Goal: Task Accomplishment & Management: Manage account settings

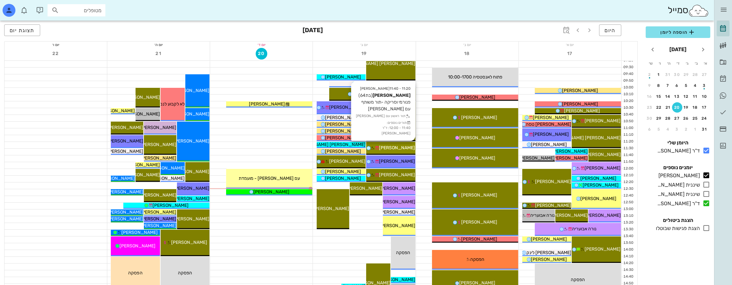
scroll to position [96, 0]
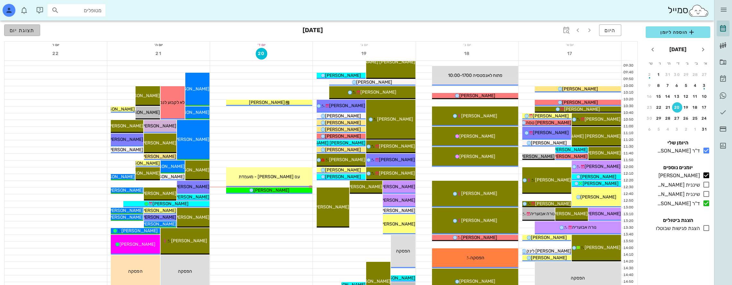
click at [27, 30] on span "תצוגת יום" at bounding box center [22, 30] width 25 height 6
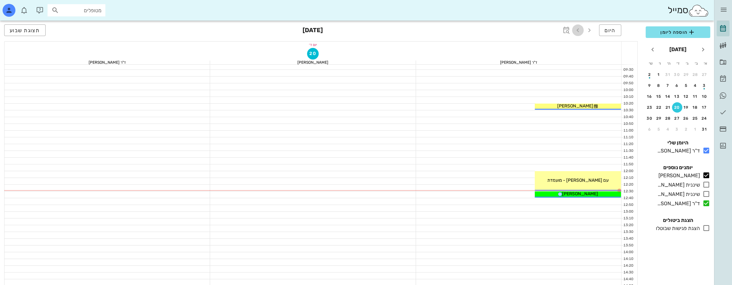
click at [580, 27] on icon "button" at bounding box center [578, 30] width 8 height 8
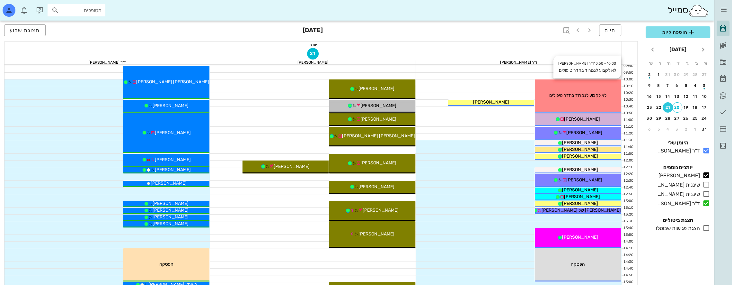
scroll to position [96, 0]
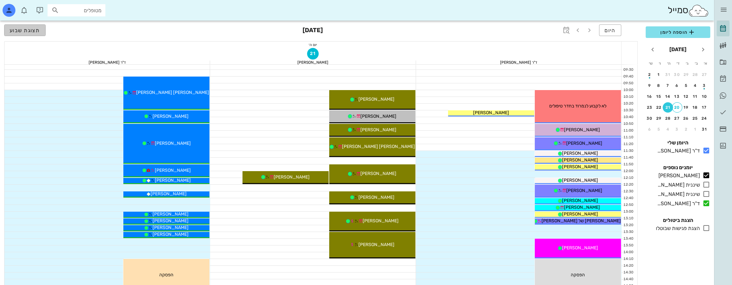
click at [34, 29] on span "תצוגת שבוע" at bounding box center [25, 30] width 31 height 6
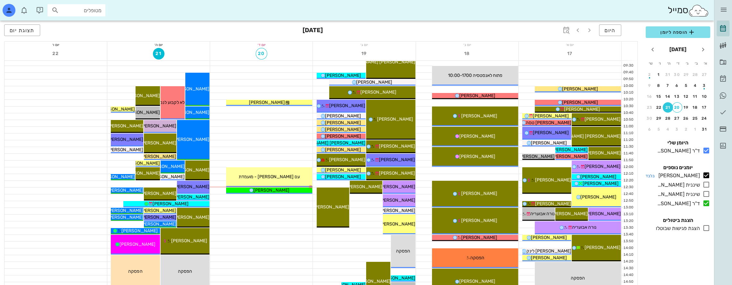
click at [708, 174] on icon at bounding box center [707, 175] width 8 height 8
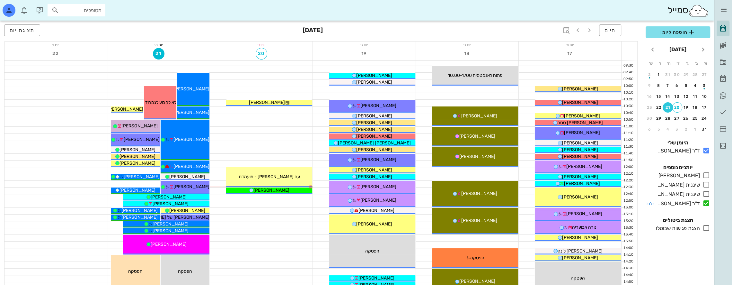
click at [709, 202] on icon at bounding box center [707, 203] width 8 height 8
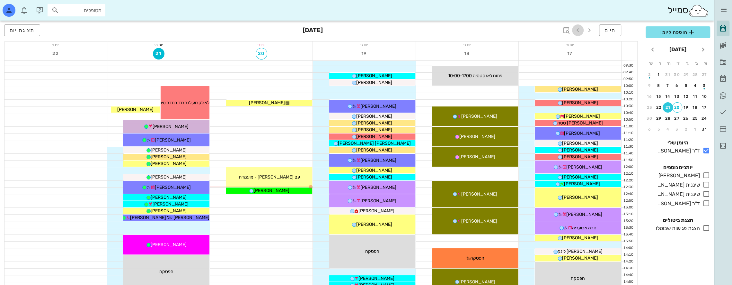
click at [581, 30] on icon "button" at bounding box center [578, 30] width 8 height 8
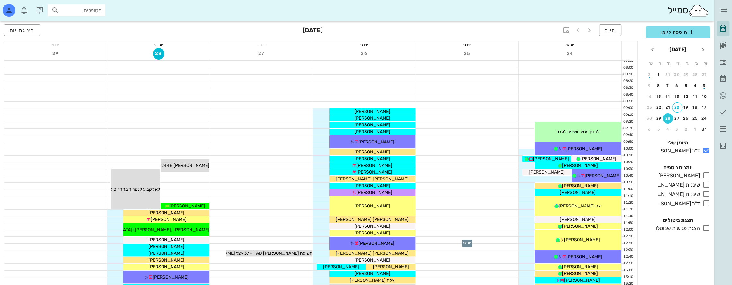
scroll to position [32, 0]
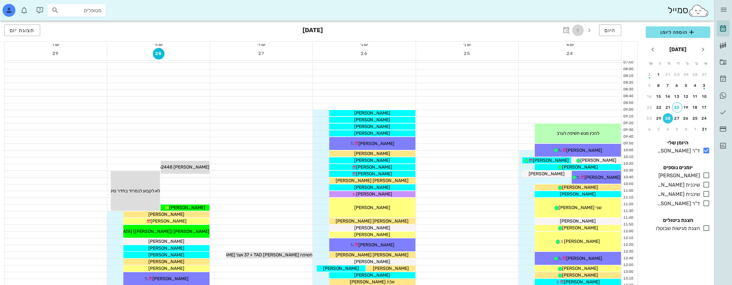
click at [580, 28] on icon "button" at bounding box center [578, 30] width 8 height 8
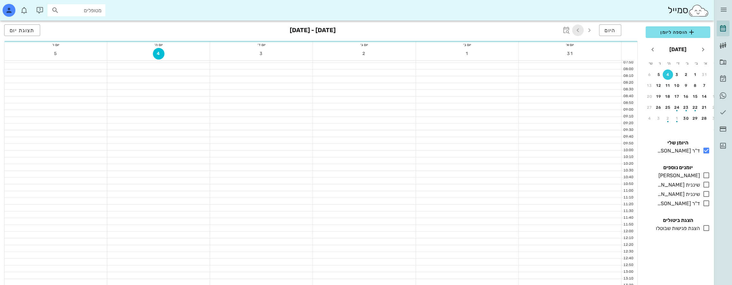
click at [580, 28] on icon "button" at bounding box center [578, 30] width 8 height 8
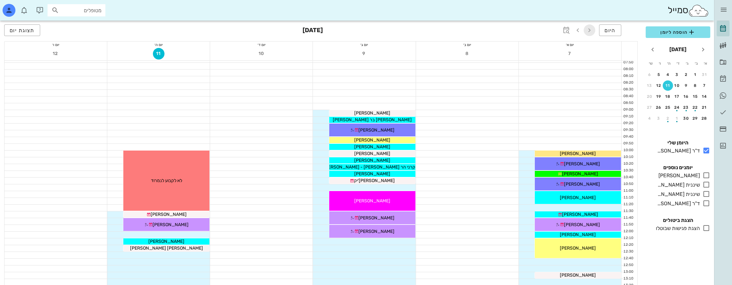
click at [591, 29] on icon "button" at bounding box center [590, 30] width 8 height 8
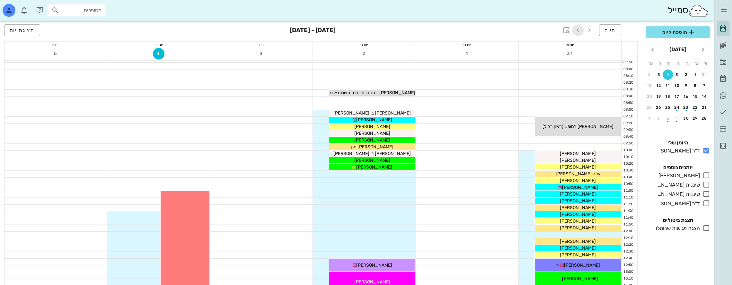
click at [579, 28] on icon "button" at bounding box center [578, 30] width 8 height 8
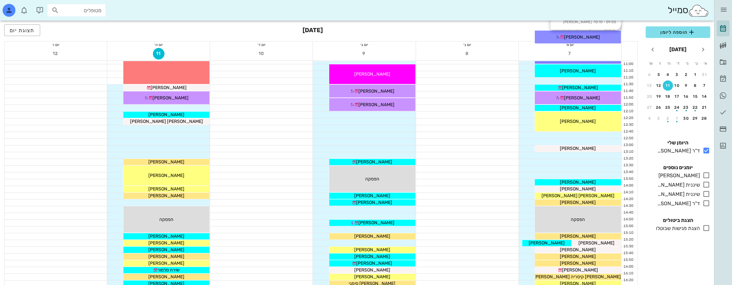
scroll to position [161, 0]
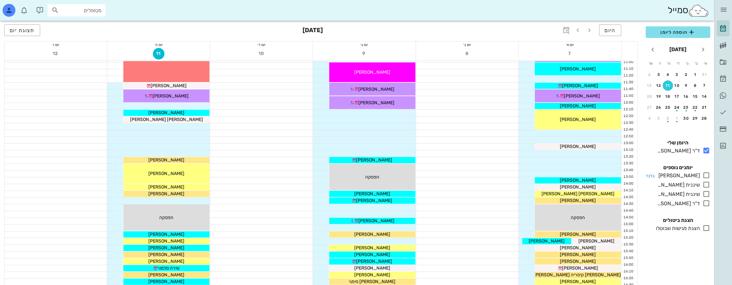
click at [705, 175] on icon at bounding box center [707, 175] width 8 height 8
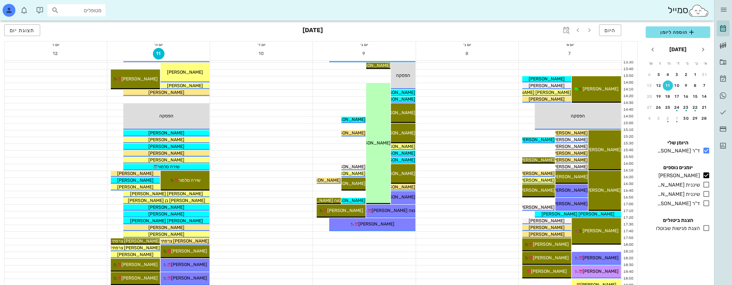
scroll to position [278, 0]
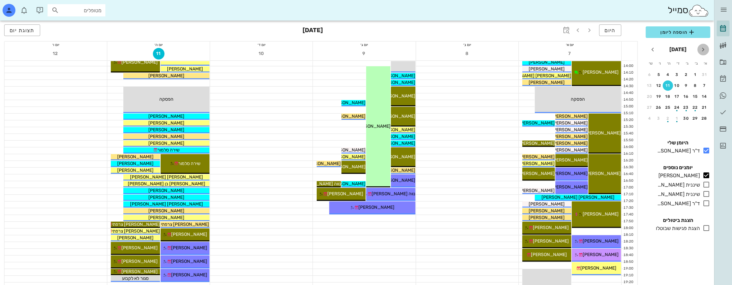
click at [703, 47] on icon "חודש שעבר" at bounding box center [704, 50] width 8 height 8
click at [618, 31] on button "היום" at bounding box center [610, 30] width 22 height 12
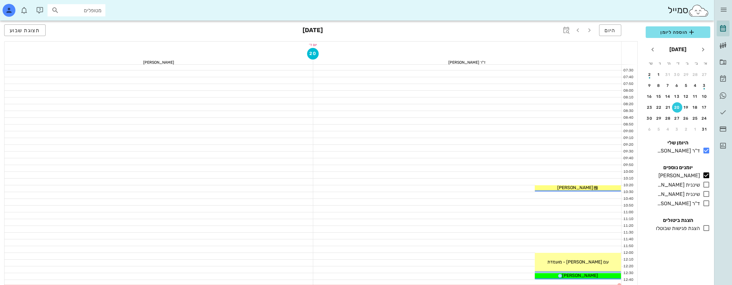
scroll to position [161, 0]
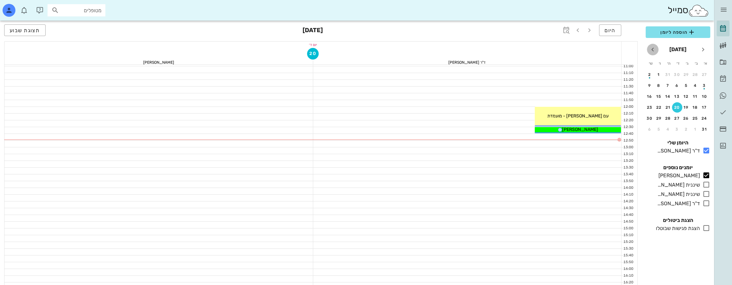
click at [652, 49] on icon "חודש הבא" at bounding box center [653, 50] width 8 height 8
click at [701, 48] on icon "חודש שעבר" at bounding box center [704, 50] width 8 height 8
click at [578, 32] on icon "button" at bounding box center [578, 30] width 8 height 8
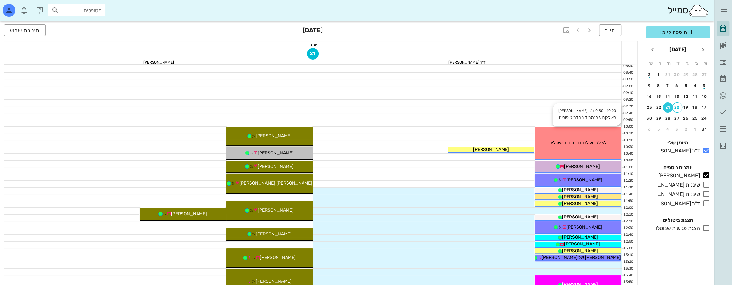
scroll to position [64, 0]
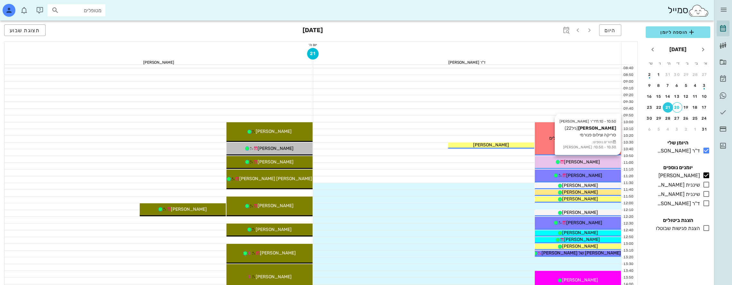
click at [590, 158] on div "[PERSON_NAME]" at bounding box center [578, 161] width 86 height 7
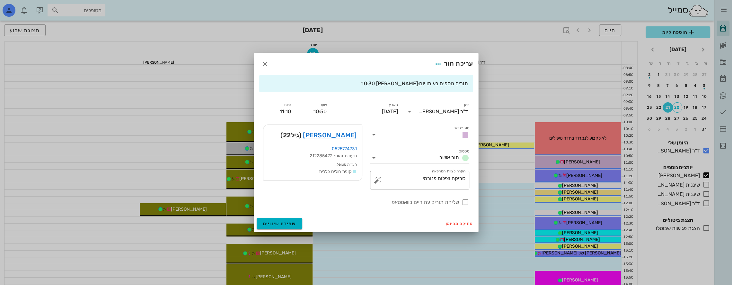
click at [592, 230] on div at bounding box center [366, 142] width 732 height 285
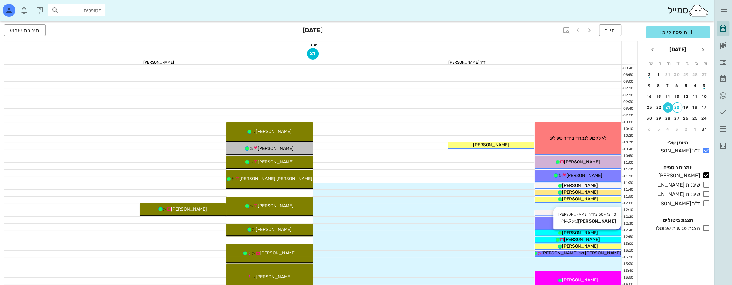
click at [594, 233] on div "[PERSON_NAME]" at bounding box center [578, 232] width 86 height 7
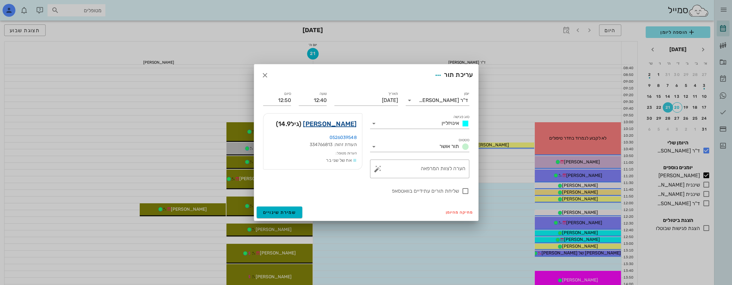
click at [348, 120] on link "[PERSON_NAME]" at bounding box center [330, 124] width 54 height 10
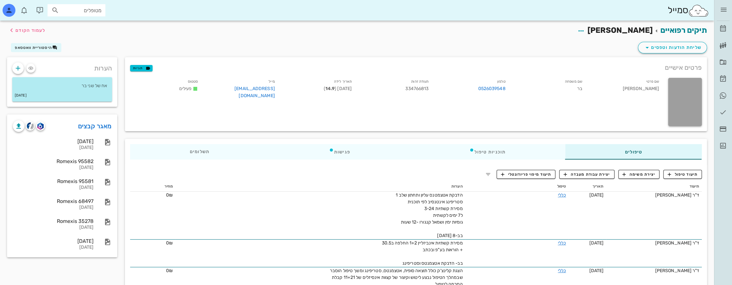
scroll to position [32, 0]
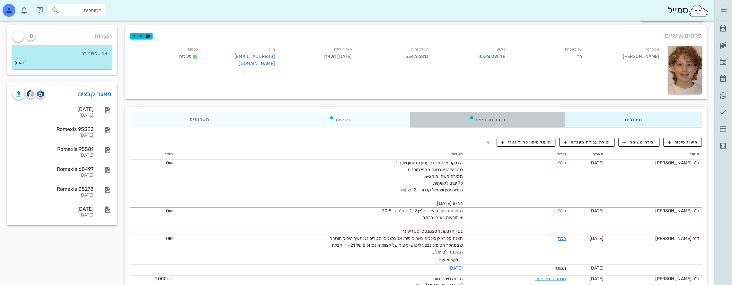
click at [509, 125] on div "תוכניות טיפול" at bounding box center [488, 119] width 156 height 15
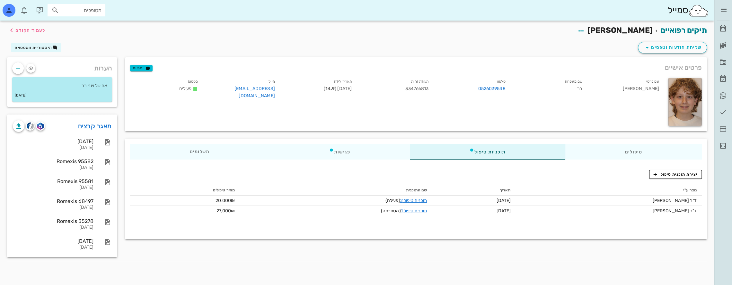
scroll to position [0, 0]
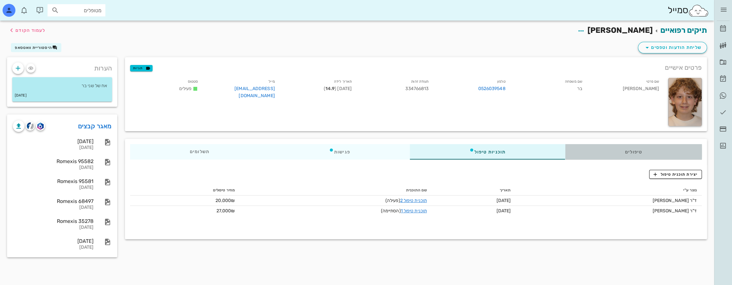
click at [645, 150] on div "טיפולים" at bounding box center [634, 151] width 137 height 15
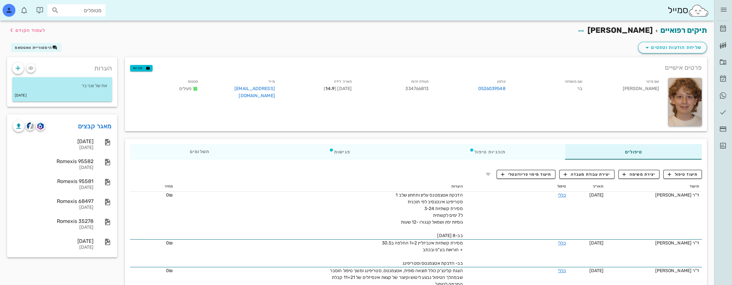
click at [84, 12] on input "מטופלים" at bounding box center [80, 10] width 41 height 8
type input "t"
type input "אקסל"
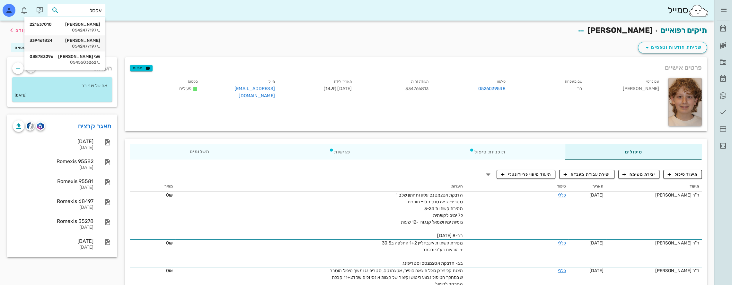
click at [90, 39] on div "[PERSON_NAME] 339461824" at bounding box center [65, 40] width 71 height 5
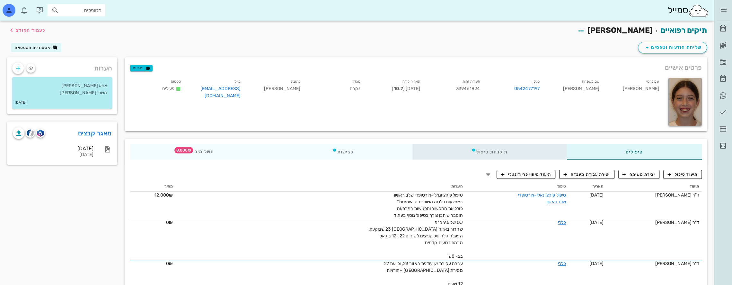
click at [501, 150] on div "תוכניות טיפול" at bounding box center [490, 151] width 154 height 15
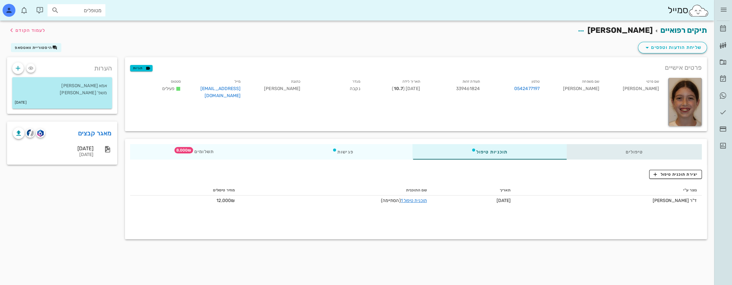
click at [638, 151] on div "טיפולים" at bounding box center [634, 151] width 135 height 15
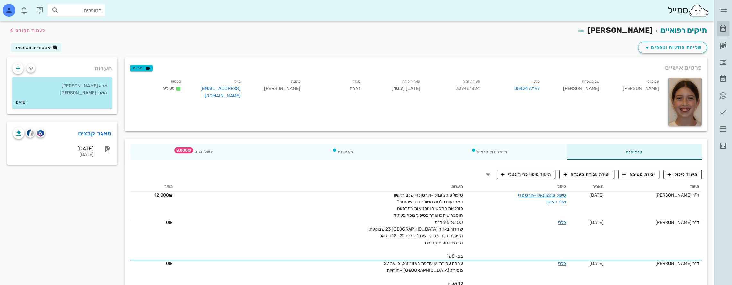
click at [722, 28] on icon at bounding box center [724, 29] width 8 height 8
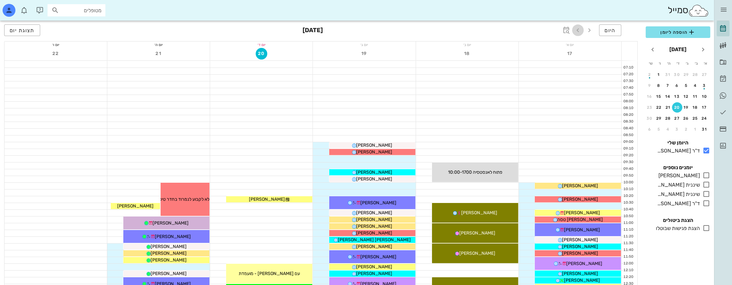
click at [577, 31] on icon "button" at bounding box center [578, 30] width 8 height 8
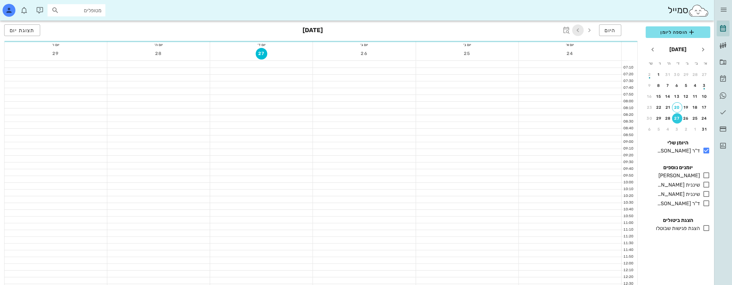
click at [579, 30] on icon "button" at bounding box center [578, 30] width 8 height 8
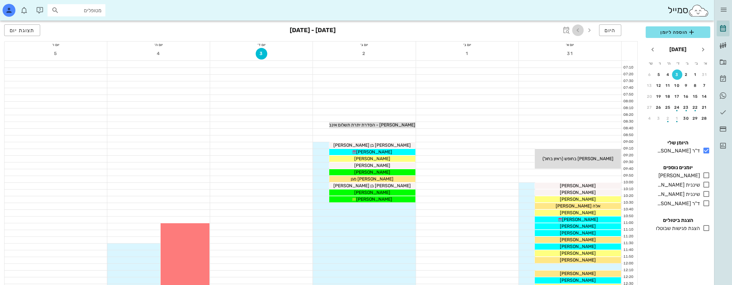
click at [579, 30] on icon "button" at bounding box center [578, 30] width 8 height 8
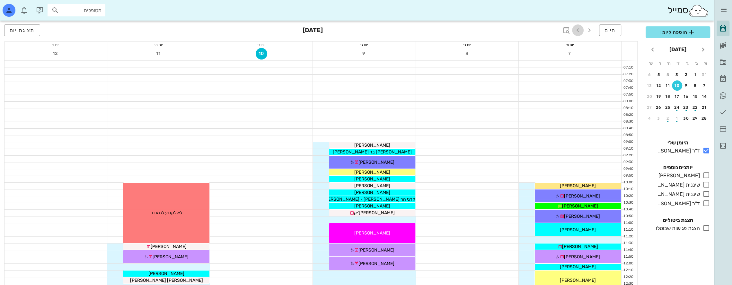
click at [579, 30] on icon "button" at bounding box center [578, 30] width 8 height 8
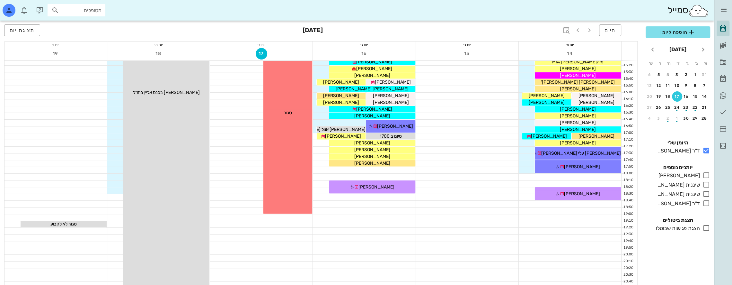
scroll to position [343, 0]
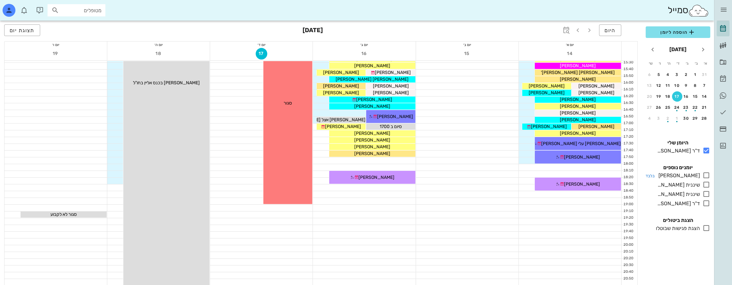
click at [708, 173] on icon at bounding box center [707, 175] width 8 height 8
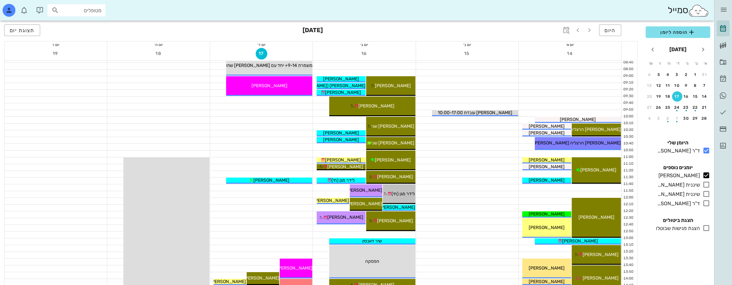
scroll to position [64, 0]
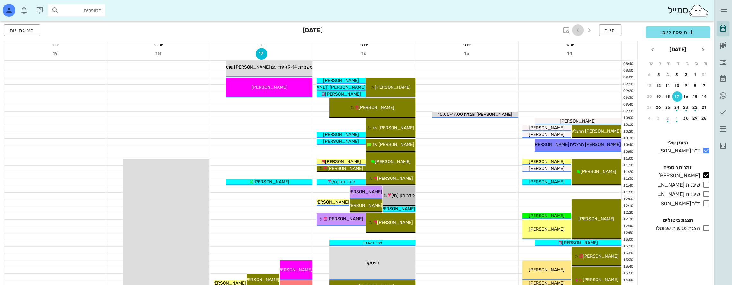
click at [578, 29] on icon "button" at bounding box center [578, 30] width 8 height 8
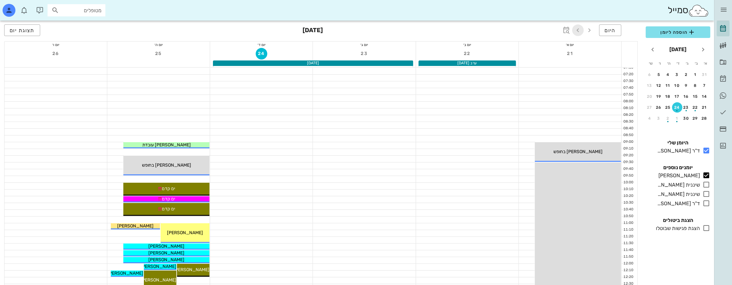
click at [577, 30] on icon "button" at bounding box center [578, 30] width 8 height 8
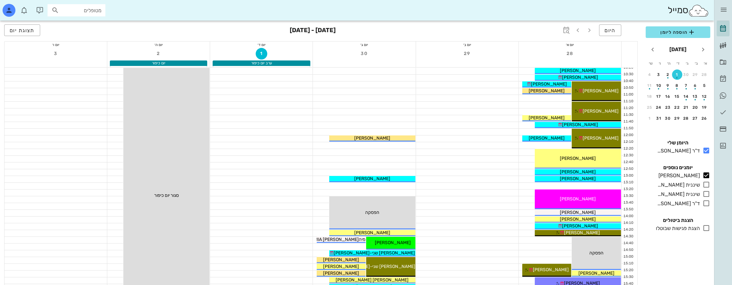
scroll to position [129, 0]
click at [579, 29] on icon "button" at bounding box center [578, 30] width 8 height 8
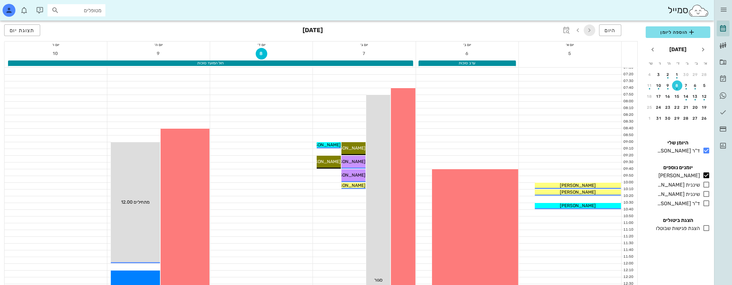
click at [590, 27] on icon "button" at bounding box center [590, 30] width 8 height 8
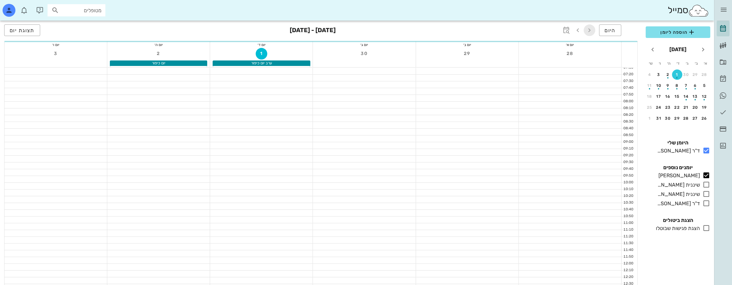
click at [590, 27] on icon "button" at bounding box center [590, 30] width 8 height 8
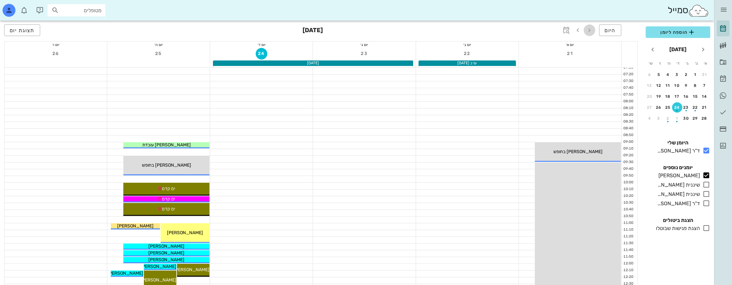
click at [589, 30] on icon "button" at bounding box center [590, 30] width 8 height 8
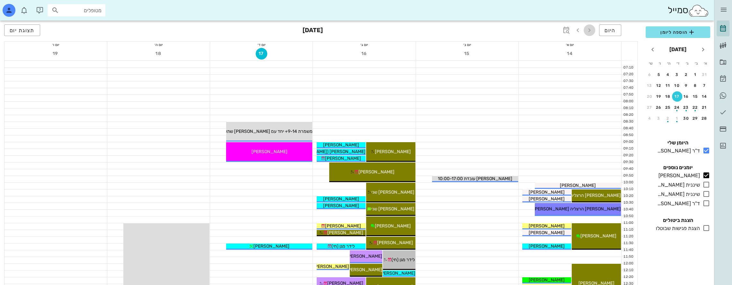
click at [589, 30] on icon "button" at bounding box center [590, 30] width 8 height 8
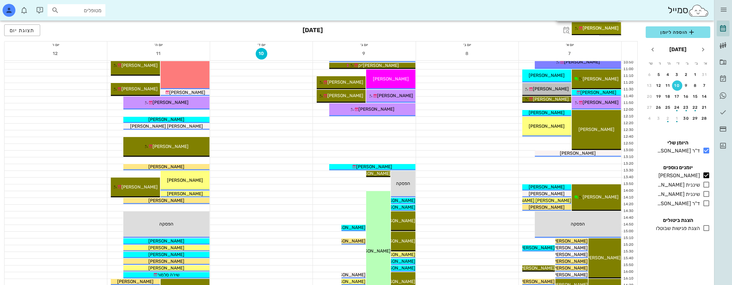
scroll to position [161, 0]
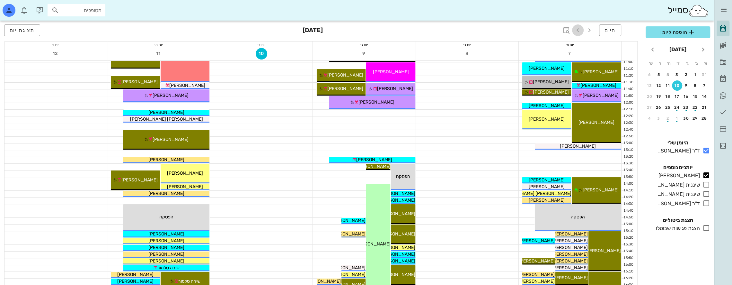
click at [579, 31] on icon "button" at bounding box center [578, 30] width 8 height 8
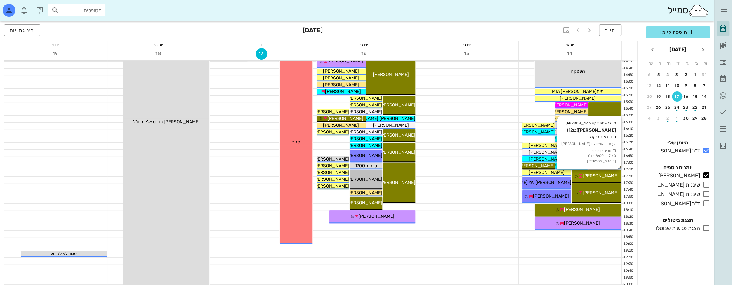
scroll to position [321, 0]
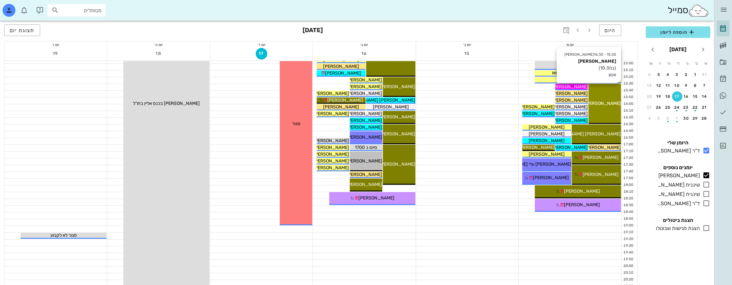
click at [611, 102] on div "[PERSON_NAME]" at bounding box center [605, 103] width 32 height 7
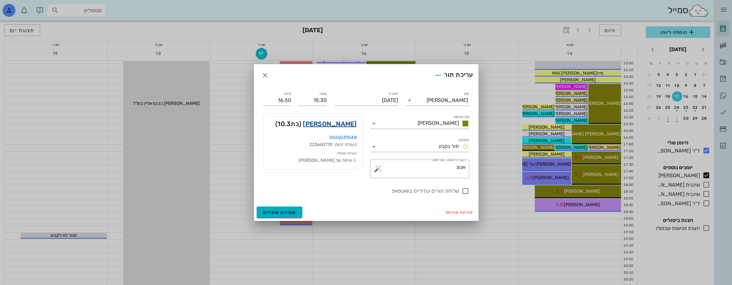
click at [351, 124] on link "[PERSON_NAME]" at bounding box center [330, 124] width 54 height 10
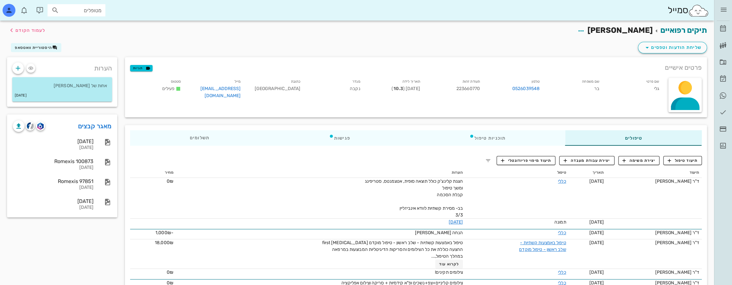
click at [29, 239] on div "הערות אחות של [PERSON_NAME] [DATE] מאגר קבצים [DATE] [DATE] Romexis 100873 [DAT…" at bounding box center [62, 238] width 118 height 363
click at [96, 123] on link "מאגר קבצים" at bounding box center [95, 126] width 34 height 10
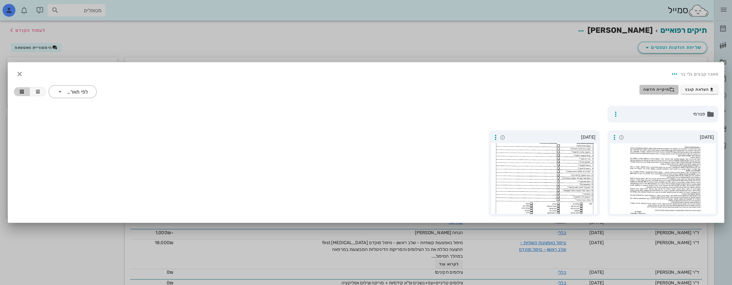
click at [661, 87] on span "תיקייה חדשה" at bounding box center [659, 89] width 31 height 5
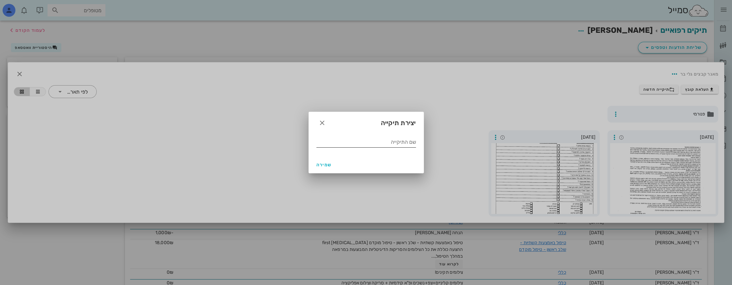
click at [384, 139] on input "שם התיקייה" at bounding box center [367, 142] width 100 height 10
type input "06 2025"
click at [327, 165] on span "שמירה" at bounding box center [324, 164] width 15 height 5
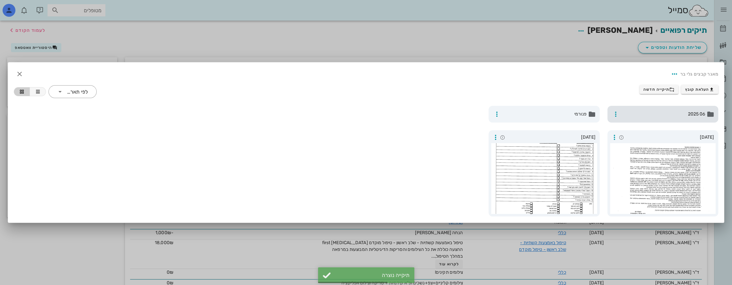
click at [668, 116] on span "06 2025" at bounding box center [664, 114] width 84 height 7
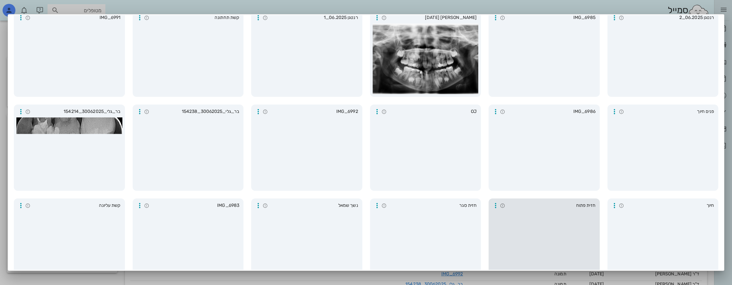
scroll to position [64, 0]
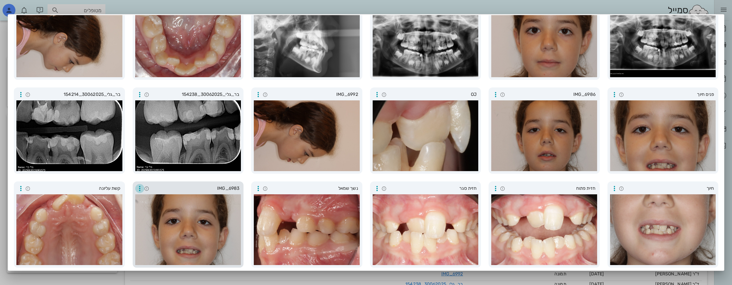
click at [144, 186] on icon "button" at bounding box center [140, 188] width 8 height 8
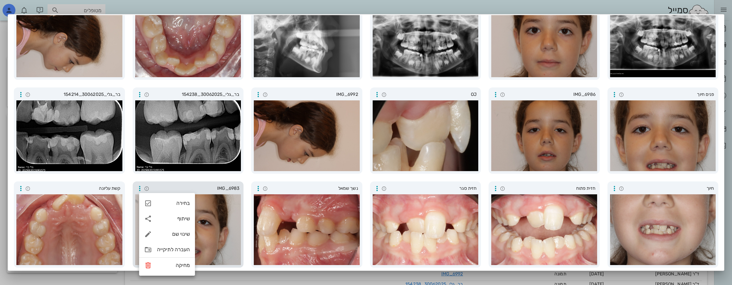
click at [228, 210] on div at bounding box center [188, 229] width 106 height 71
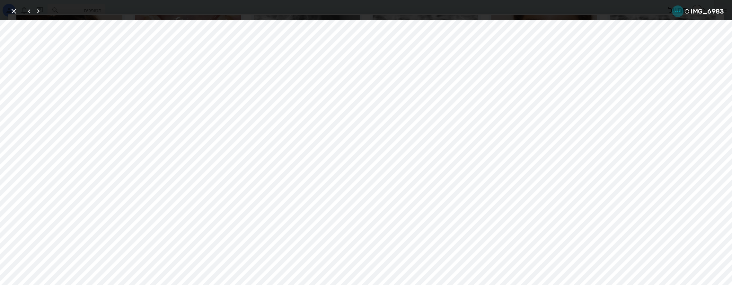
click at [678, 10] on icon "button" at bounding box center [678, 11] width 8 height 8
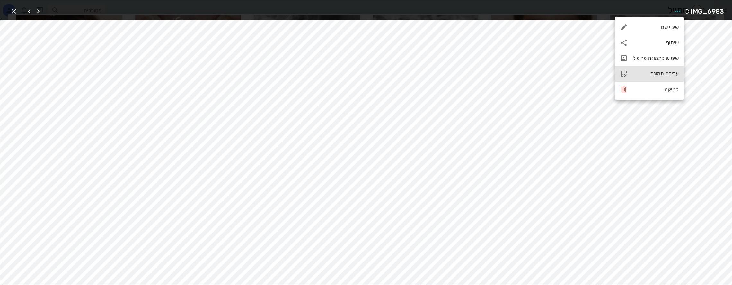
click at [652, 71] on div "עריכת תמונה" at bounding box center [656, 73] width 46 height 6
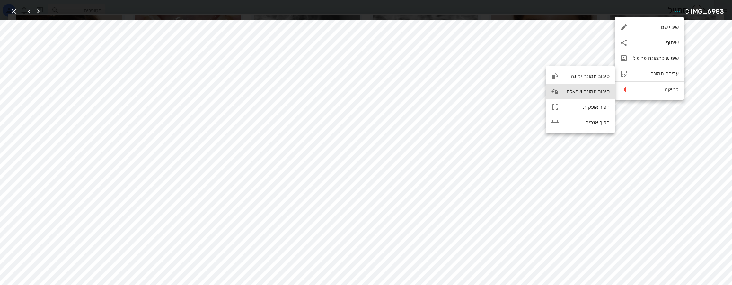
click at [579, 92] on div "סיבוב תמונה שמאלה" at bounding box center [587, 91] width 46 height 6
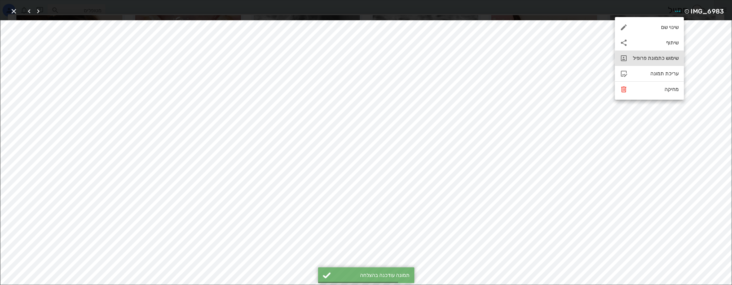
click at [651, 57] on div "שימוש כתמונת פרופיל" at bounding box center [656, 58] width 46 height 6
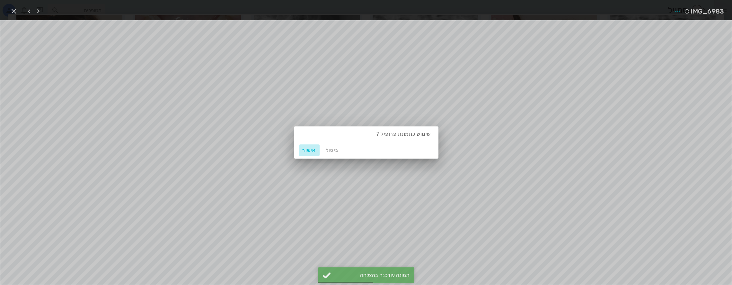
click at [308, 151] on span "אישור" at bounding box center [309, 150] width 15 height 5
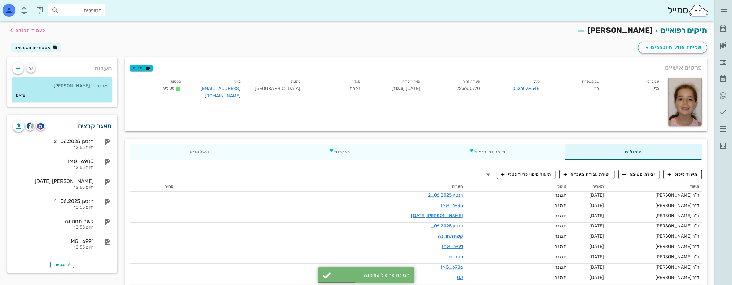
click at [105, 125] on link "מאגר קבצים" at bounding box center [95, 126] width 34 height 10
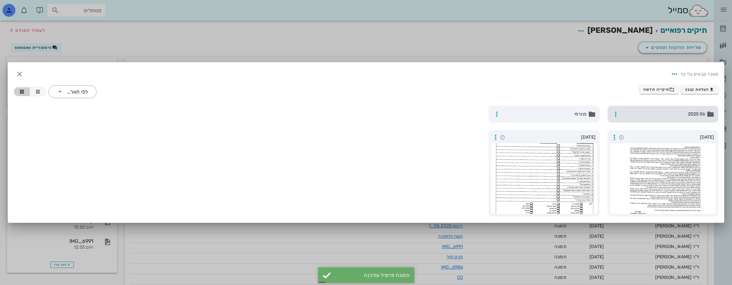
click at [679, 113] on span "06 2025" at bounding box center [664, 114] width 84 height 7
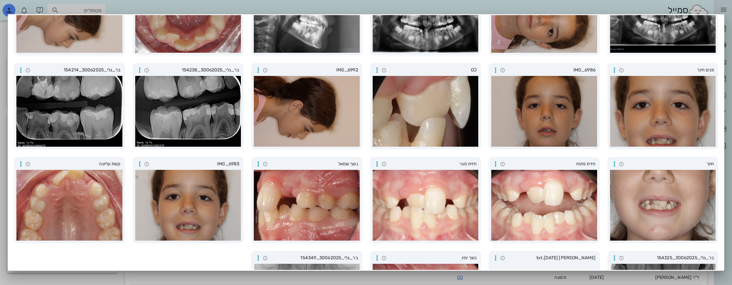
scroll to position [96, 0]
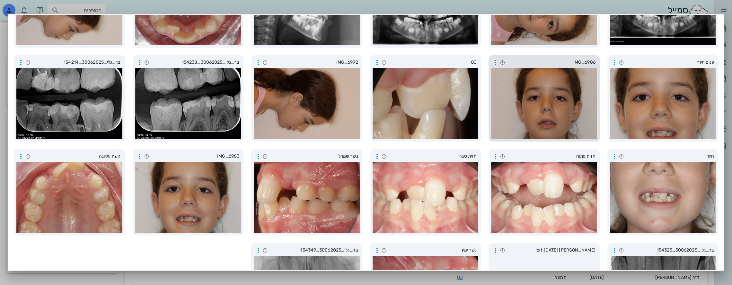
click at [536, 76] on div at bounding box center [544, 103] width 106 height 71
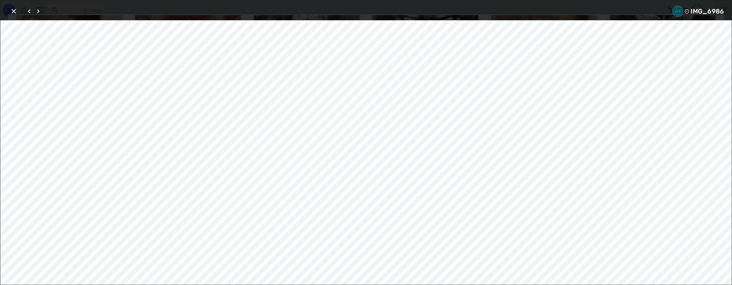
click at [679, 9] on icon "button" at bounding box center [678, 11] width 8 height 8
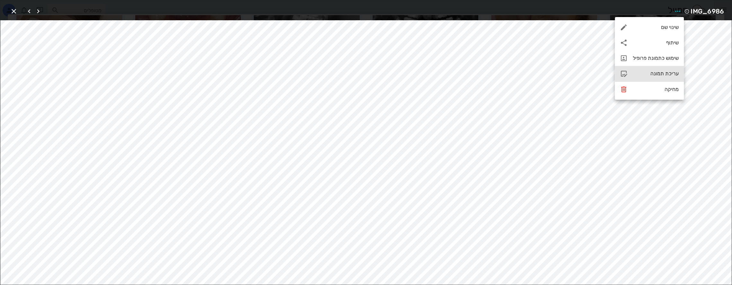
click at [654, 69] on div "עריכת תמונה" at bounding box center [649, 73] width 69 height 15
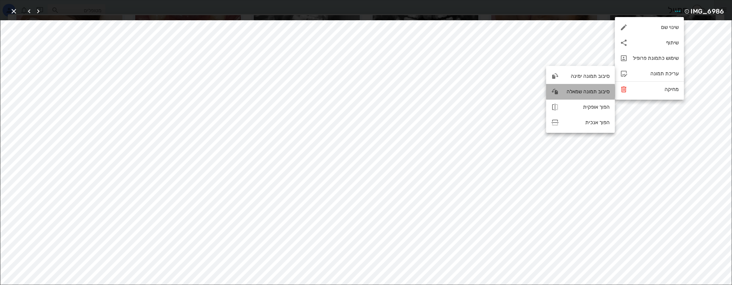
click at [580, 90] on div "סיבוב תמונה שמאלה" at bounding box center [587, 91] width 46 height 6
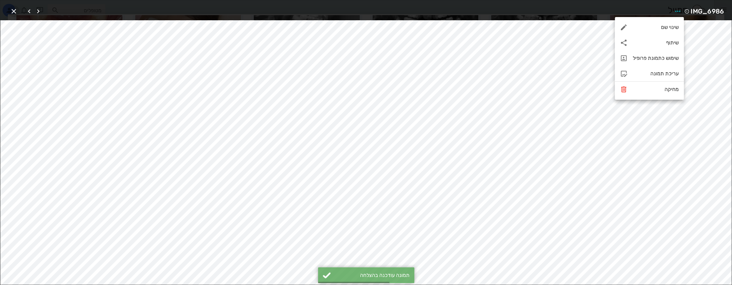
click at [11, 9] on icon "button" at bounding box center [14, 11] width 8 height 8
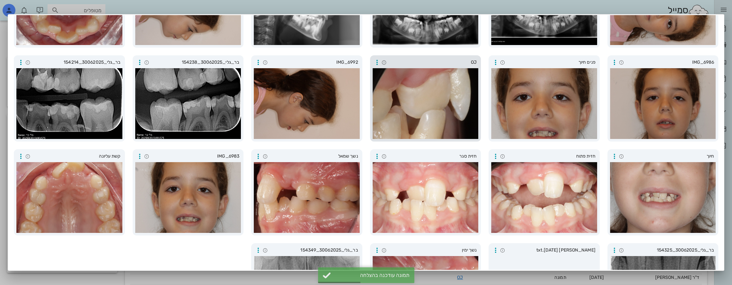
scroll to position [0, 0]
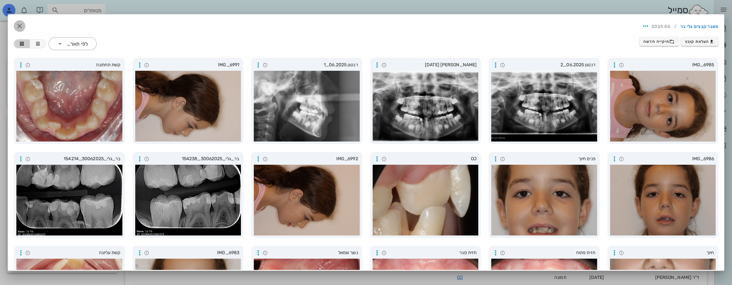
click at [23, 26] on icon "button" at bounding box center [20, 26] width 8 height 8
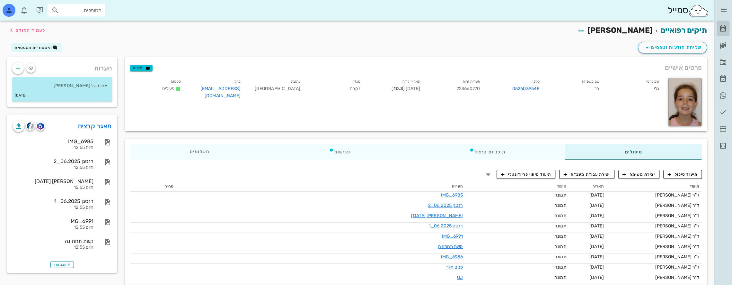
click at [722, 28] on icon at bounding box center [724, 29] width 8 height 8
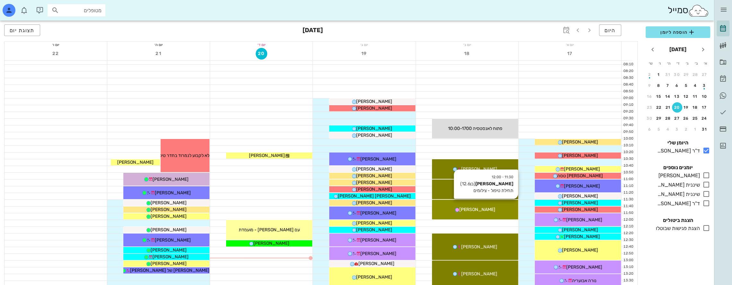
scroll to position [64, 0]
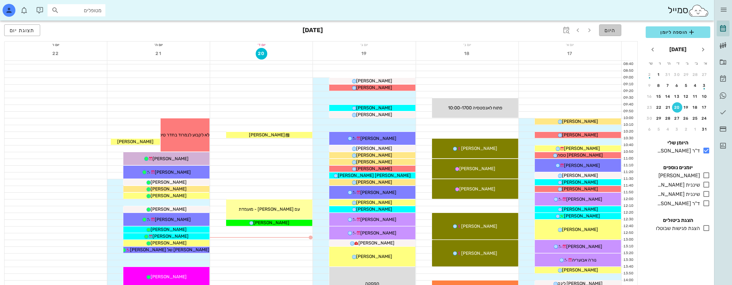
click at [616, 26] on button "היום" at bounding box center [610, 30] width 22 height 12
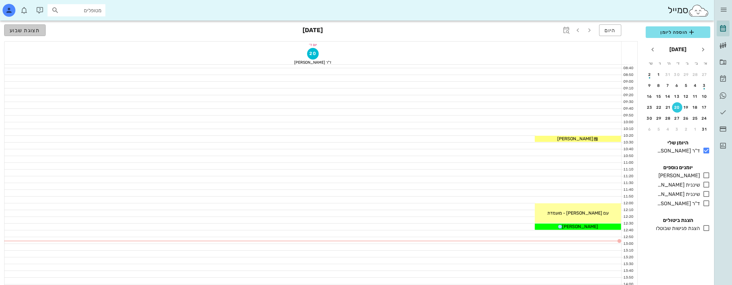
click at [17, 30] on span "תצוגת שבוע" at bounding box center [25, 30] width 31 height 6
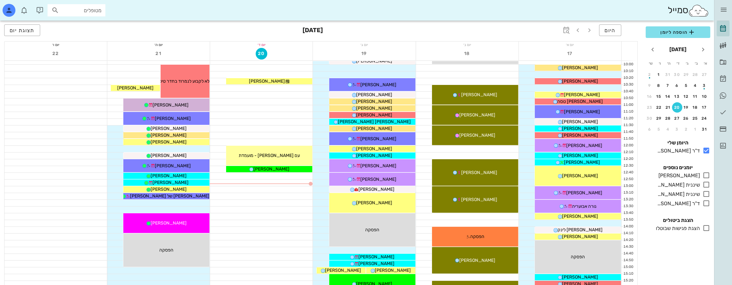
scroll to position [129, 0]
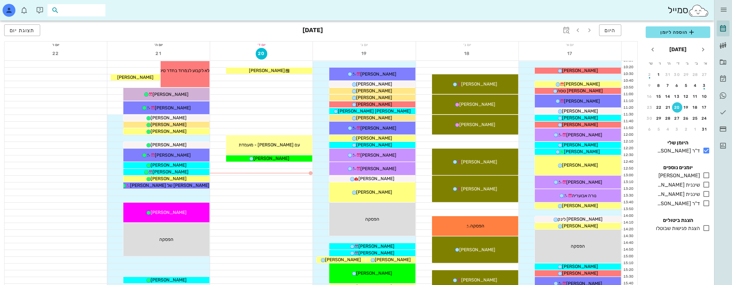
click at [88, 8] on input "text" at bounding box center [80, 10] width 41 height 8
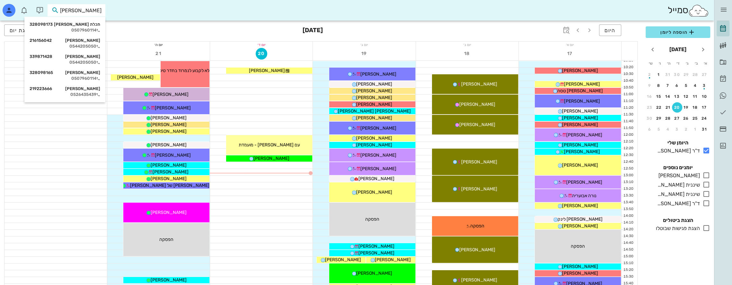
type input "אקרשט"
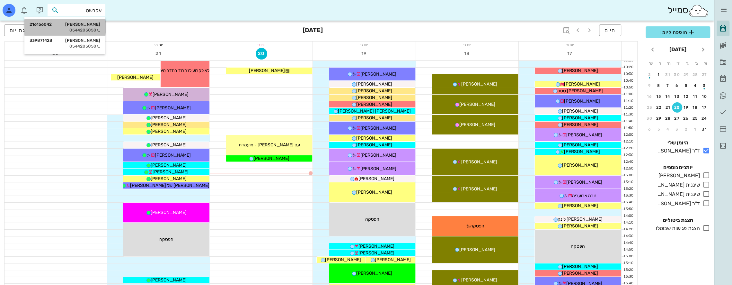
click at [94, 20] on div "[PERSON_NAME] 216156042 0544205050" at bounding box center [65, 27] width 71 height 16
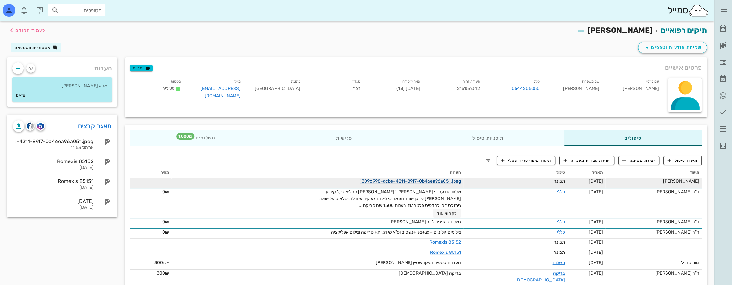
click at [446, 181] on link "1309c998-dcbe-4211-89f7-0b46ea96a051.jpeg" at bounding box center [410, 180] width 101 height 5
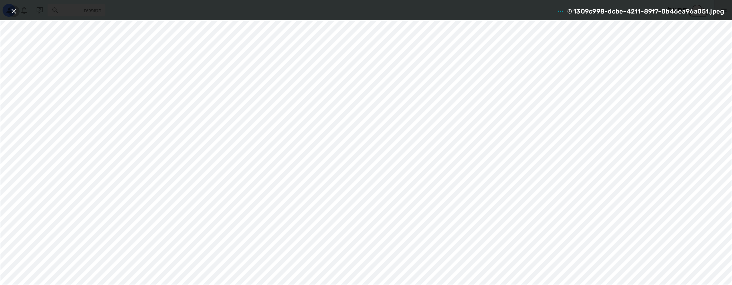
click at [13, 9] on icon "button" at bounding box center [14, 11] width 8 height 8
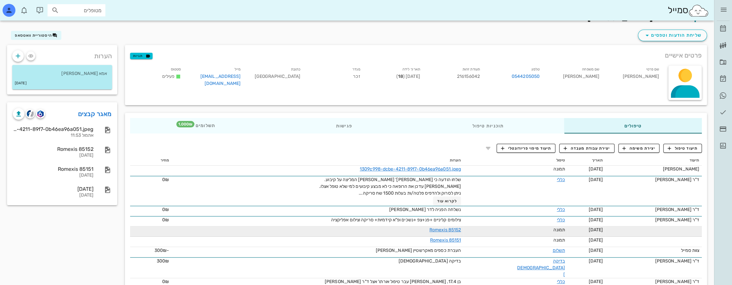
scroll to position [49, 0]
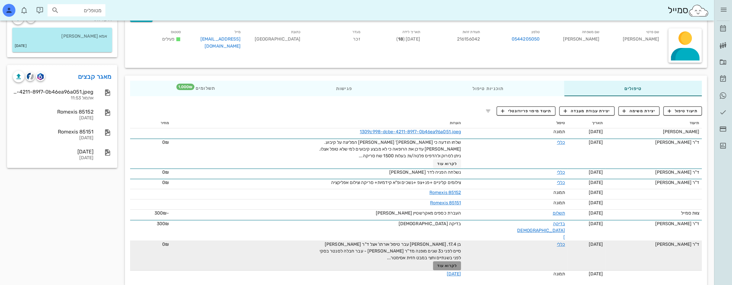
click at [457, 263] on span "לקרוא עוד" at bounding box center [447, 265] width 20 height 4
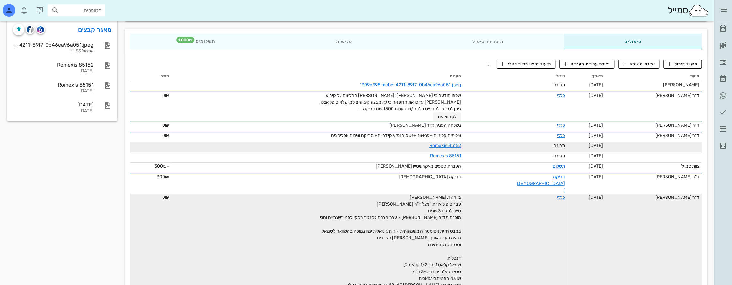
scroll to position [0, 0]
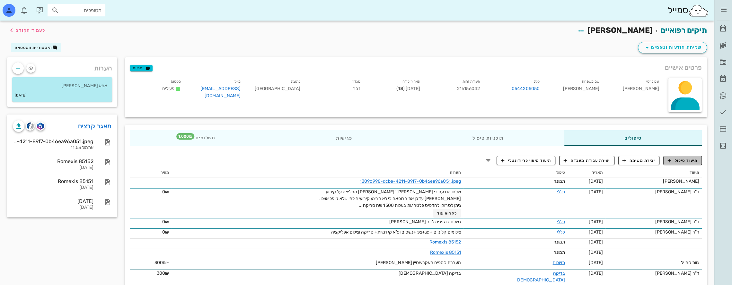
click at [691, 160] on span "תיעוד טיפול" at bounding box center [683, 160] width 30 height 6
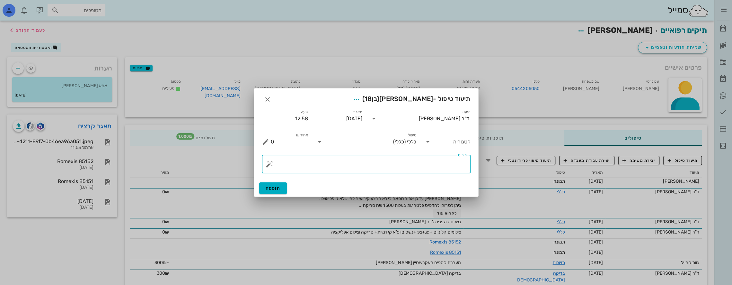
click at [430, 166] on textarea "פירוט" at bounding box center [369, 165] width 196 height 15
type textarea "ל"
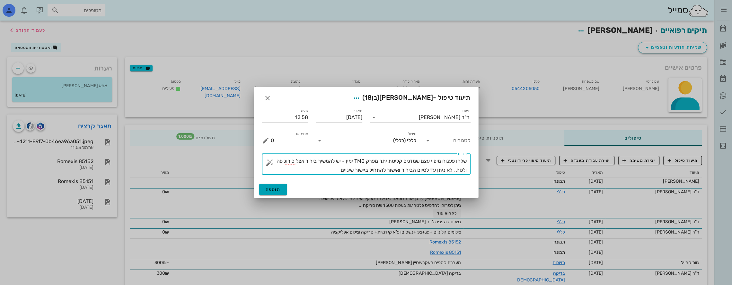
type textarea "שלחו פענוח מיפוי עצם שמדגים קליטת יתר מפרק TMJ ימין - יש להמשיך בירור אצל כירוג…"
click at [275, 188] on span "הוספה" at bounding box center [273, 189] width 15 height 5
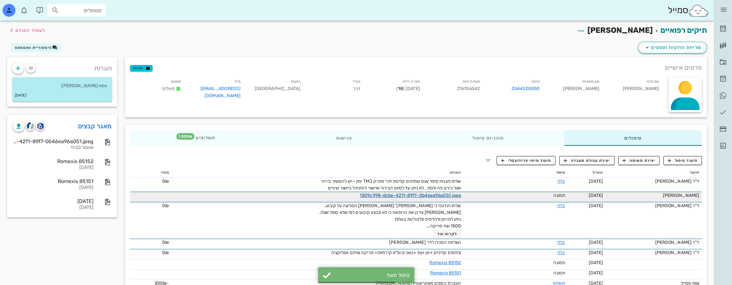
click at [460, 195] on link "1309c998-dcbe-4211-89f7-0b46ea96a051.jpeg" at bounding box center [410, 195] width 101 height 5
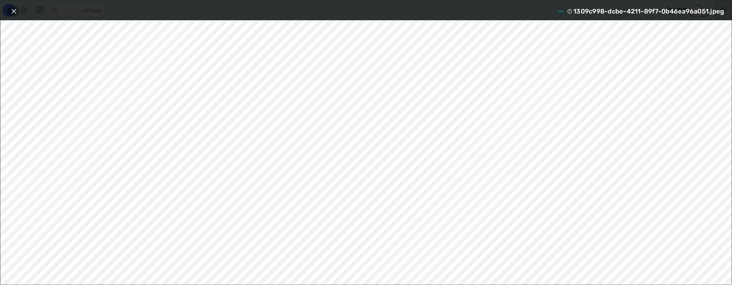
click at [16, 9] on icon "button" at bounding box center [14, 11] width 8 height 8
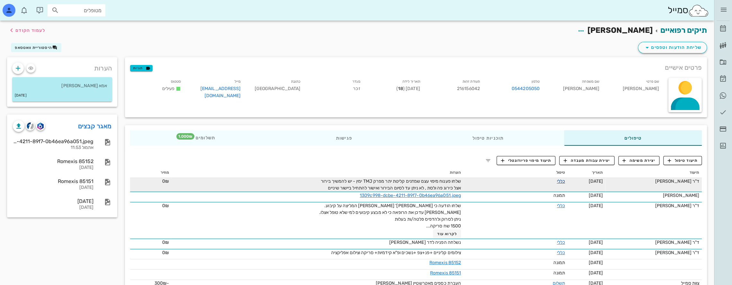
click at [557, 180] on link "כללי" at bounding box center [561, 180] width 8 height 5
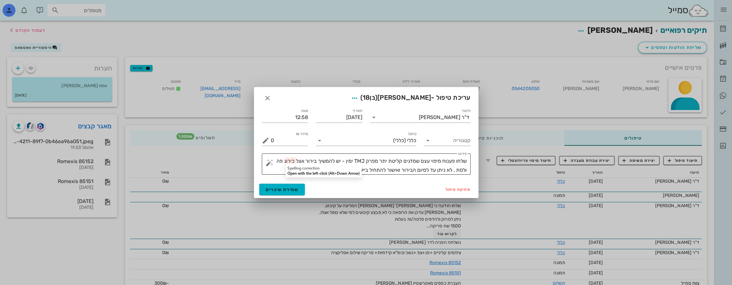
click at [287, 160] on textarea "שלחו פענוח מיפוי עצם שמדגים קליטת יתר מפרק TMJ ימין - יש להמשיך בירור אצל כירוג…" at bounding box center [369, 166] width 196 height 18
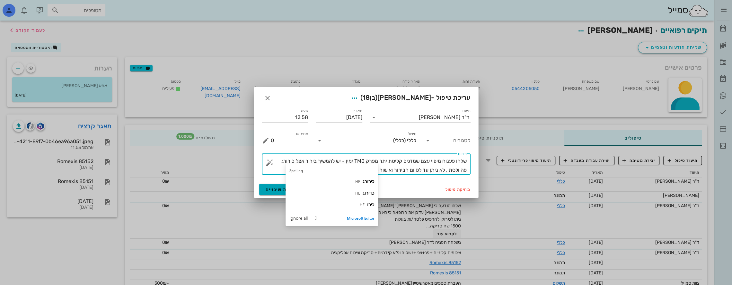
type textarea "שלחו פענוח מיפוי עצם שמדגים קליטת יתר מפרק TMJ ימין - יש להמשיך בירור אצל כירור…"
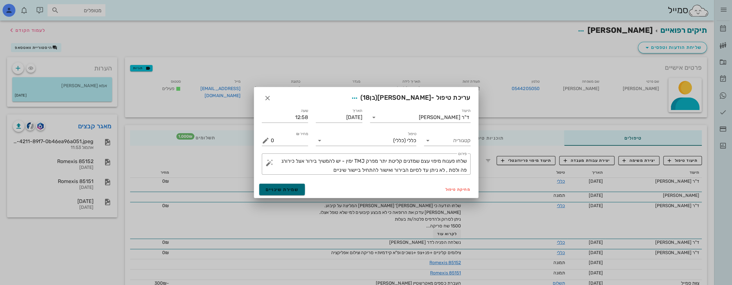
click at [272, 187] on span "שמירת שינויים" at bounding box center [282, 189] width 33 height 5
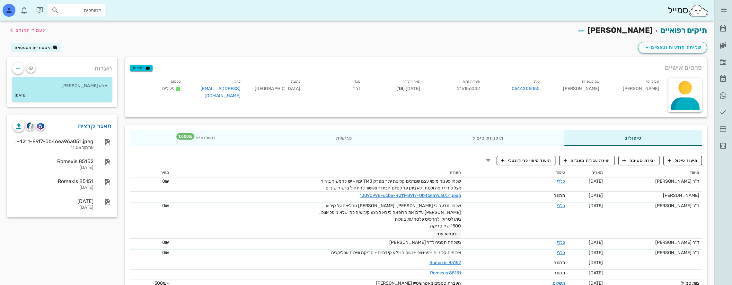
click at [96, 10] on input "מטופלים" at bounding box center [80, 10] width 41 height 8
type input "[PERSON_NAME]"
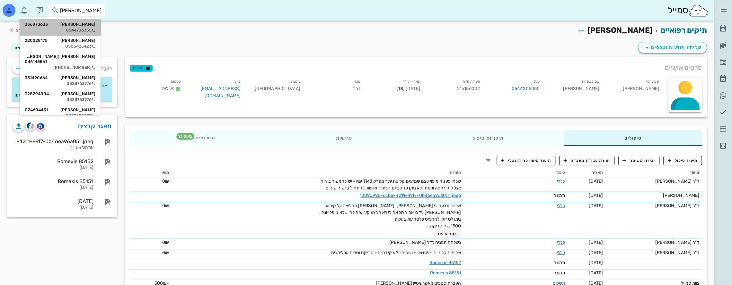
click at [88, 26] on div "[PERSON_NAME] 336873633" at bounding box center [60, 24] width 71 height 5
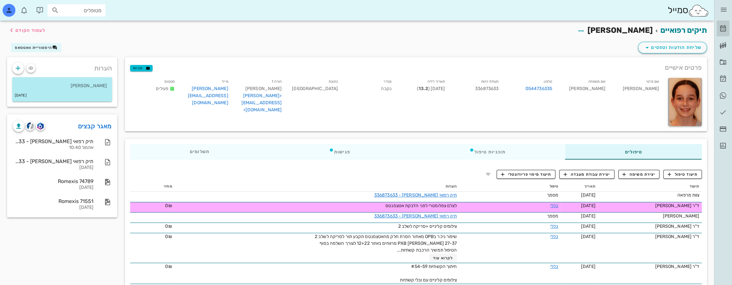
click at [724, 25] on icon at bounding box center [724, 29] width 8 height 8
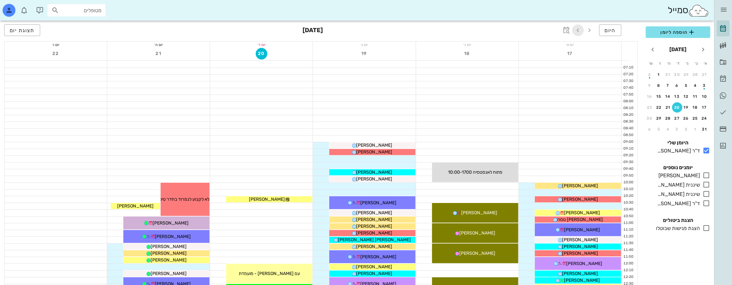
click at [580, 27] on icon "button" at bounding box center [578, 30] width 8 height 8
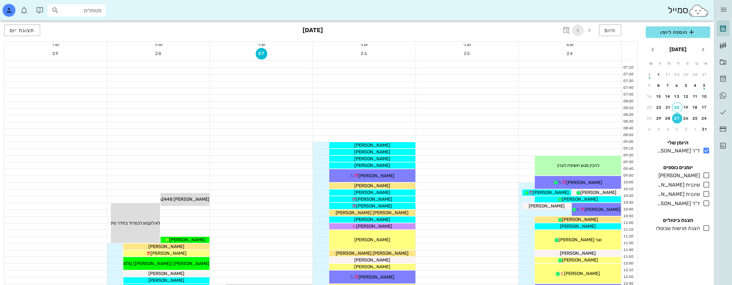
click at [580, 28] on icon "button" at bounding box center [578, 30] width 8 height 8
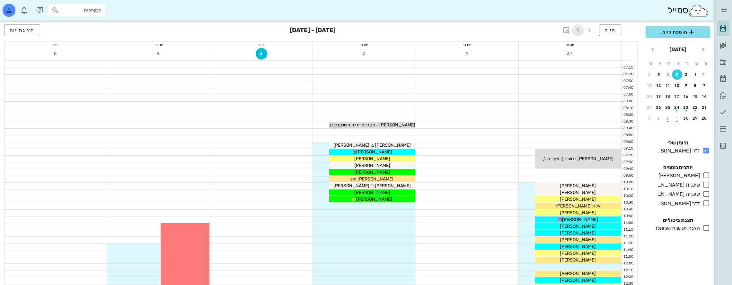
click at [580, 28] on icon "button" at bounding box center [578, 30] width 8 height 8
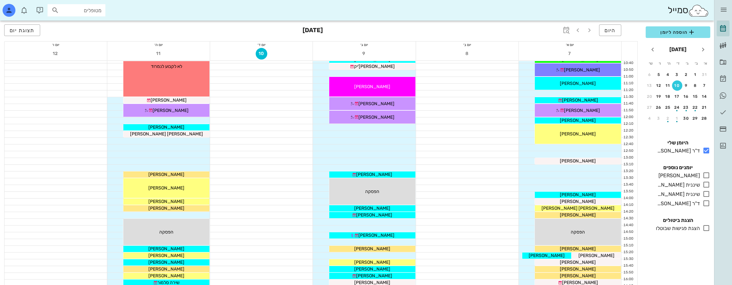
scroll to position [129, 0]
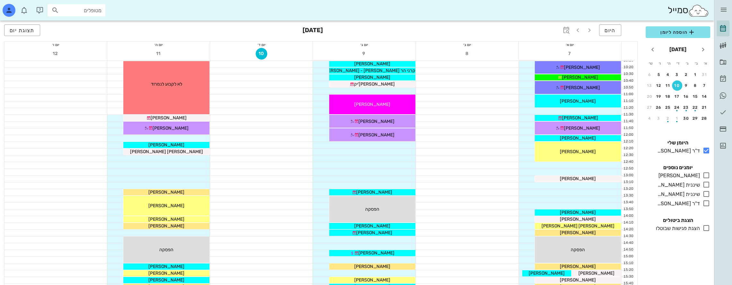
click at [83, 11] on input "מטופלים" at bounding box center [80, 10] width 41 height 8
type input "a"
type input "[PERSON_NAME]"
click at [82, 41] on div "[PERSON_NAME] 025710518" at bounding box center [65, 40] width 71 height 5
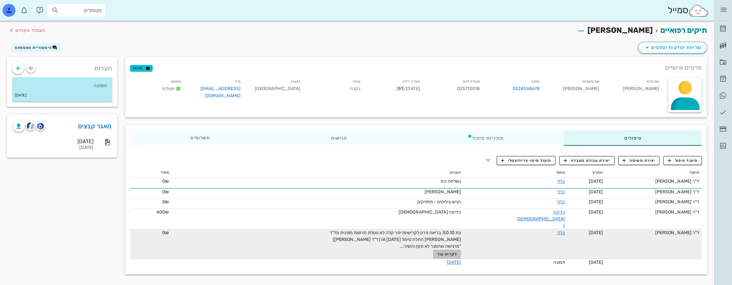
click at [457, 252] on span "לקרוא עוד" at bounding box center [447, 254] width 20 height 4
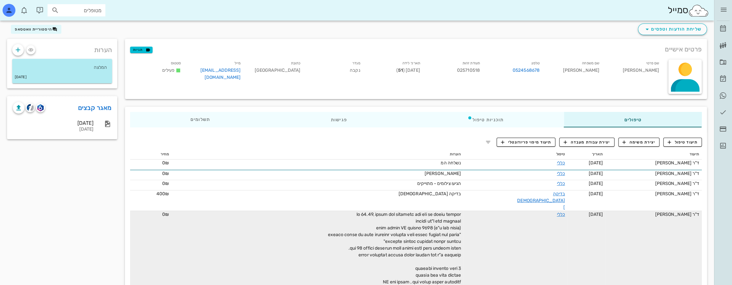
scroll to position [17, 0]
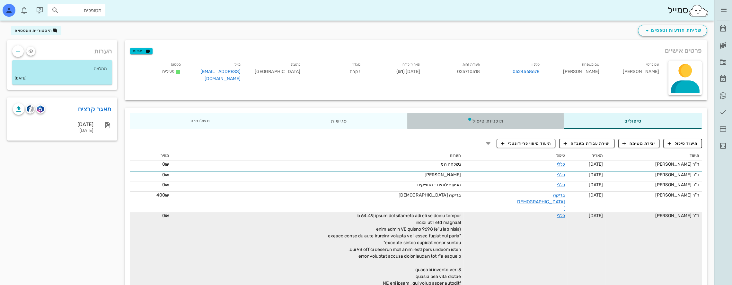
click at [482, 122] on div "תוכניות טיפול" at bounding box center [486, 120] width 157 height 15
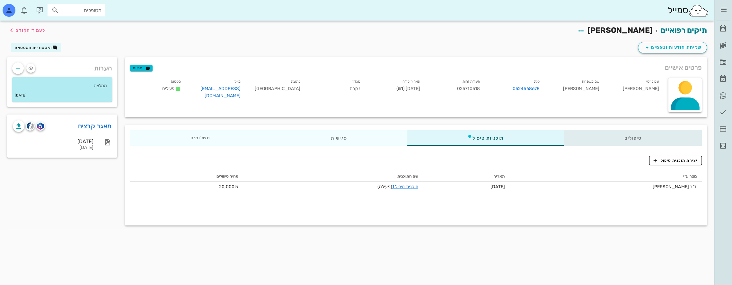
click at [631, 137] on div "טיפולים" at bounding box center [633, 137] width 138 height 15
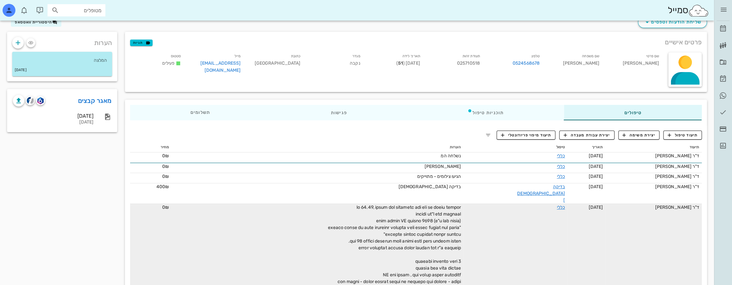
scroll to position [17, 0]
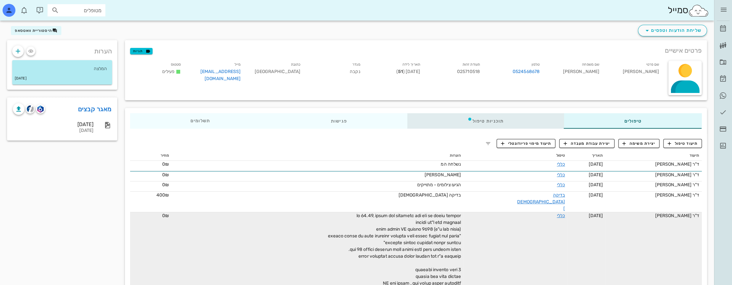
click at [513, 126] on div "תוכניות טיפול" at bounding box center [486, 120] width 157 height 15
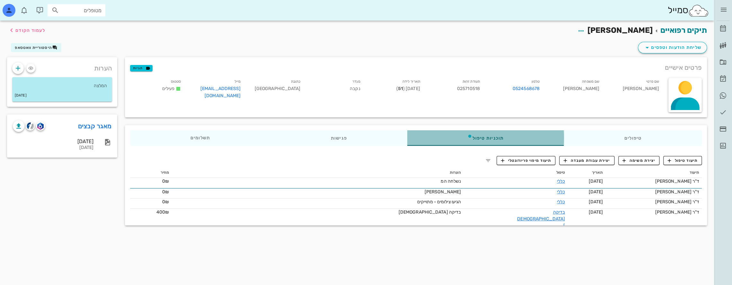
scroll to position [0, 0]
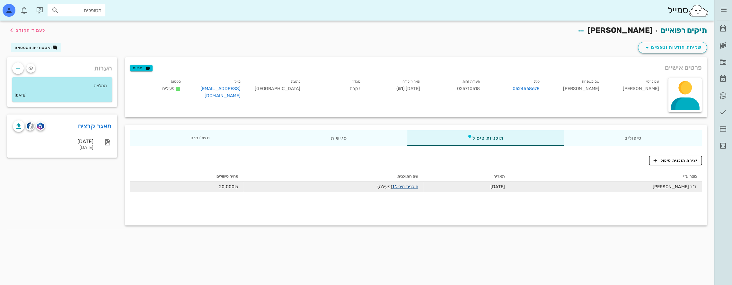
click at [404, 185] on link "תוכנית טיפול 1" at bounding box center [405, 186] width 26 height 5
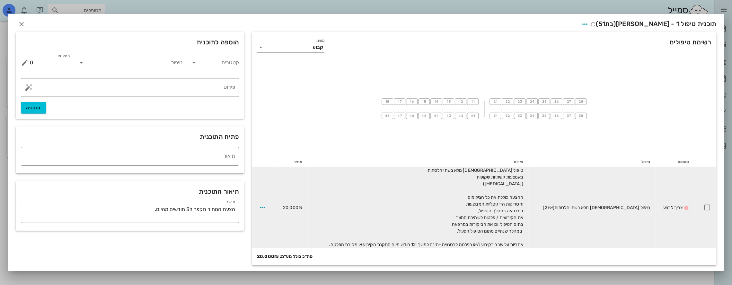
scroll to position [2, 0]
click at [266, 205] on icon "button" at bounding box center [263, 206] width 8 height 8
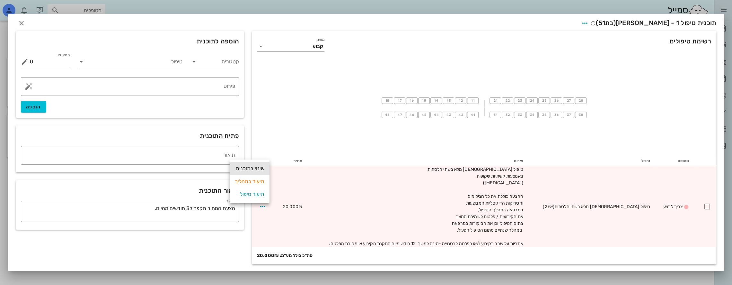
click at [256, 171] on div "שינוי בתוכנית" at bounding box center [250, 168] width 30 height 13
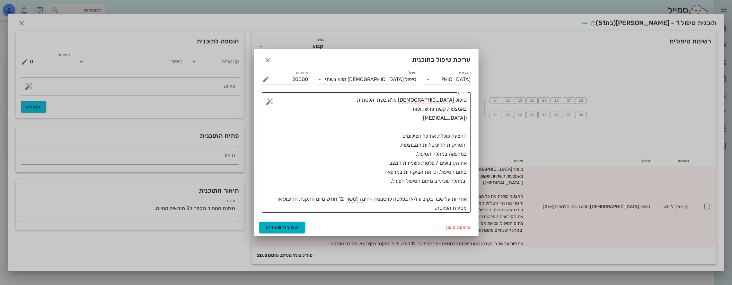
click at [464, 127] on textarea "טיפול [DEMOGRAPHIC_DATA] מלא בשתי הלסתות באמצעות קשתיות שקופות ([MEDICAL_DATA])…" at bounding box center [369, 153] width 196 height 117
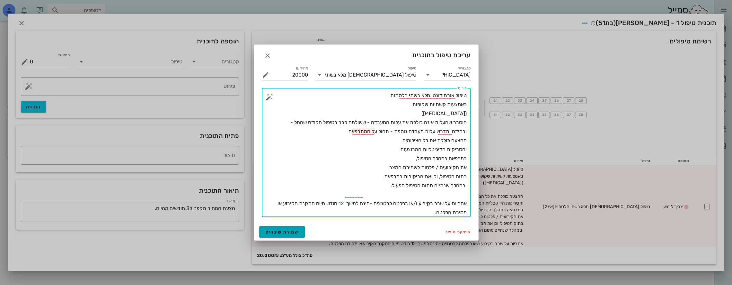
type textarea "טיפול אורתודונטי מלא בשתי הלסתות באמצעות קשתיות שקופות ([MEDICAL_DATA]) הוסבר ש…"
click at [295, 231] on span "שמירת שינויים" at bounding box center [282, 231] width 33 height 5
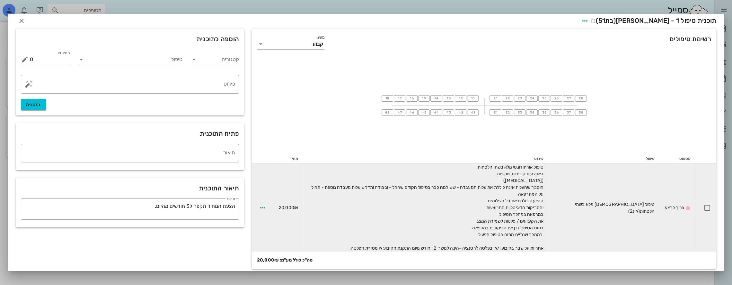
scroll to position [0, 0]
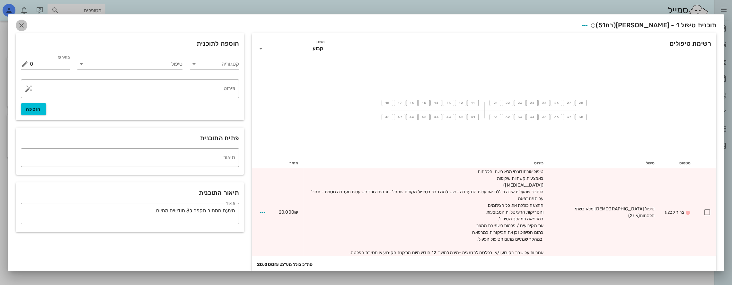
click at [25, 25] on icon "button" at bounding box center [22, 26] width 8 height 8
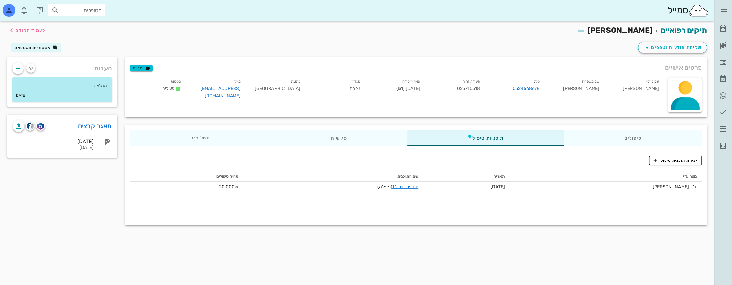
click at [89, 10] on input "מטופלים" at bounding box center [80, 10] width 41 height 8
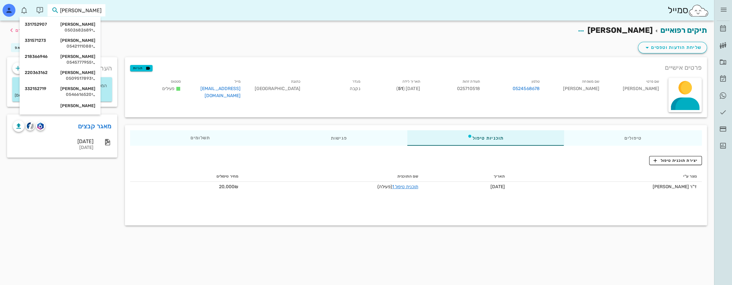
type input "[PERSON_NAME]"
click at [67, 202] on div "הערות המלצה [DATE] מאגר קבצים [DATE] [DATE]" at bounding box center [62, 143] width 118 height 172
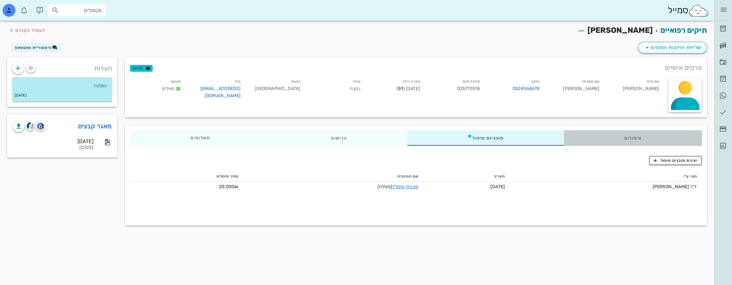
click at [640, 134] on div "טיפולים" at bounding box center [633, 137] width 138 height 15
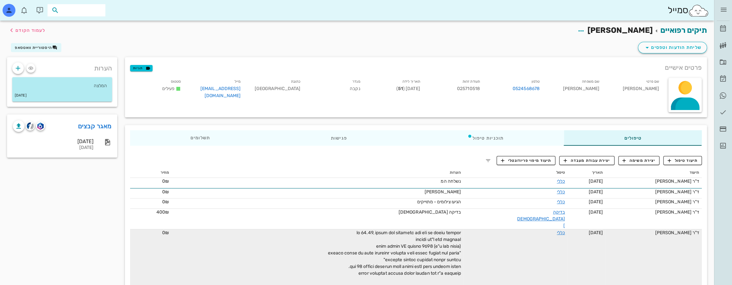
click at [80, 10] on input "text" at bounding box center [80, 10] width 41 height 8
type input "[PERSON_NAME] ו"
click at [73, 24] on div "[PERSON_NAME] 031780794" at bounding box center [66, 24] width 71 height 5
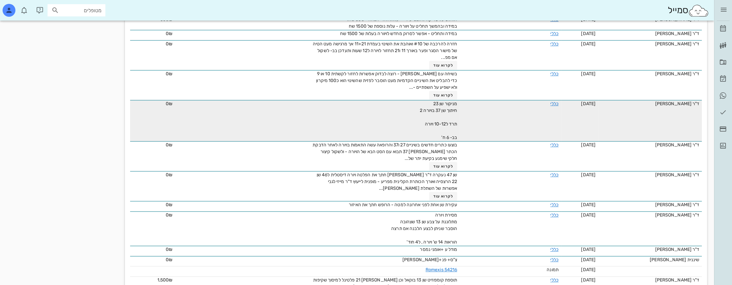
scroll to position [418, 0]
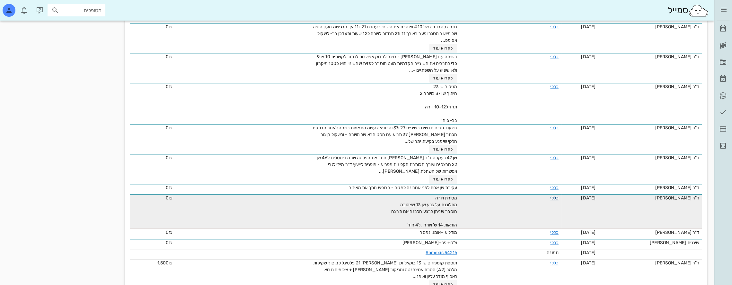
click at [555, 195] on link "כללי" at bounding box center [555, 197] width 8 height 5
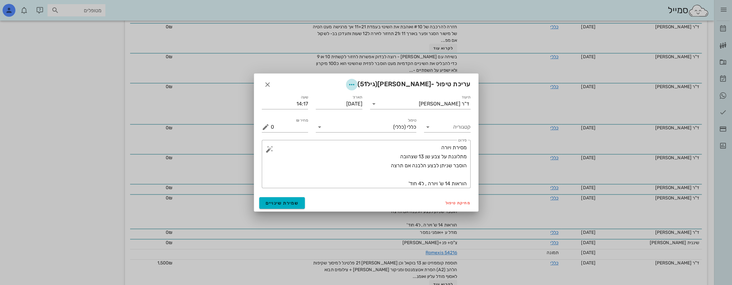
click at [356, 85] on icon "button" at bounding box center [352, 85] width 8 height 8
click at [327, 116] on icon "button" at bounding box center [324, 117] width 8 height 8
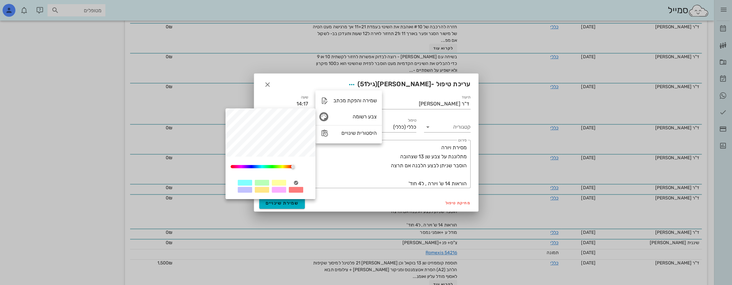
click at [265, 183] on div at bounding box center [262, 183] width 14 height 6
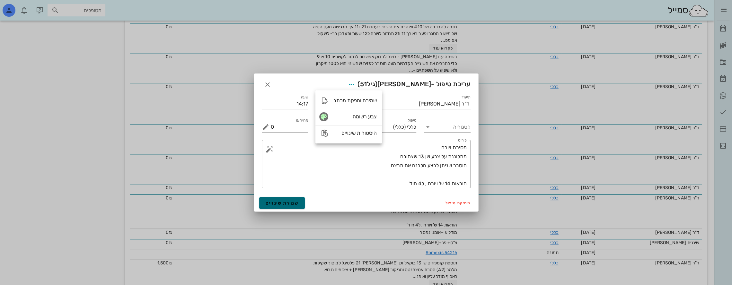
click at [282, 204] on span "שמירת שינויים" at bounding box center [282, 202] width 33 height 5
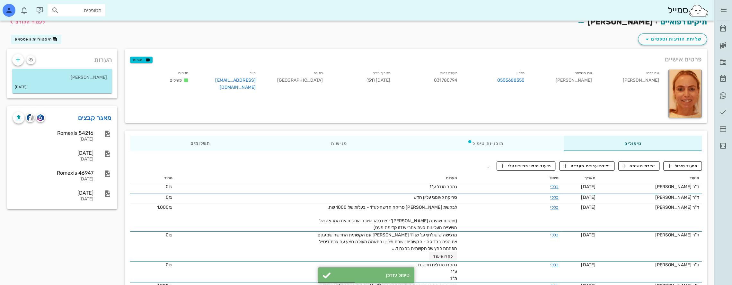
scroll to position [0, 0]
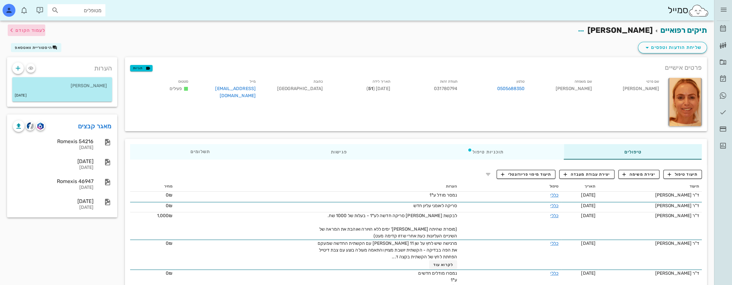
click at [16, 30] on span "לעמוד הקודם" at bounding box center [30, 30] width 30 height 5
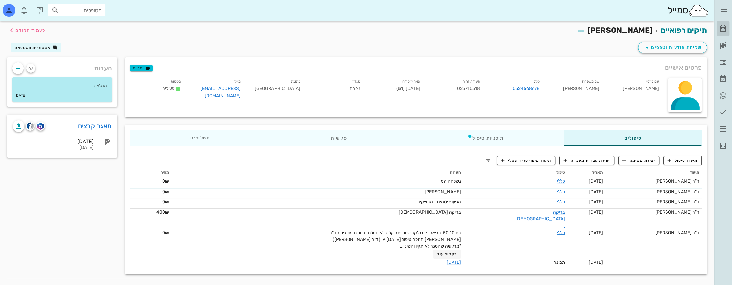
click at [723, 28] on icon at bounding box center [724, 29] width 8 height 8
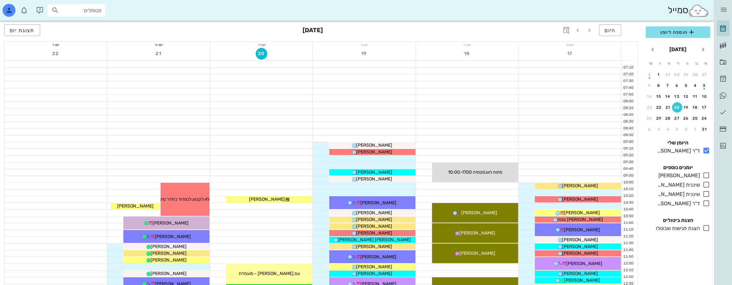
click at [86, 10] on input "מטופלים" at bounding box center [80, 10] width 41 height 8
type input "[PERSON_NAME] ע"
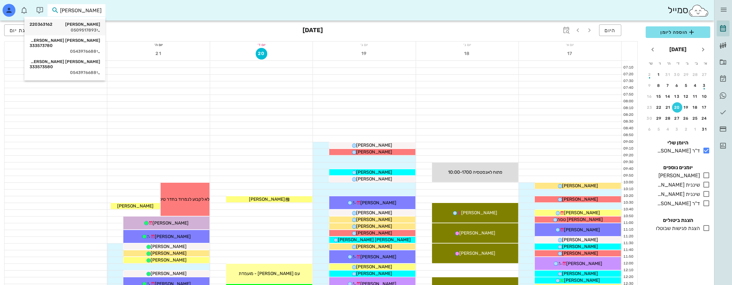
click at [94, 26] on div "[PERSON_NAME] 220363162" at bounding box center [65, 24] width 71 height 5
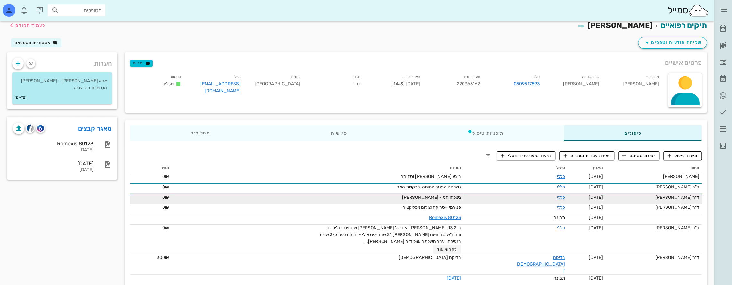
scroll to position [10, 0]
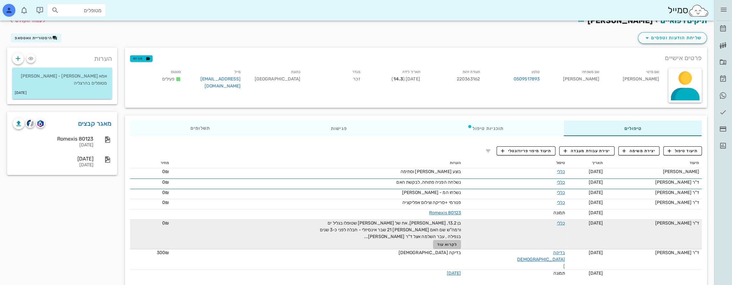
click at [457, 244] on span "לקרוא עוד" at bounding box center [447, 244] width 20 height 4
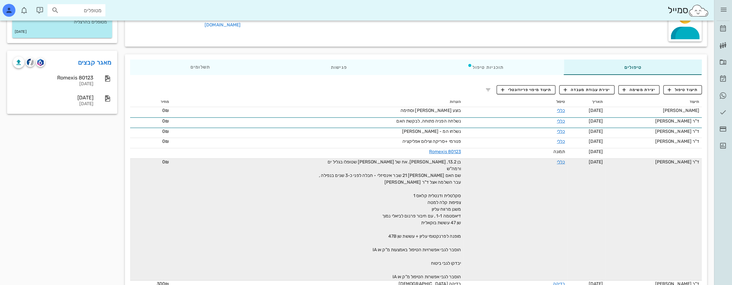
scroll to position [38, 0]
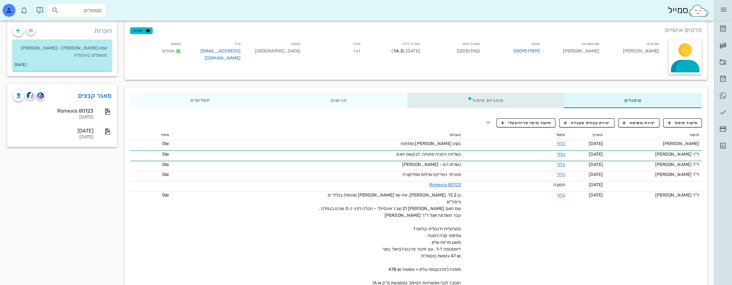
click at [519, 100] on div "תוכניות טיפול" at bounding box center [486, 100] width 157 height 15
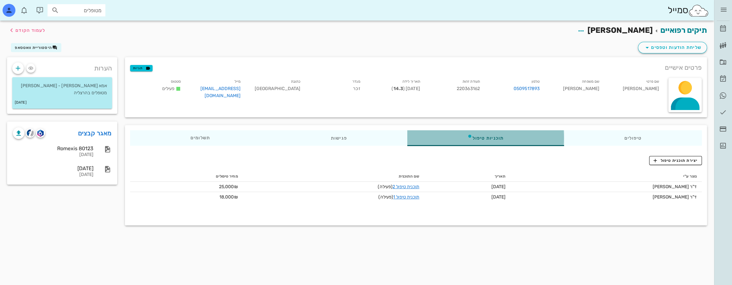
scroll to position [0, 0]
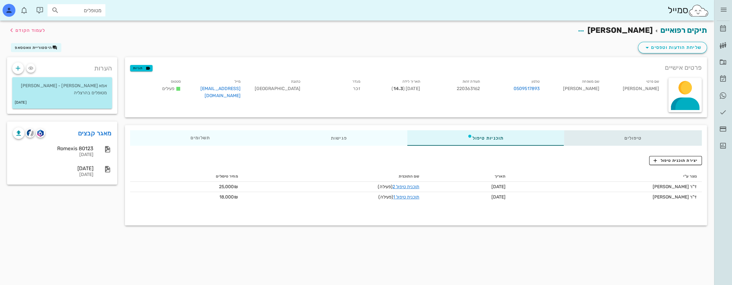
click at [639, 139] on div "טיפולים" at bounding box center [633, 137] width 138 height 15
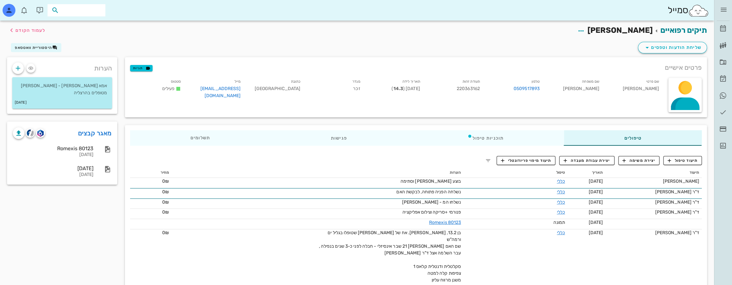
click at [95, 11] on input "text" at bounding box center [80, 10] width 41 height 8
type input "[PERSON_NAME]"
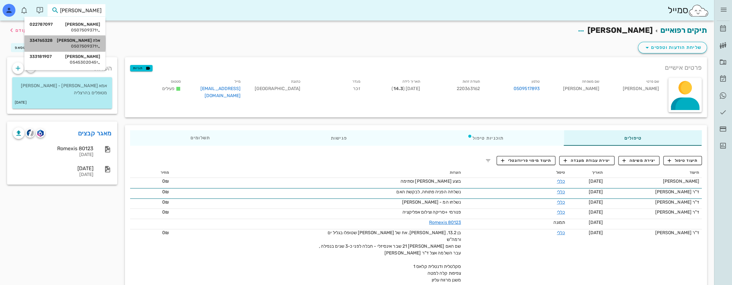
click at [94, 40] on div "אלה [PERSON_NAME] 334765328" at bounding box center [65, 40] width 71 height 5
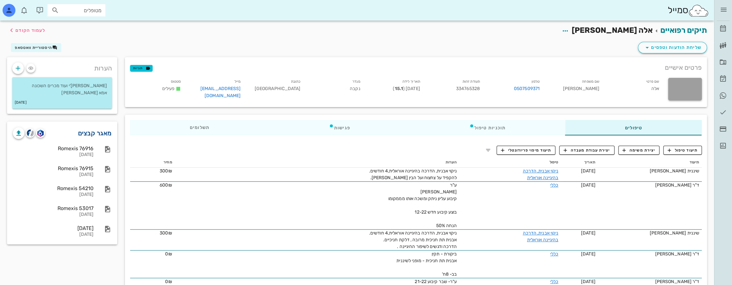
click at [96, 131] on link "מאגר קבצים" at bounding box center [95, 133] width 34 height 10
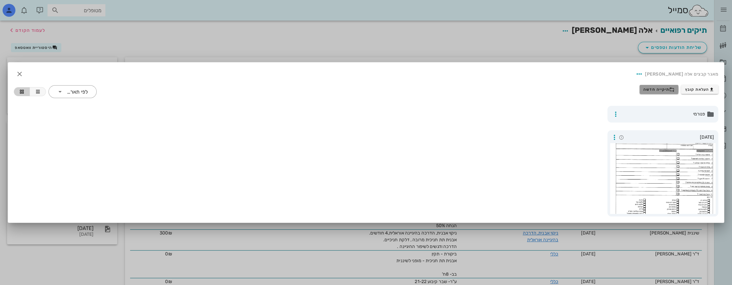
click at [665, 91] on span "תיקייה חדשה" at bounding box center [659, 89] width 31 height 5
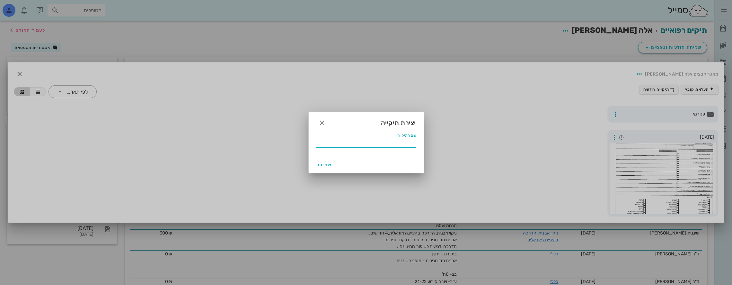
click at [397, 144] on input "שם התיקייה" at bounding box center [367, 142] width 100 height 10
type input "06 2023"
click at [329, 164] on span "שמירה" at bounding box center [324, 164] width 15 height 5
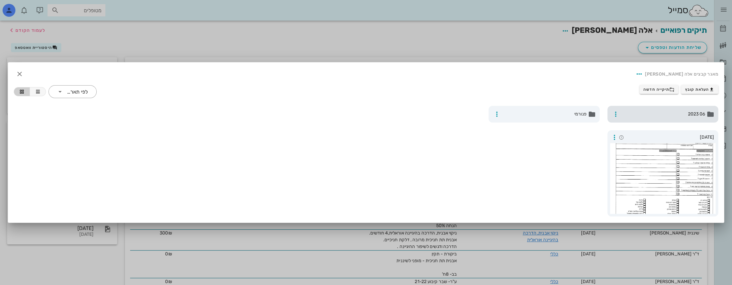
click at [668, 109] on div "06 2023" at bounding box center [663, 114] width 111 height 17
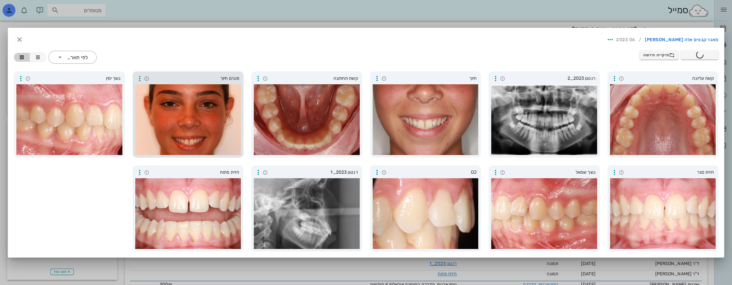
click at [173, 116] on div at bounding box center [188, 119] width 106 height 71
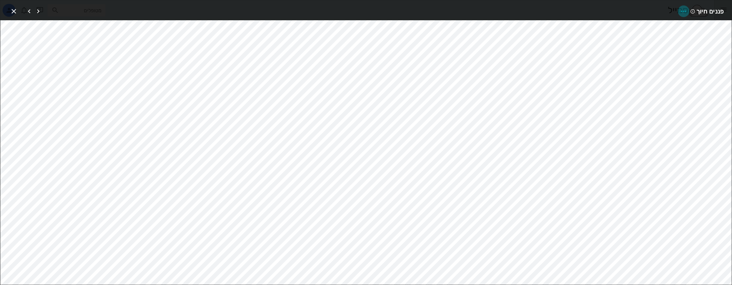
click at [683, 10] on icon "button" at bounding box center [684, 11] width 8 height 8
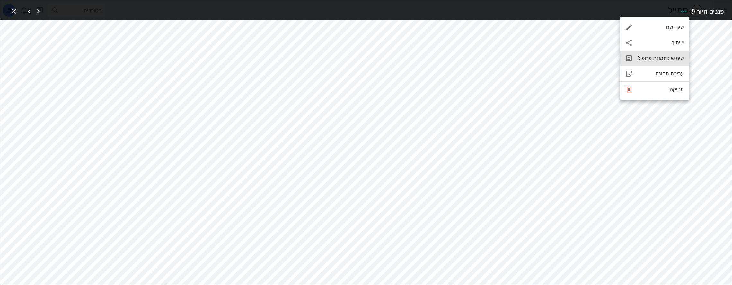
click at [665, 58] on div "שימוש כתמונת פרופיל" at bounding box center [661, 58] width 46 height 6
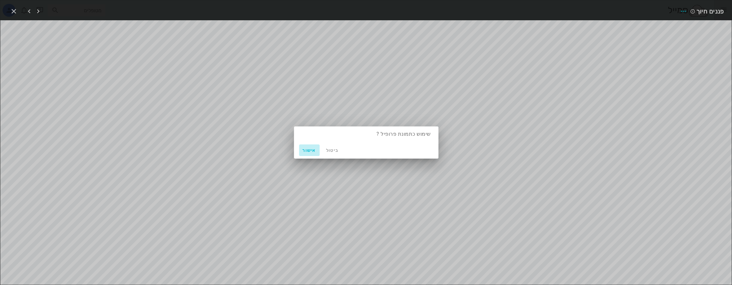
click at [315, 151] on span "אישור" at bounding box center [309, 150] width 15 height 5
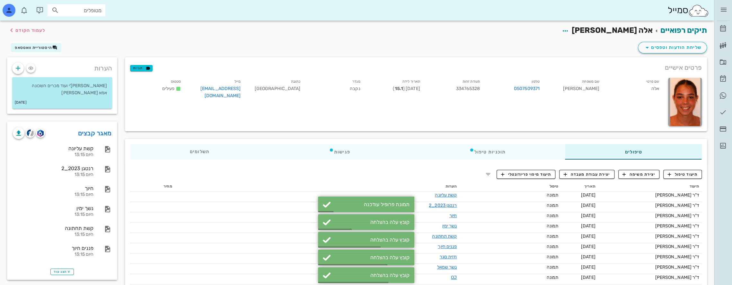
click at [89, 11] on input "מטופלים" at bounding box center [80, 10] width 41 height 8
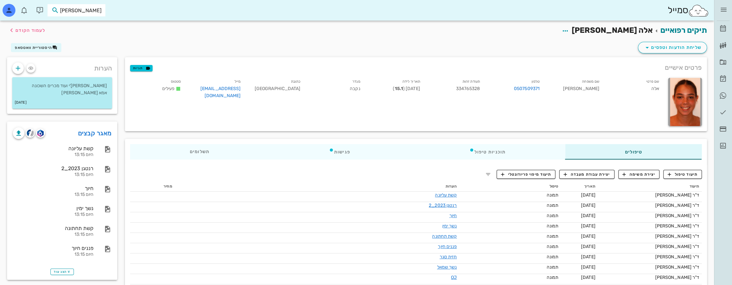
type input "[PERSON_NAME]"
click at [95, 23] on div "[PERSON_NAME] 204591366" at bounding box center [66, 24] width 71 height 5
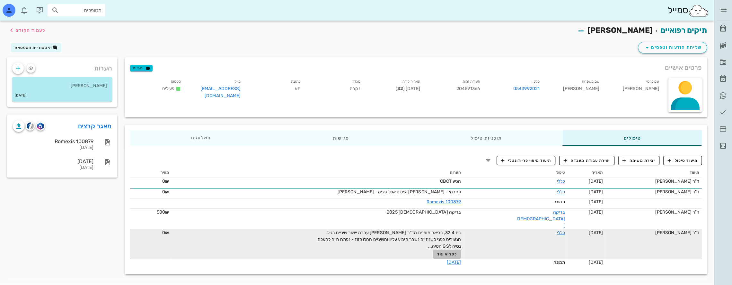
click at [457, 252] on span "לקרוא עוד" at bounding box center [447, 254] width 20 height 4
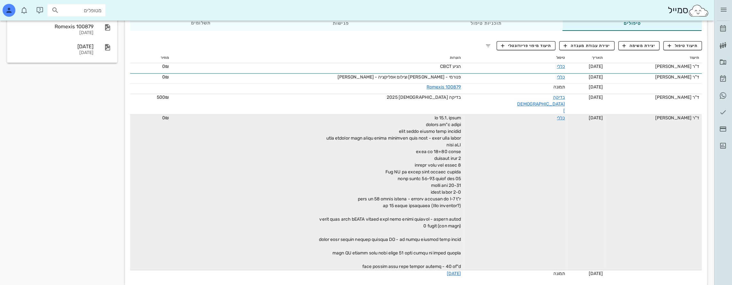
scroll to position [119, 0]
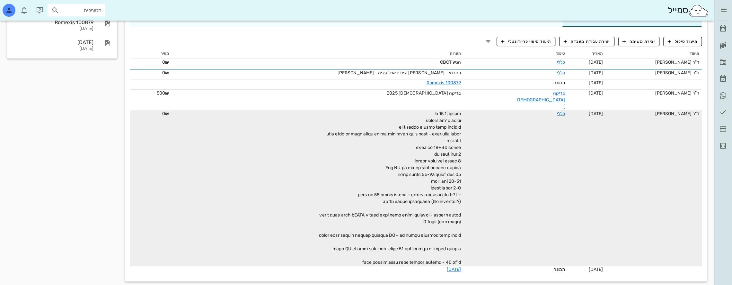
click at [412, 253] on span at bounding box center [390, 188] width 142 height 154
click at [557, 111] on link "כללי" at bounding box center [561, 113] width 8 height 5
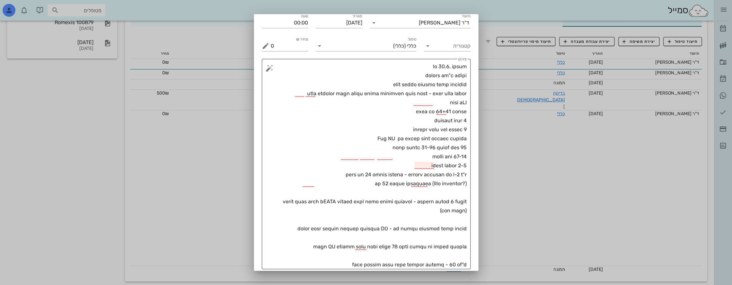
scroll to position [43, 0]
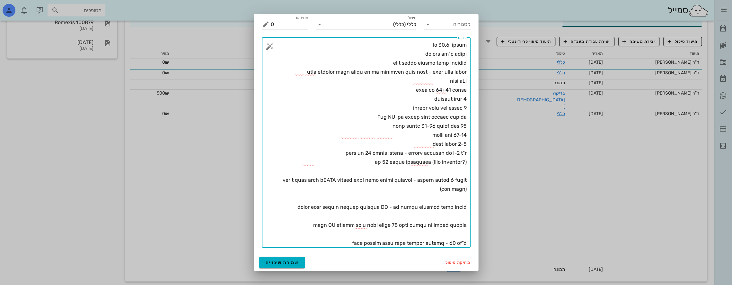
click at [399, 241] on textarea "פירוט" at bounding box center [369, 143] width 196 height 207
type textarea "lo 45.7, ipsum dolors am"c adipi elit seddo eiusmo temp incidid utla etdolor ma…"
click at [295, 260] on span "שמירת שינויים" at bounding box center [282, 262] width 33 height 5
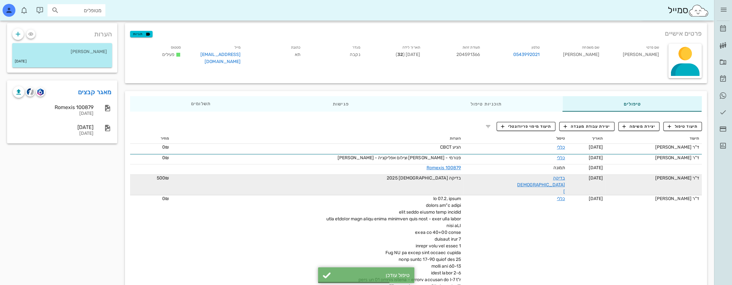
scroll to position [22, 0]
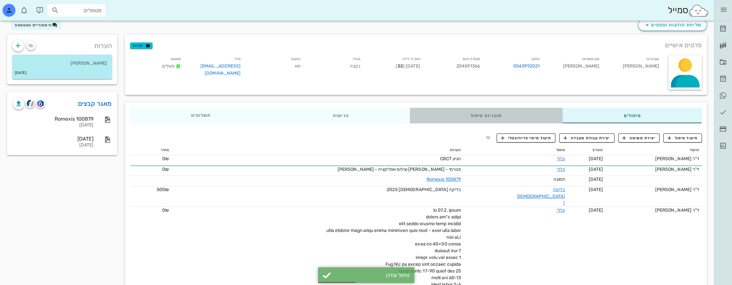
click at [521, 116] on div "תוכניות טיפול" at bounding box center [486, 115] width 153 height 15
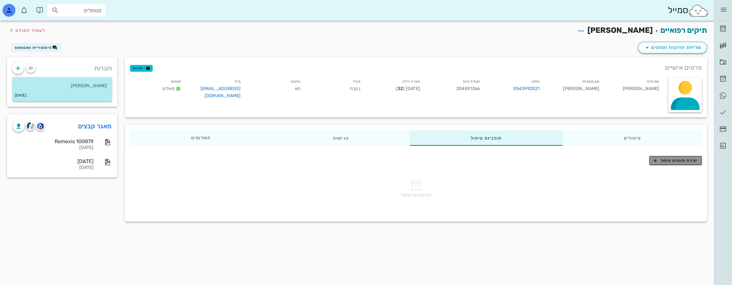
click at [685, 160] on span "יצירת תוכנית טיפול" at bounding box center [676, 160] width 44 height 6
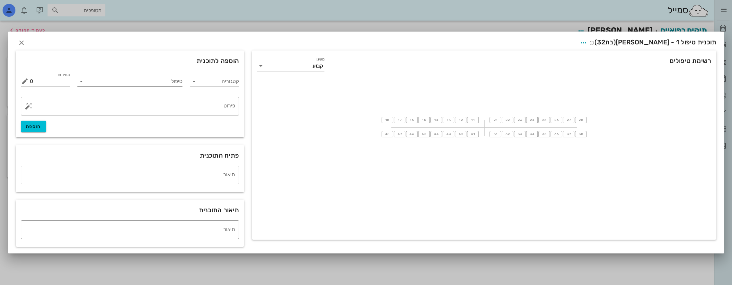
click at [138, 83] on input "טיפול" at bounding box center [134, 81] width 96 height 10
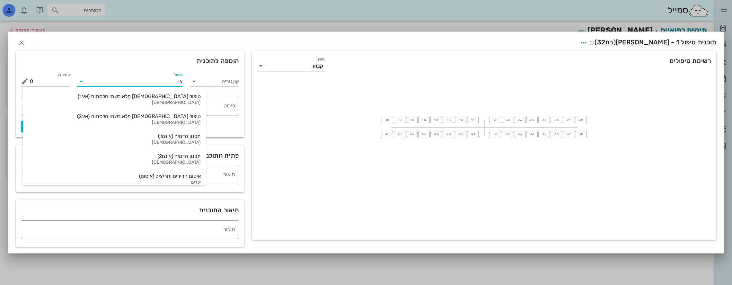
type input "אינ"
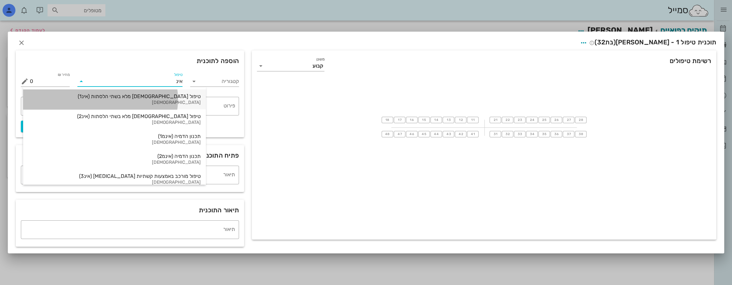
click at [141, 101] on div "[DEMOGRAPHIC_DATA]" at bounding box center [114, 102] width 173 height 5
type input "16000"
type textarea "באמצעות קשתיות שקופות ([MEDICAL_DATA]) ההצעה כוללת את כל הצילומים והסריקות הדיג…"
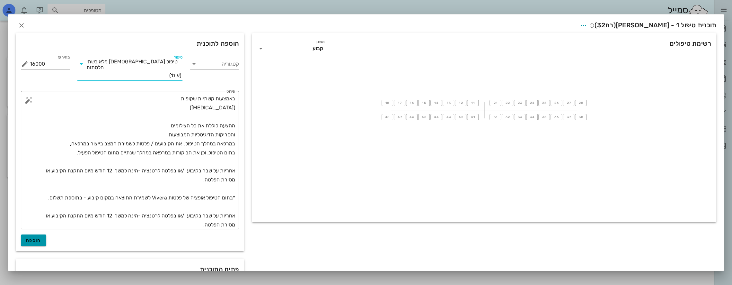
click at [41, 238] on span "הוספה" at bounding box center [33, 240] width 15 height 5
type input "0"
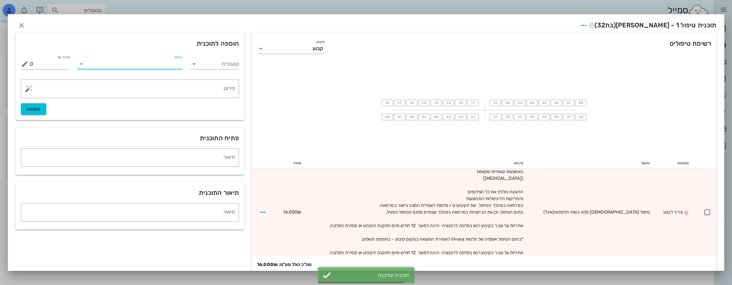
click at [170, 61] on input "טיפול" at bounding box center [134, 64] width 96 height 10
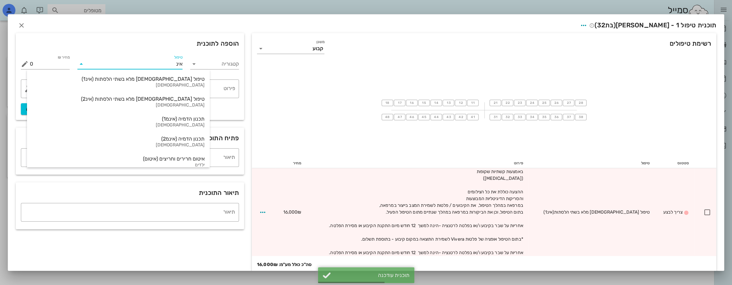
type input "אינמ"
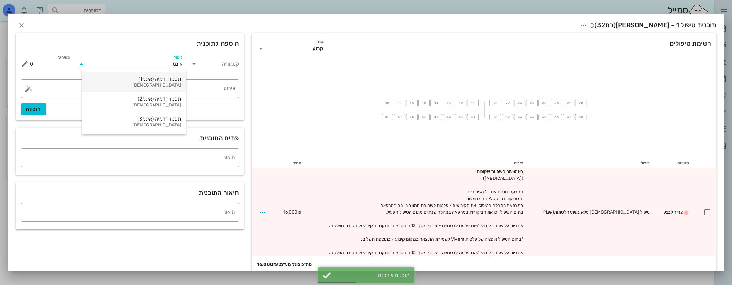
click at [171, 81] on div "תכנון הדמיה (אינמ1)" at bounding box center [134, 79] width 94 height 6
type input "12000"
type textarea "+ עלות ייצור קשתיות [MEDICAL_DATA] טיפול מלא"
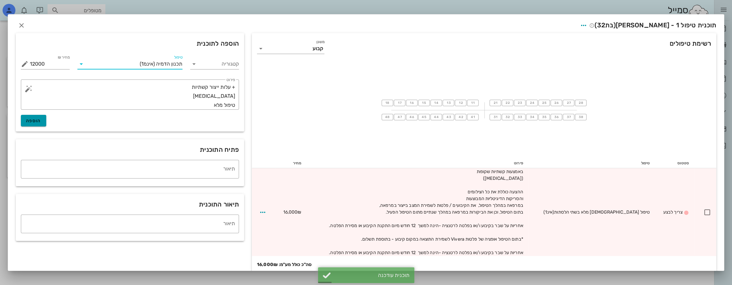
click at [41, 120] on span "הוספה" at bounding box center [33, 120] width 15 height 5
type input "0"
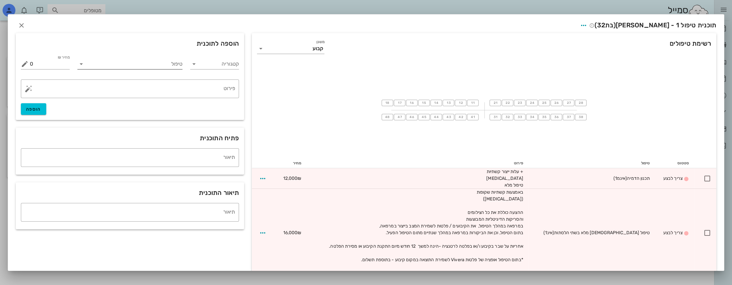
click at [172, 64] on input "טיפול" at bounding box center [134, 64] width 96 height 10
type input "כל"
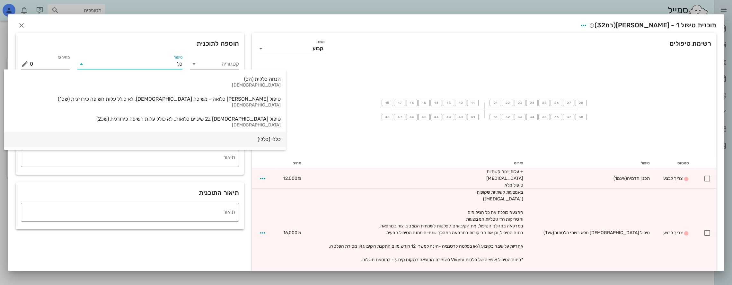
click at [176, 136] on div "כללי (כללי)" at bounding box center [145, 139] width 272 height 6
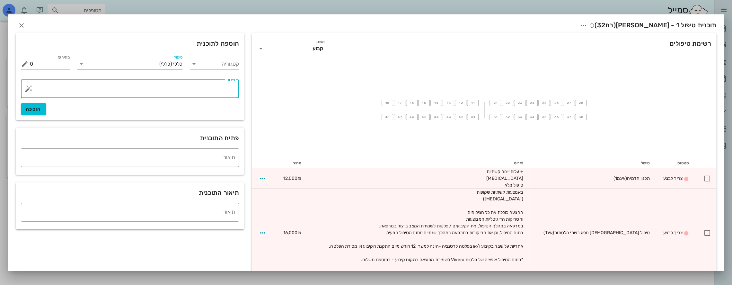
click at [226, 89] on textarea "פירוט" at bounding box center [132, 90] width 205 height 15
click at [184, 86] on textarea "הסרת קיבועים מודבקים, בריקה + הכנת מודלים מודפסים _פלטות לשמירת מצב" at bounding box center [132, 90] width 205 height 15
click at [116, 87] on textarea "הסרת קיבועים מודבקים, סריקה + הכנת מודלים מודפסים _פלטות לשמירת מצב" at bounding box center [132, 90] width 205 height 15
type textarea "הסרת קיבועים מודבקים, סריקה + הכנת מודלים מודפסים +פלטות לשמירת מצב"
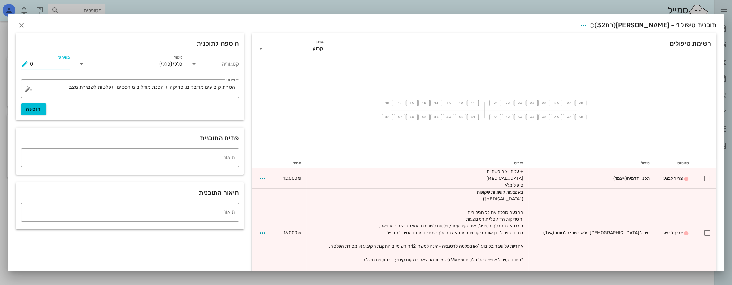
click at [64, 63] on input "0" at bounding box center [50, 64] width 40 height 10
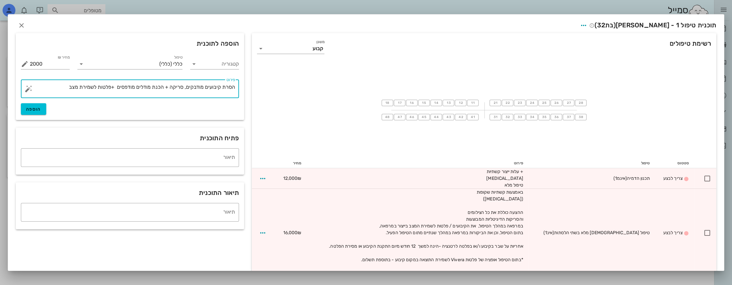
drag, startPoint x: 71, startPoint y: 87, endPoint x: 296, endPoint y: 89, distance: 224.7
click at [300, 89] on div "רשימת טיפולים משנן קבוע 18 17 16 15 14 13 12 11 21 22 23 24 25 26 27 28 48 47 4…" at bounding box center [366, 164] width 709 height 267
click at [41, 110] on span "הוספה" at bounding box center [33, 108] width 15 height 5
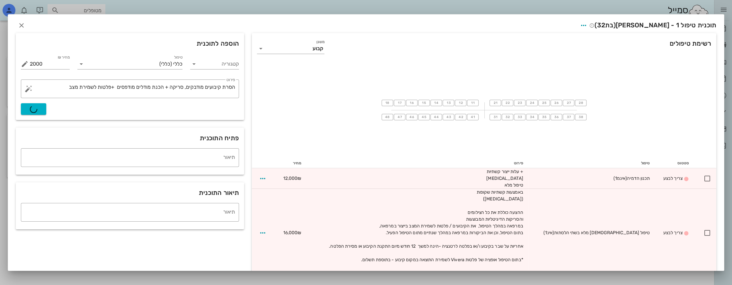
type input "0"
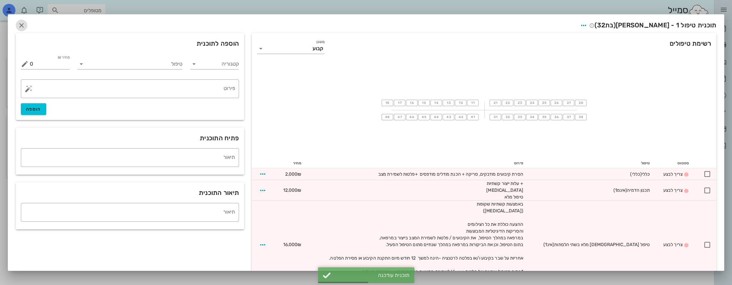
click at [25, 24] on icon "button" at bounding box center [22, 26] width 8 height 8
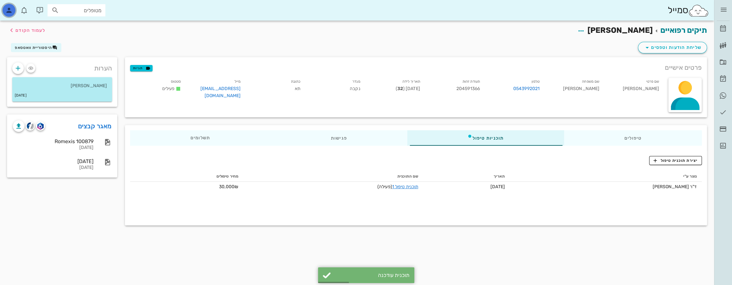
click at [9, 10] on icon "button" at bounding box center [9, 10] width 8 height 8
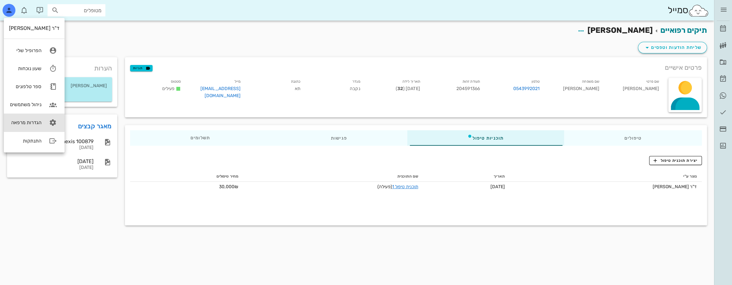
click at [34, 124] on div "הגדרות מרפאה" at bounding box center [25, 123] width 32 height 6
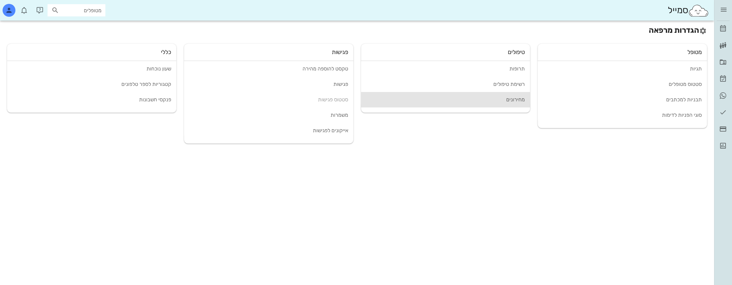
click at [516, 100] on div "מחירונים" at bounding box center [445, 99] width 159 height 6
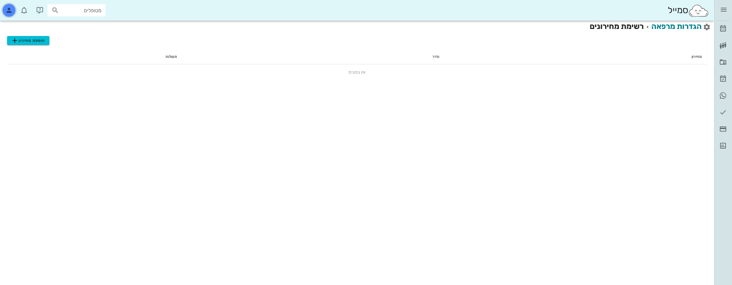
click at [10, 12] on icon "button" at bounding box center [9, 10] width 8 height 8
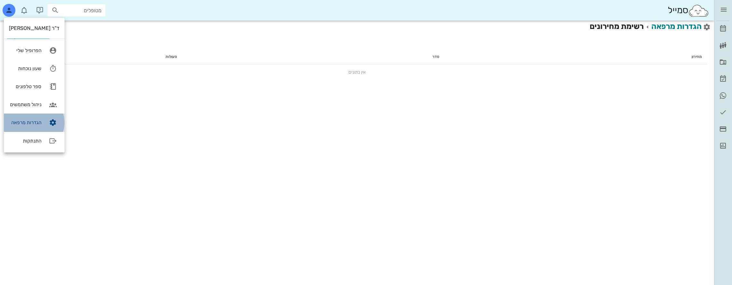
click at [30, 117] on link "הגדרות מרפאה" at bounding box center [34, 122] width 61 height 18
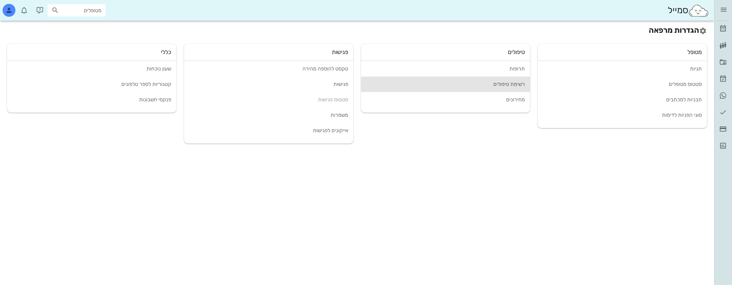
click at [501, 84] on div "רשימת טיפולים" at bounding box center [445, 84] width 159 height 6
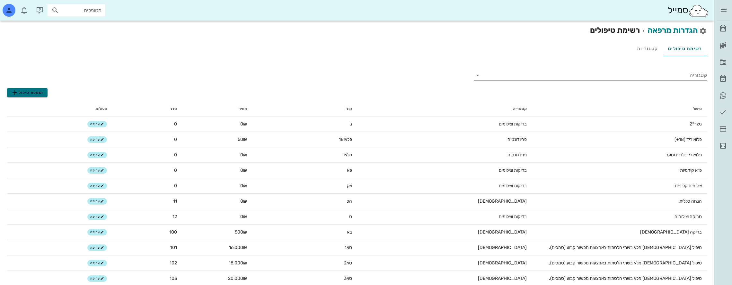
click at [29, 93] on span "הוספת טיפול" at bounding box center [27, 93] width 32 height 8
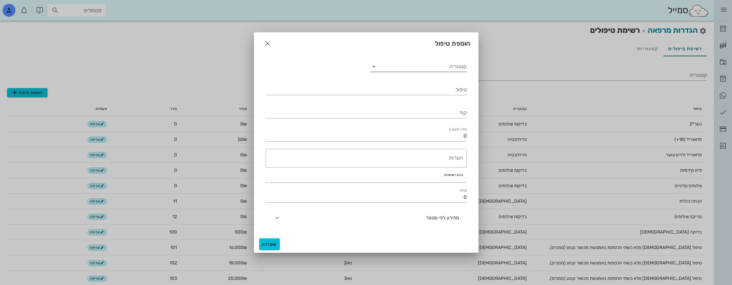
click at [377, 68] on icon at bounding box center [374, 67] width 8 height 8
click at [443, 129] on div "[DEMOGRAPHIC_DATA]" at bounding box center [418, 128] width 86 height 6
type input "[DEMOGRAPHIC_DATA]"
click at [447, 90] on input "טיפול" at bounding box center [366, 90] width 201 height 10
paste input "הסרת קיבועים מודבקים, סריקה + הכנת מודלים מודפסים +פלטות לשמירת מצב"
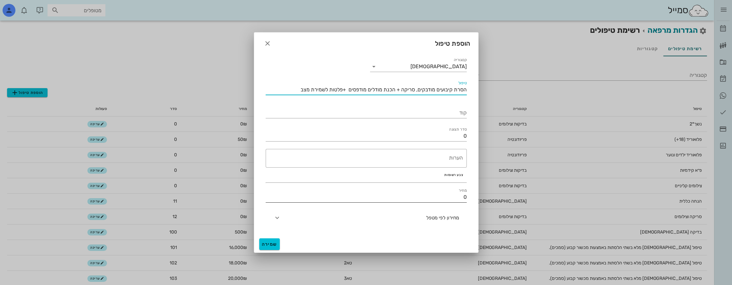
type input "הסרת קיבועים מודבקים, סריקה + הכנת מודלים מודפסים +פלטות לשמירת מצב"
click at [455, 194] on input "0" at bounding box center [366, 197] width 201 height 10
drag, startPoint x: 462, startPoint y: 195, endPoint x: 477, endPoint y: 195, distance: 14.5
click at [477, 195] on div "קטגוריה [DEMOGRAPHIC_DATA] טיפול הסרת קיבועים מודבקים, סריקה + הכנת מודלים מודפ…" at bounding box center [366, 143] width 224 height 183
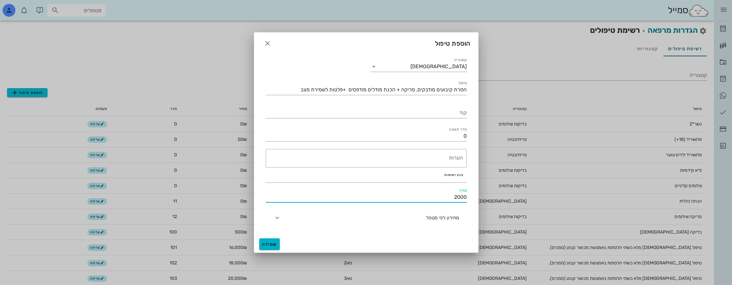
type input "2000"
click at [269, 244] on span "שמירה" at bounding box center [269, 243] width 15 height 5
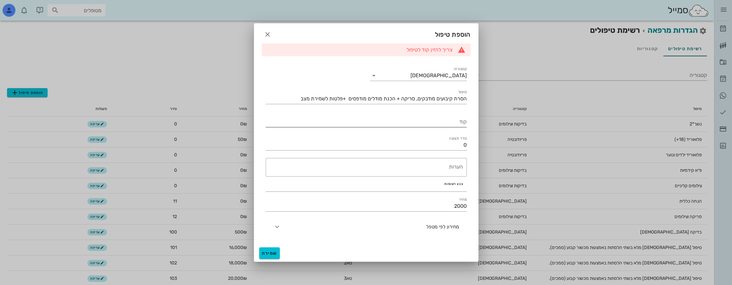
click at [448, 119] on input "קוד" at bounding box center [366, 122] width 201 height 10
type input "הסרת"
click at [268, 252] on span "שמירה" at bounding box center [269, 252] width 15 height 5
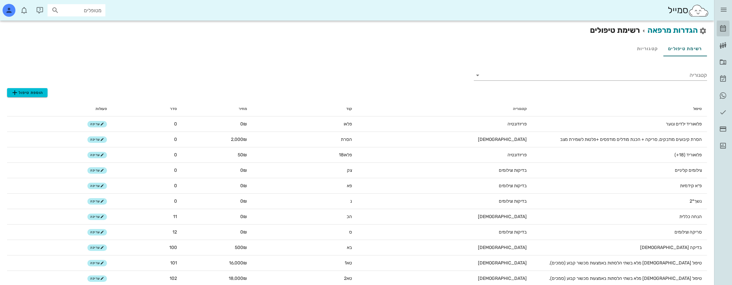
click at [724, 28] on icon at bounding box center [724, 29] width 8 height 8
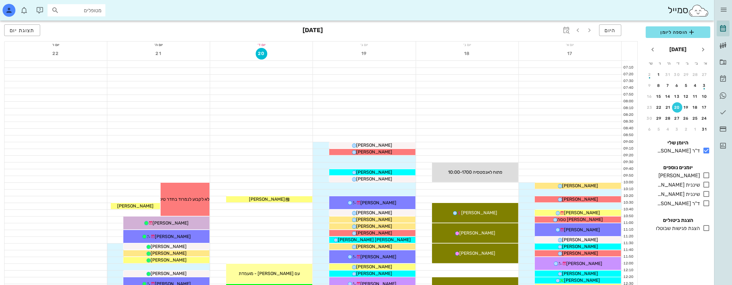
click at [89, 9] on input "מטופלים" at bounding box center [80, 10] width 41 height 8
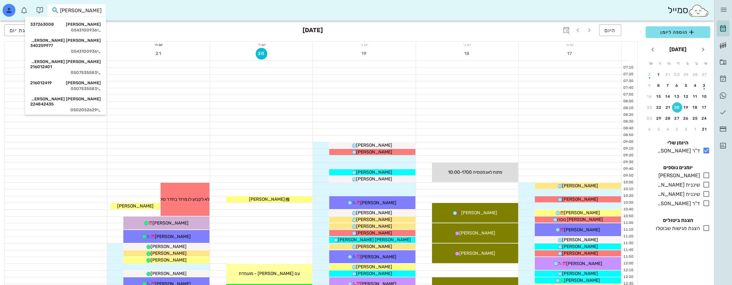
type input "[PERSON_NAME]"
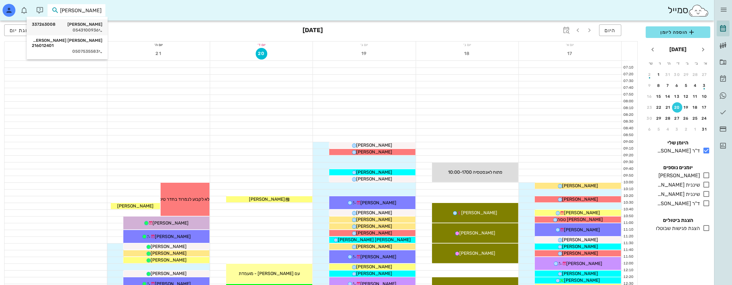
click at [88, 25] on div "[PERSON_NAME] 337263008" at bounding box center [67, 24] width 71 height 5
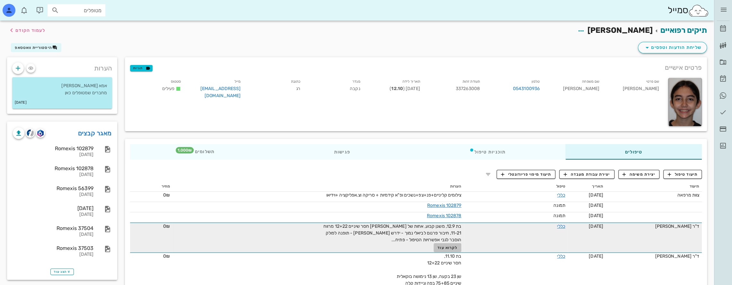
click at [440, 247] on span "לקרוא עוד" at bounding box center [448, 247] width 20 height 4
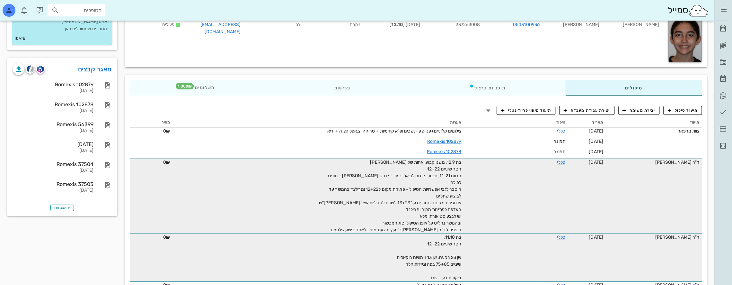
scroll to position [64, 0]
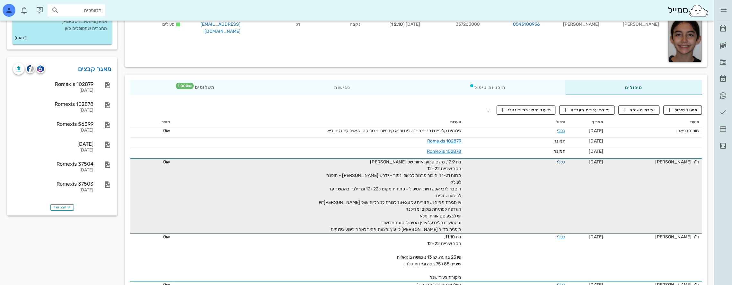
click at [557, 161] on link "כללי" at bounding box center [561, 161] width 8 height 5
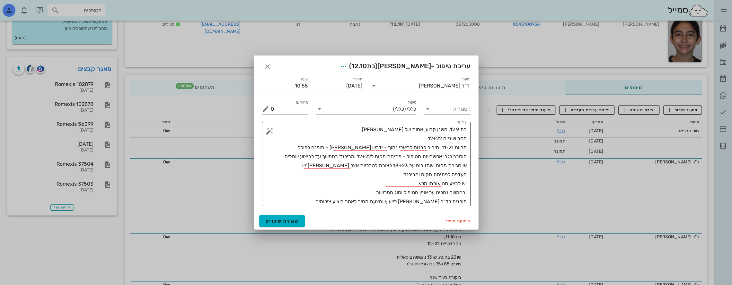
click at [420, 179] on textarea "בת 12.9, משנן קבוע, אחות של [PERSON_NAME] חסר שיניים 12+22 מרווח 11-21, חיבור פ…" at bounding box center [369, 165] width 196 height 81
click at [284, 220] on span "שמירת שינויים" at bounding box center [282, 220] width 33 height 5
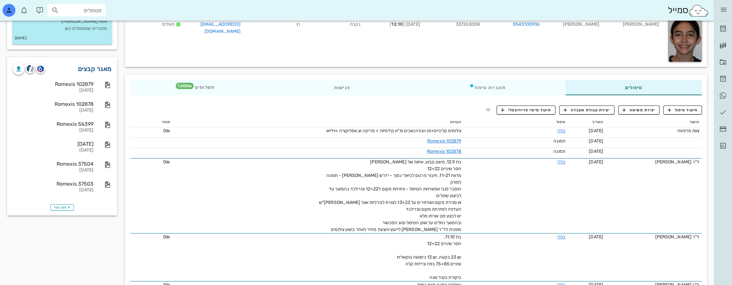
click at [98, 70] on link "מאגר קבצים" at bounding box center [95, 69] width 34 height 10
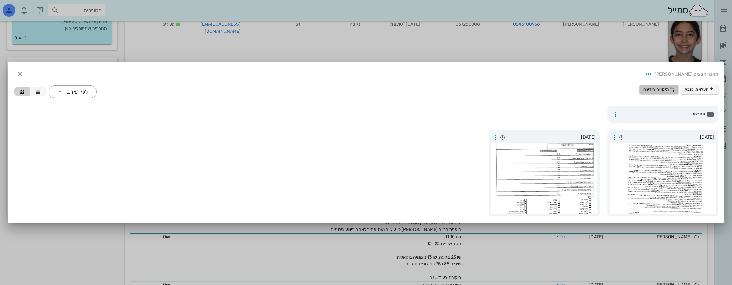
click at [659, 85] on button "תיקייה חדשה" at bounding box center [659, 89] width 39 height 9
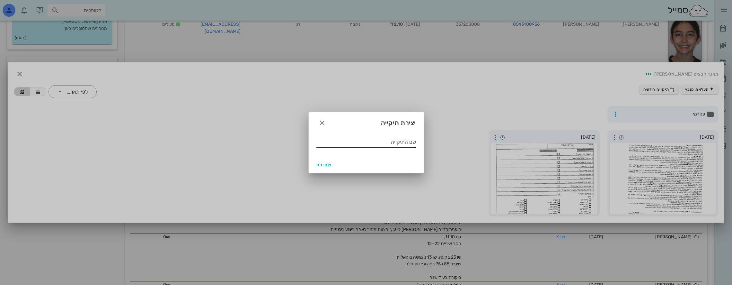
click at [397, 141] on div "שם התיקייה" at bounding box center [367, 142] width 100 height 10
type input "08 2025"
click at [328, 163] on span "שמירה" at bounding box center [324, 164] width 15 height 5
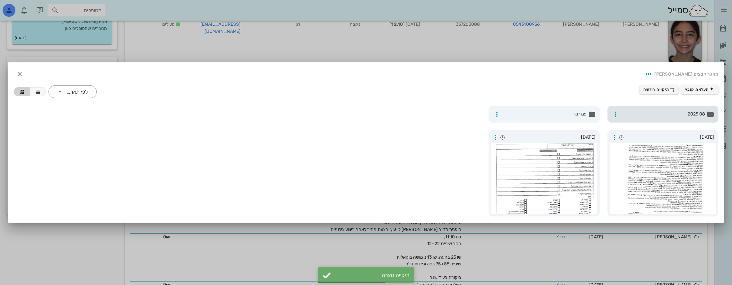
click at [648, 112] on span "08 2025" at bounding box center [664, 114] width 84 height 7
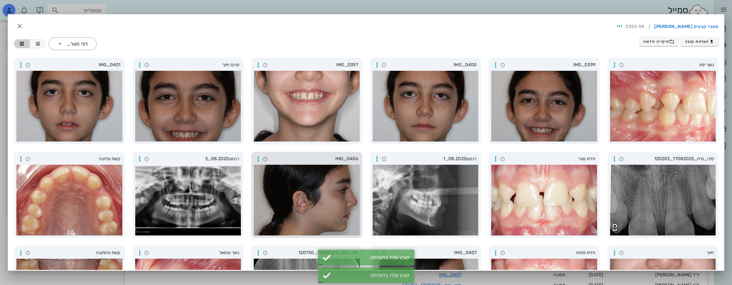
click at [314, 192] on div at bounding box center [307, 200] width 106 height 71
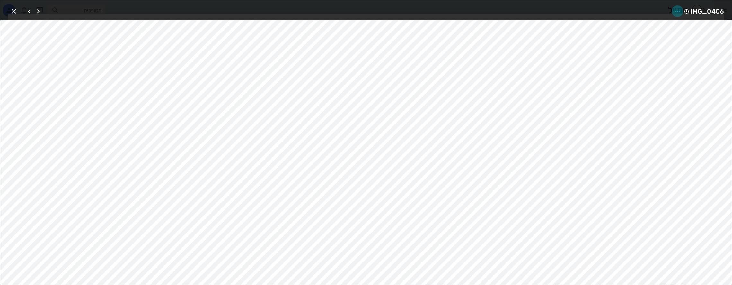
click at [680, 11] on icon "button" at bounding box center [678, 11] width 8 height 8
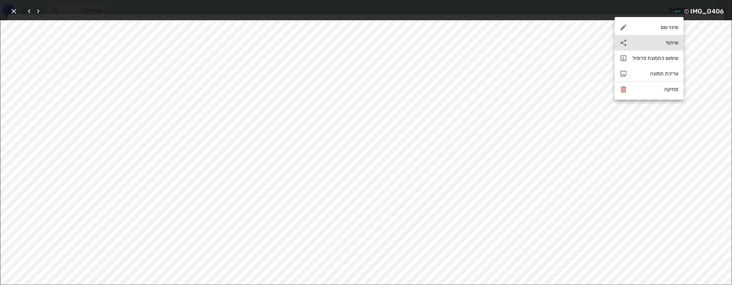
click at [640, 44] on div "שיתוף" at bounding box center [656, 43] width 46 height 6
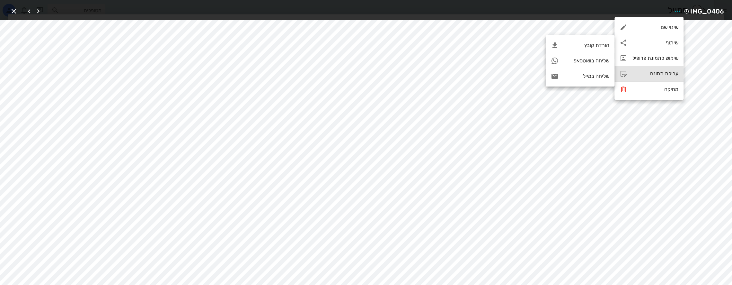
click at [654, 72] on div "עריכת תמונה" at bounding box center [656, 73] width 46 height 6
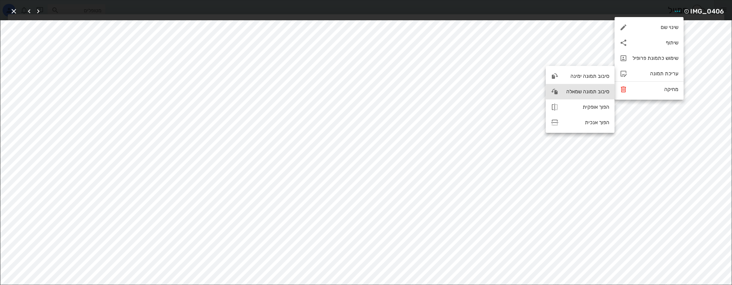
click at [583, 92] on div "סיבוב תמונה שמאלה" at bounding box center [587, 91] width 46 height 6
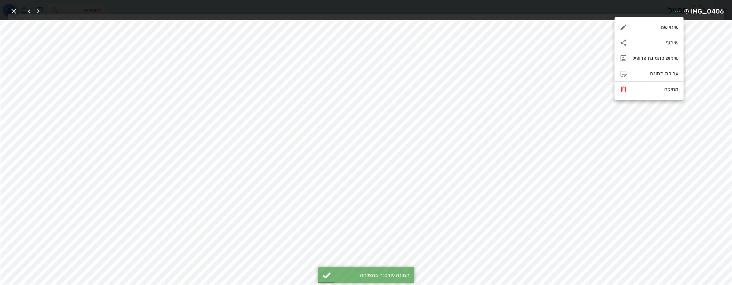
click at [12, 9] on icon "button" at bounding box center [14, 11] width 8 height 8
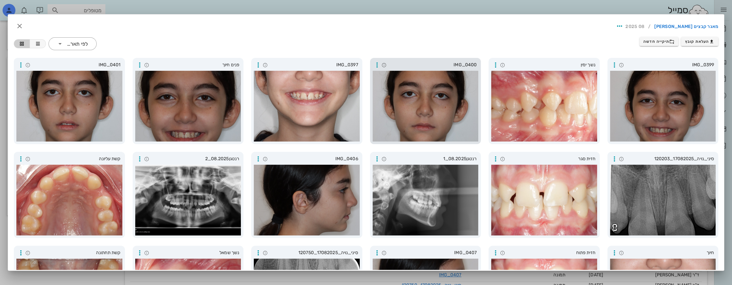
click at [428, 95] on div at bounding box center [426, 106] width 106 height 71
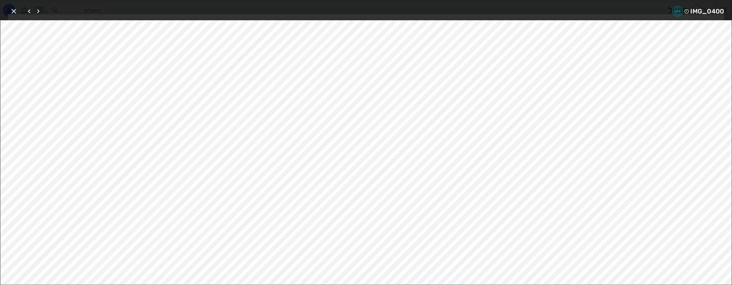
click at [677, 6] on button "button" at bounding box center [678, 11] width 12 height 12
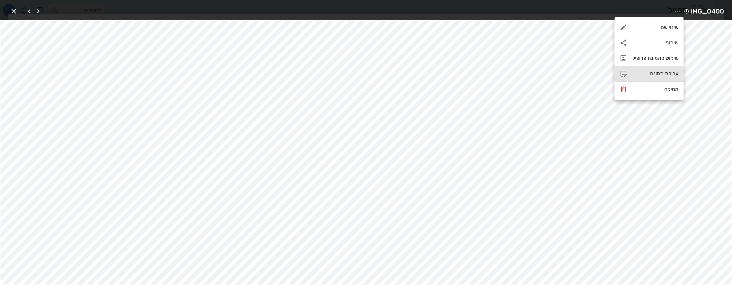
click at [663, 72] on div "עריכת תמונה" at bounding box center [656, 73] width 46 height 6
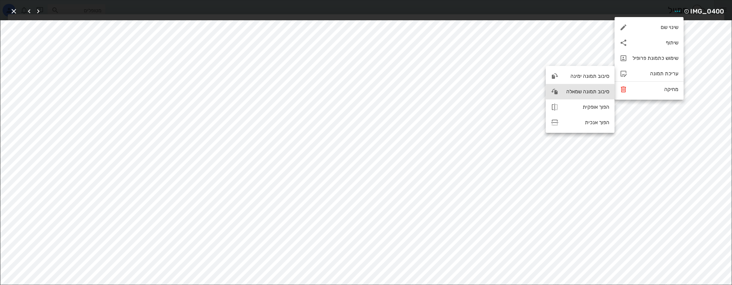
click at [585, 92] on div "סיבוב תמונה שמאלה" at bounding box center [587, 91] width 46 height 6
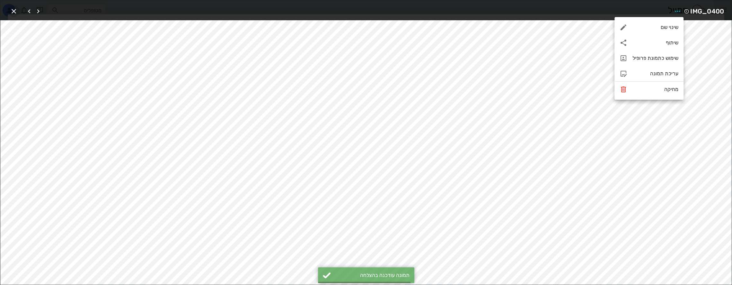
click at [14, 10] on icon "button" at bounding box center [14, 11] width 8 height 8
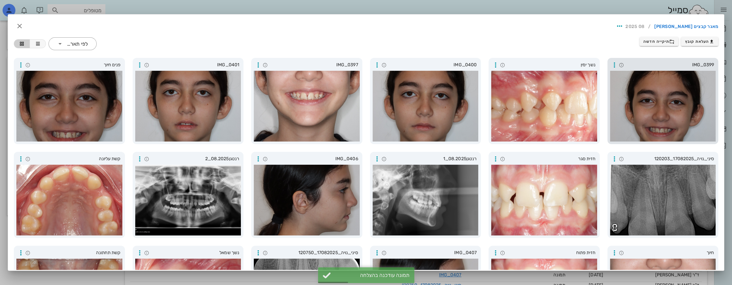
click at [679, 109] on div at bounding box center [663, 106] width 106 height 71
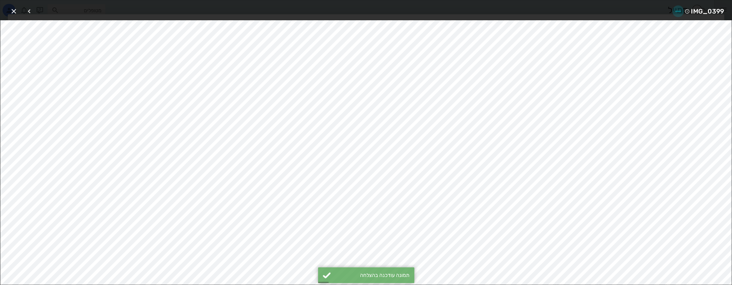
click at [676, 9] on icon "button" at bounding box center [679, 11] width 8 height 8
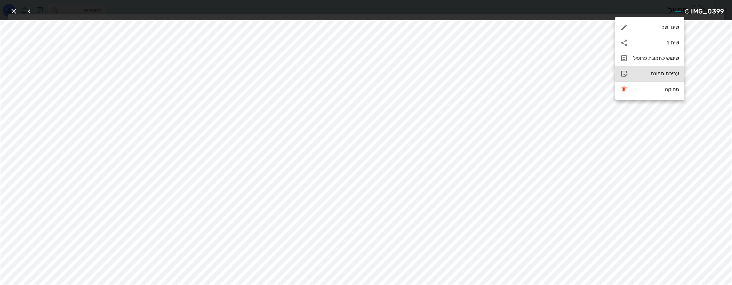
click at [657, 72] on div "עריכת תמונה" at bounding box center [656, 73] width 46 height 6
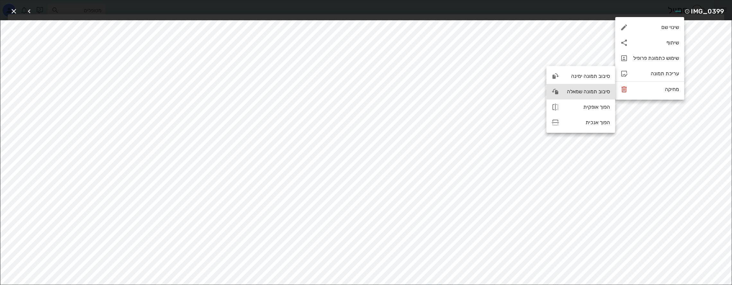
click at [594, 91] on div "סיבוב תמונה שמאלה" at bounding box center [588, 91] width 46 height 6
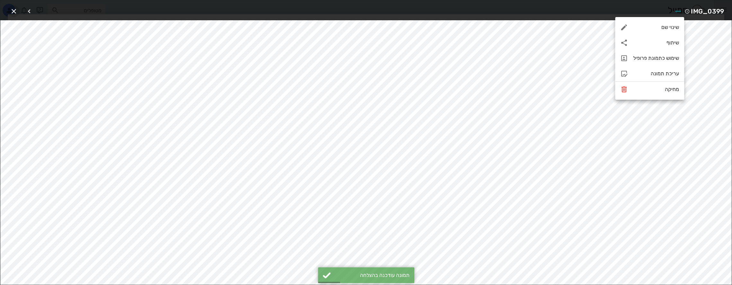
click at [14, 11] on icon "button" at bounding box center [14, 11] width 8 height 8
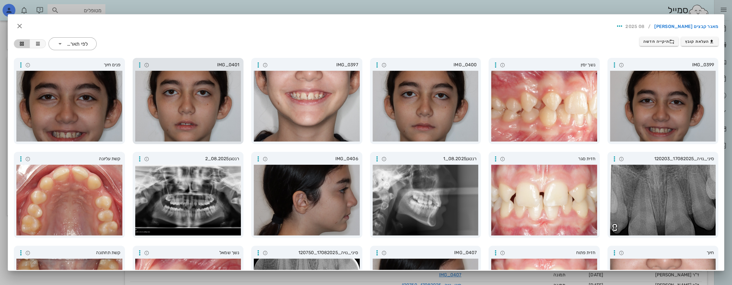
click at [174, 111] on div at bounding box center [188, 106] width 106 height 71
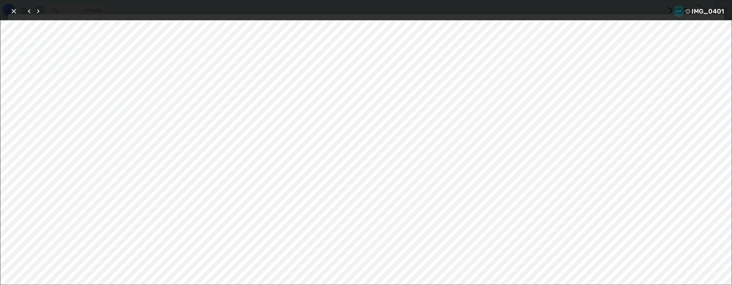
click at [680, 10] on icon "button" at bounding box center [679, 11] width 8 height 8
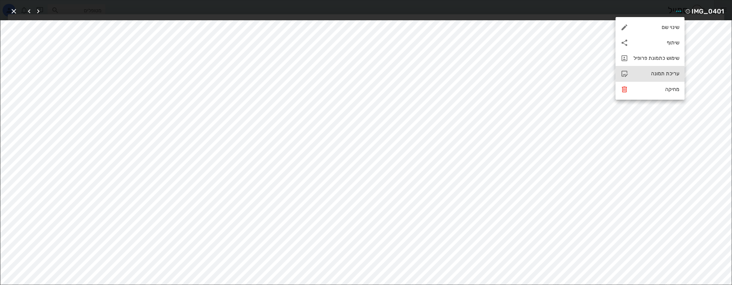
click at [658, 71] on div "עריכת תמונה" at bounding box center [657, 73] width 46 height 6
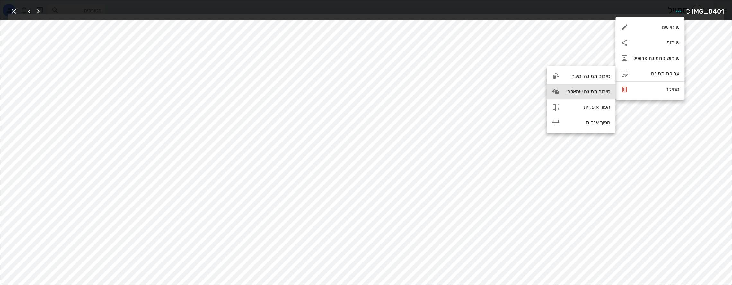
click at [584, 91] on div "סיבוב תמונה שמאלה" at bounding box center [588, 91] width 46 height 6
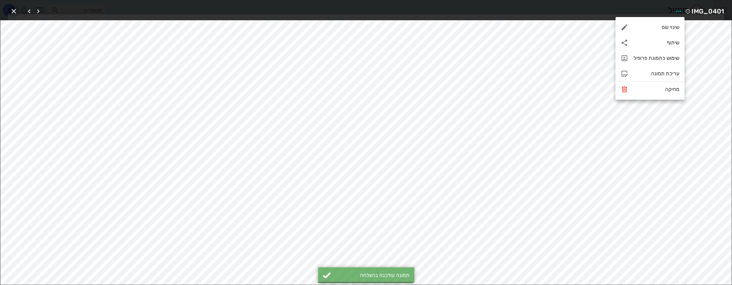
click at [13, 10] on icon "button" at bounding box center [14, 11] width 8 height 8
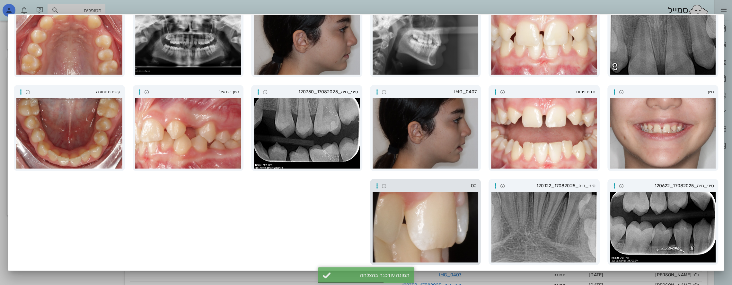
scroll to position [161, 0]
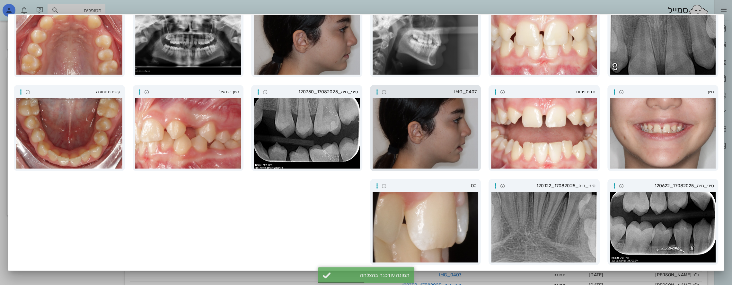
click at [427, 124] on div at bounding box center [426, 133] width 106 height 71
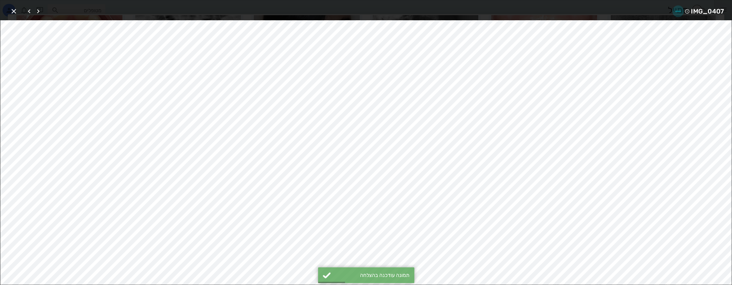
click at [676, 8] on icon "button" at bounding box center [679, 11] width 8 height 8
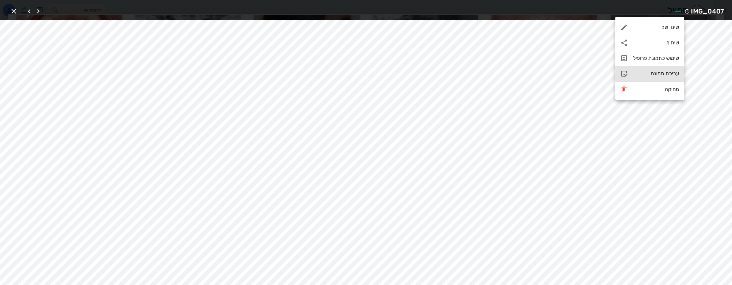
click at [667, 72] on div "עריכת תמונה" at bounding box center [656, 73] width 46 height 6
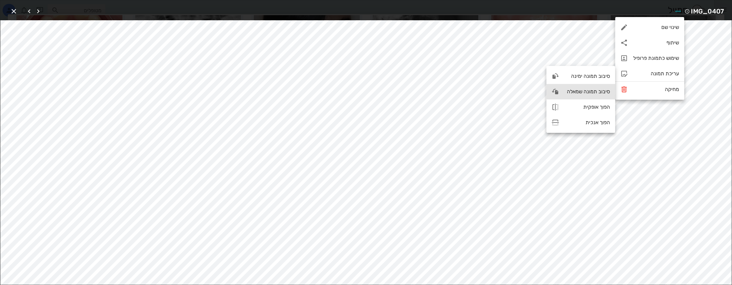
click at [582, 90] on div "סיבוב תמונה שמאלה" at bounding box center [588, 91] width 46 height 6
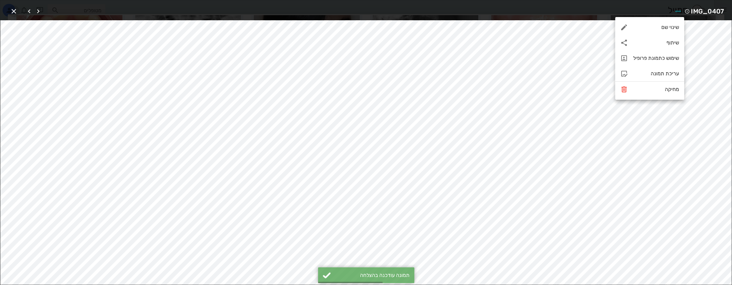
click at [14, 9] on icon "button" at bounding box center [14, 11] width 8 height 8
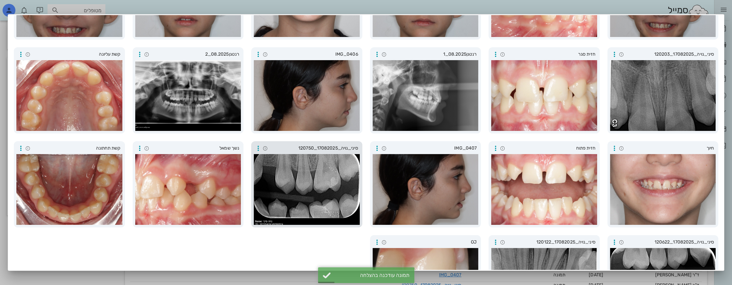
scroll to position [96, 0]
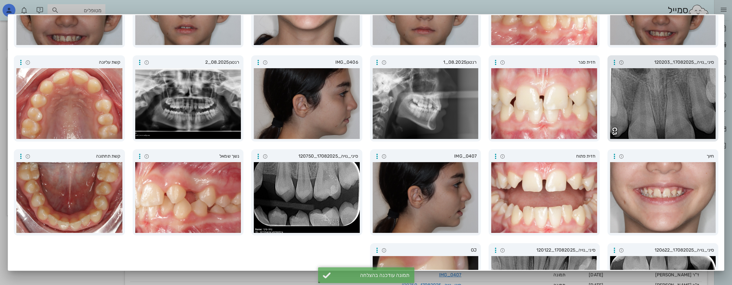
click at [662, 113] on div at bounding box center [663, 103] width 106 height 71
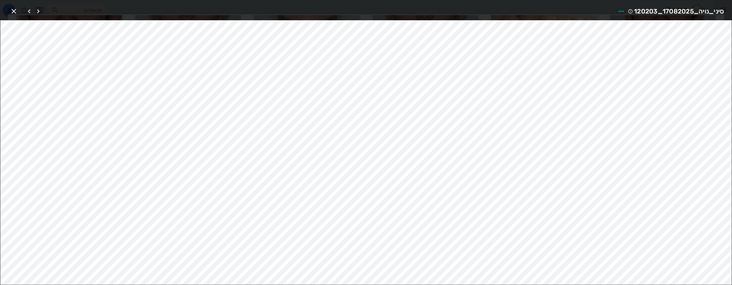
click at [38, 12] on icon "button" at bounding box center [38, 11] width 8 height 8
click at [39, 12] on icon "button" at bounding box center [38, 11] width 8 height 8
click at [40, 12] on icon "button" at bounding box center [38, 11] width 8 height 8
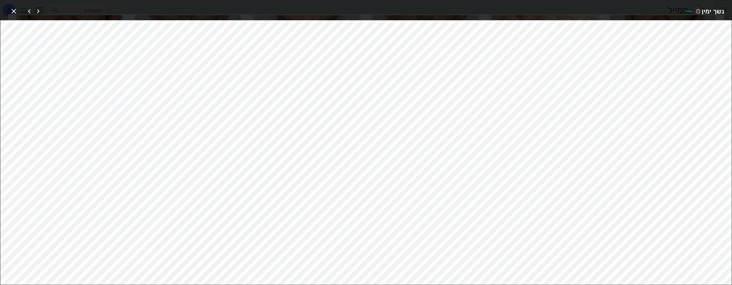
click at [40, 12] on icon "button" at bounding box center [38, 11] width 8 height 8
click at [40, 12] on div at bounding box center [34, 11] width 18 height 12
click at [30, 12] on icon "button" at bounding box center [29, 11] width 8 height 8
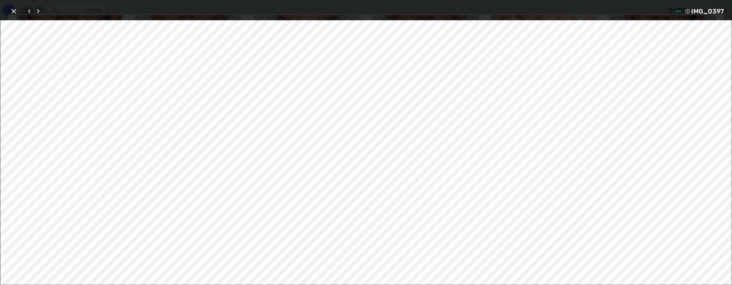
click at [30, 12] on icon "button" at bounding box center [29, 11] width 8 height 8
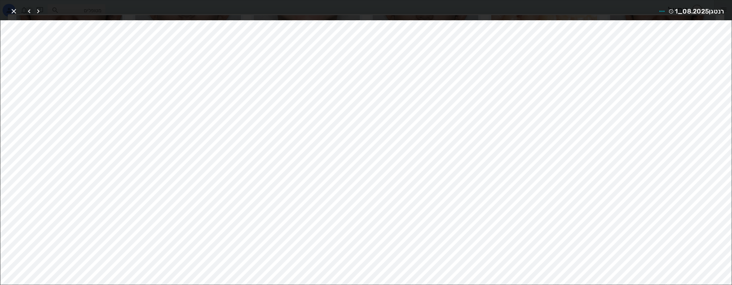
click at [30, 12] on icon "button" at bounding box center [29, 11] width 8 height 8
click at [31, 12] on icon "button" at bounding box center [29, 11] width 8 height 8
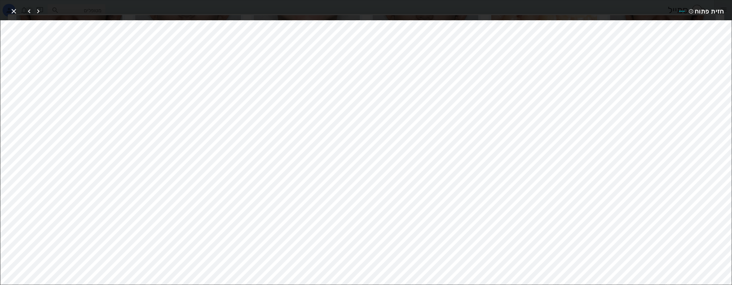
click at [31, 12] on icon "button" at bounding box center [29, 11] width 8 height 8
click at [14, 10] on icon "button" at bounding box center [14, 11] width 8 height 8
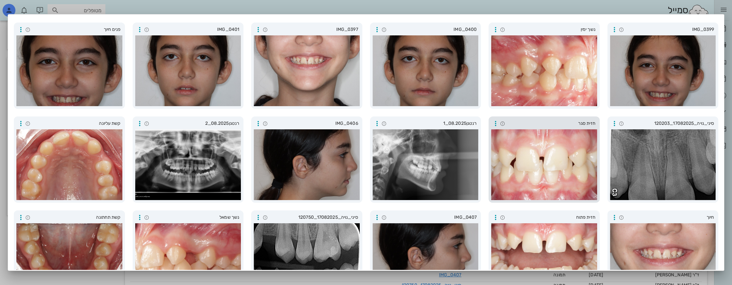
scroll to position [0, 0]
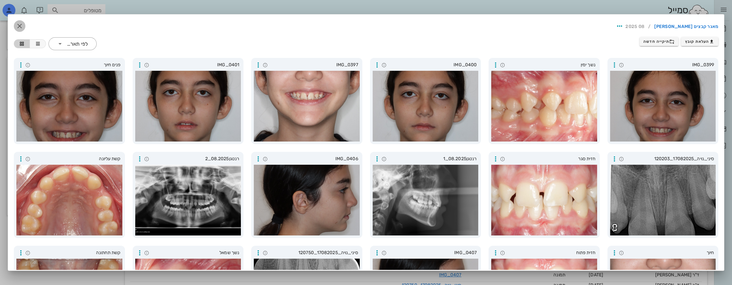
click at [23, 28] on icon "button" at bounding box center [20, 26] width 8 height 8
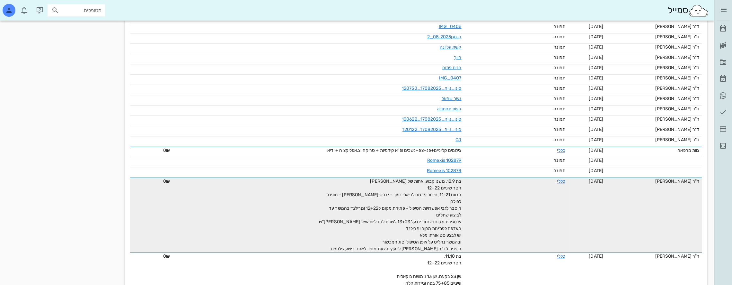
scroll to position [289, 0]
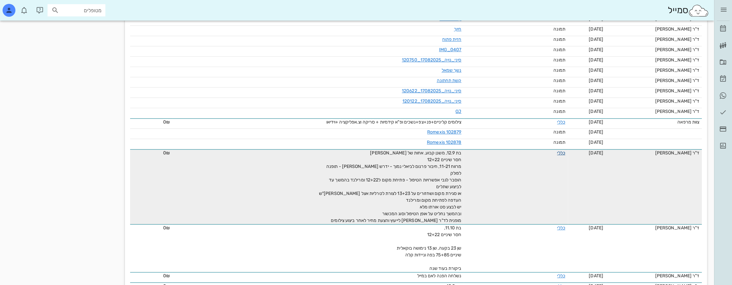
click at [557, 152] on link "כללי" at bounding box center [561, 152] width 8 height 5
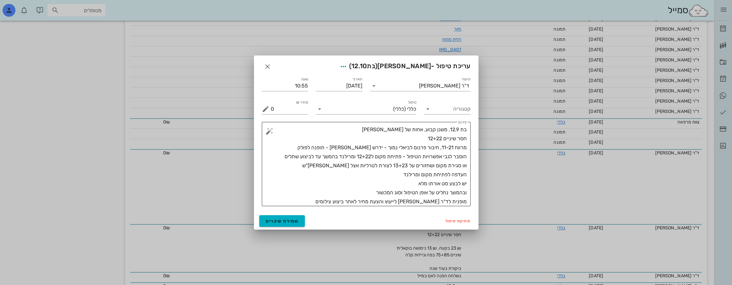
click at [461, 184] on textarea "בת 12.9, משנן קבוע, אחות של [PERSON_NAME] חסר שיניים 12+22 מרווח 11-21, חיבור פ…" at bounding box center [369, 165] width 196 height 81
drag, startPoint x: 285, startPoint y: 220, endPoint x: 304, endPoint y: 221, distance: 19.6
click at [285, 220] on span "שמירת שינויים" at bounding box center [282, 220] width 33 height 5
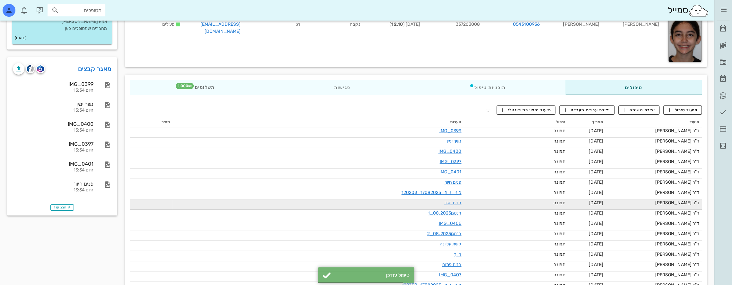
scroll to position [0, 0]
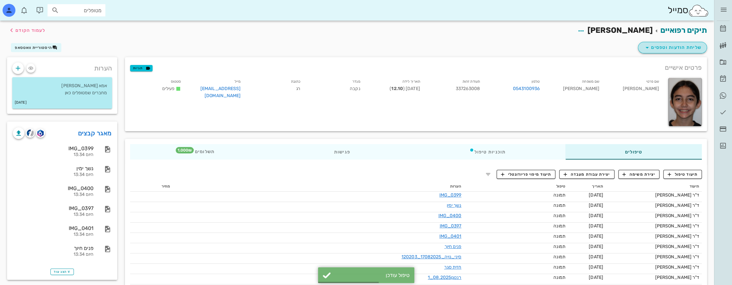
click at [682, 47] on span "שליחת הודעות וטפסים" at bounding box center [673, 48] width 58 height 8
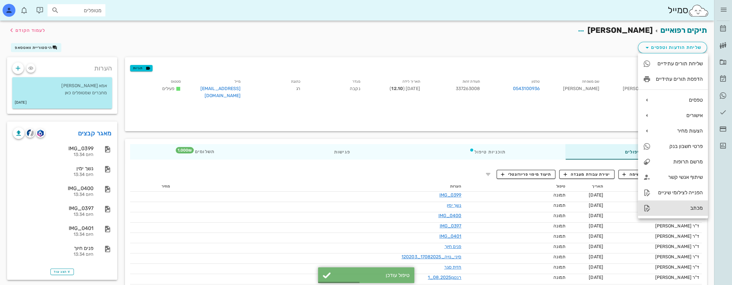
click at [686, 208] on div "מכתב" at bounding box center [679, 208] width 47 height 6
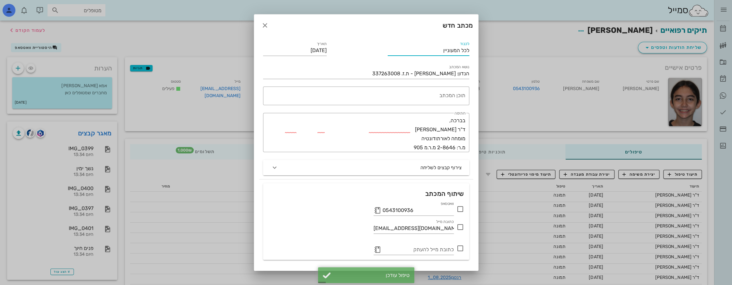
click at [445, 49] on input "לכל המעוניין" at bounding box center [429, 50] width 82 height 10
drag, startPoint x: 438, startPoint y: 53, endPoint x: 516, endPoint y: 55, distance: 77.2
type input "ד"ר [PERSON_NAME]"
click at [465, 90] on div "תוכן המכתב" at bounding box center [365, 95] width 201 height 19
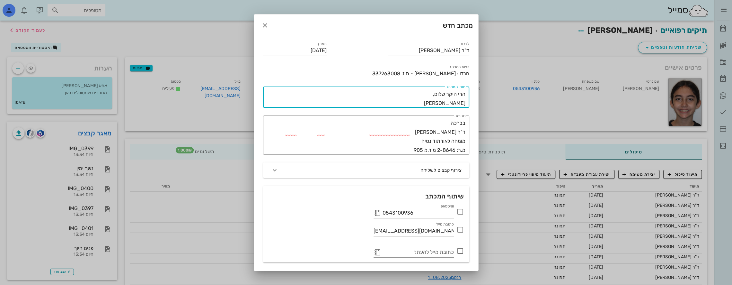
paste textarea "בת 12.9, משנן קבוע, אחות של [PERSON_NAME] חסר שיניים 12+22 מרווח 11-21, חיבור פ…"
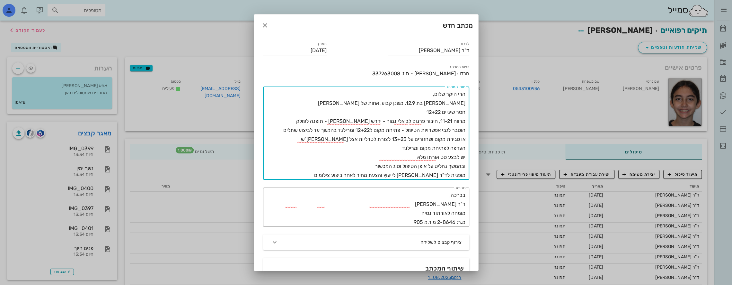
drag, startPoint x: 381, startPoint y: 104, endPoint x: 413, endPoint y: 106, distance: 31.9
click at [413, 106] on textarea "הרי היקר שלום, [PERSON_NAME] בת 12.9, משנן קבוע, אחות של [PERSON_NAME] חסר שיני…" at bounding box center [365, 135] width 201 height 90
drag, startPoint x: 320, startPoint y: 119, endPoint x: 349, endPoint y: 120, distance: 29.3
click at [349, 120] on textarea "הרי היקר שלום, [PERSON_NAME] בת 12.9, משנן קבוע, ברקע: חסר שיניים 12+22 מרווח 1…" at bounding box center [365, 135] width 201 height 90
drag, startPoint x: 411, startPoint y: 156, endPoint x: 471, endPoint y: 157, distance: 59.5
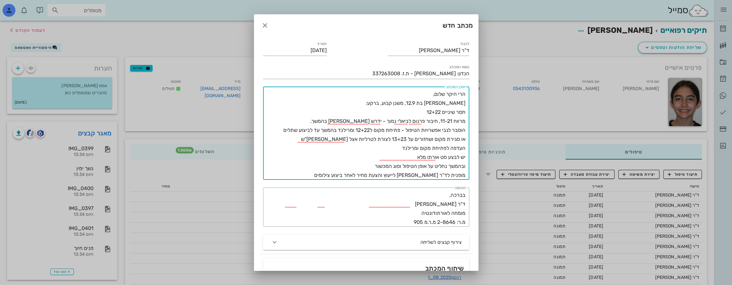
click at [471, 157] on div "​ תוכן המכתב הרי היקר שלום, [PERSON_NAME] בת 12.9, משנן קבוע, ברקע: חסר שיניים …" at bounding box center [366, 133] width 214 height 101
click at [368, 175] on textarea "הרי היקר שלום, [PERSON_NAME] בת 12.9, משנן קבוע, ברקע: חסר שיניים 12+22 מרווח 1…" at bounding box center [365, 135] width 201 height 90
drag, startPoint x: 353, startPoint y: 166, endPoint x: 471, endPoint y: 156, distance: 119.4
click at [471, 156] on div "​ תוכן המכתב הרי היקר שלום, [PERSON_NAME] בת 12.9, משנן קבוע, ברקע: חסר שיניים …" at bounding box center [366, 133] width 214 height 101
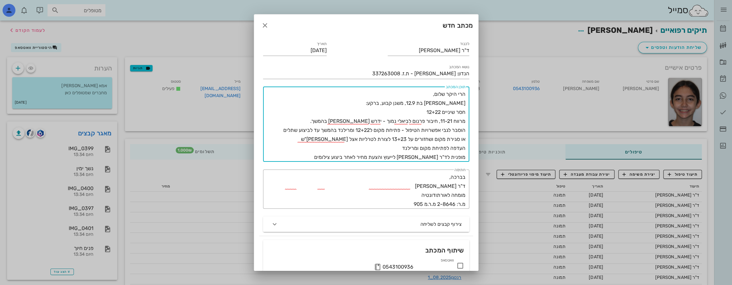
drag, startPoint x: 450, startPoint y: 157, endPoint x: 428, endPoint y: 157, distance: 21.9
click at [428, 157] on textarea "הרי היקר שלום, [PERSON_NAME] בת 12.9, משנן קבוע, ברקע: חסר שיניים 12+22 מרווח 1…" at bounding box center [365, 126] width 201 height 72
click at [424, 156] on textarea "הרי היקר שלום, [PERSON_NAME] בת 12.9, משנן קבוע, ברקע: חסר שיניים 12+22 מרווח 1…" at bounding box center [365, 126] width 201 height 72
drag, startPoint x: 425, startPoint y: 156, endPoint x: 325, endPoint y: 157, distance: 100.3
click at [325, 157] on textarea "הרי היקר שלום, [PERSON_NAME] בת 12.9, משנן קבוע, ברקע: חסר שיניים 12+22 מרווח 1…" at bounding box center [365, 126] width 201 height 72
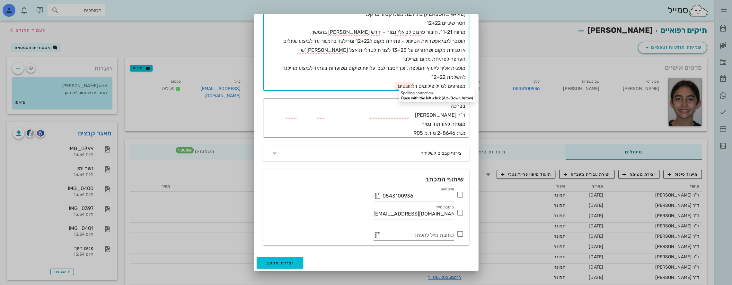
scroll to position [89, 0]
type textarea "הרי היקר שלום, [PERSON_NAME] בת 12.9, משנן קבוע, ברקע: חסר שיניים 12+22 מרווח 1…"
click at [439, 233] on div "כתובת מייל להעתק" at bounding box center [418, 234] width 71 height 10
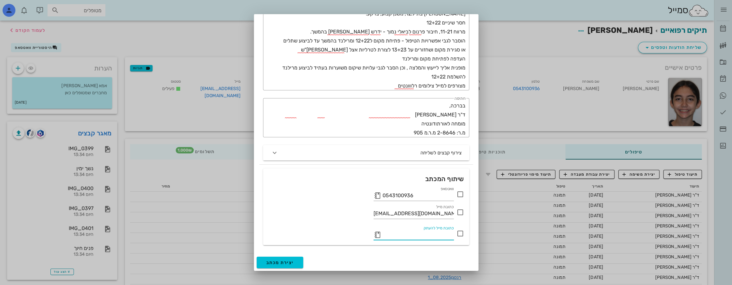
click at [379, 235] on button "button" at bounding box center [378, 235] width 8 height 8
click at [377, 236] on icon at bounding box center [378, 235] width 8 height 8
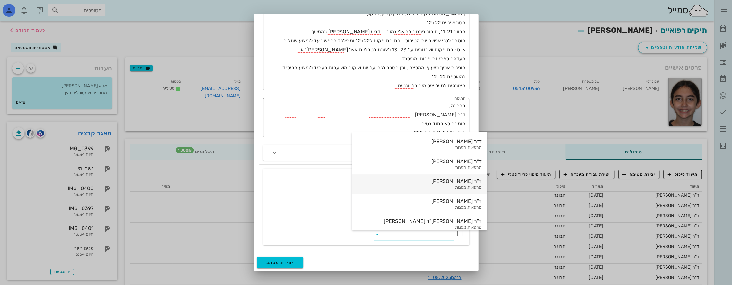
click at [432, 180] on div "ד"ר [PERSON_NAME]" at bounding box center [419, 181] width 125 height 6
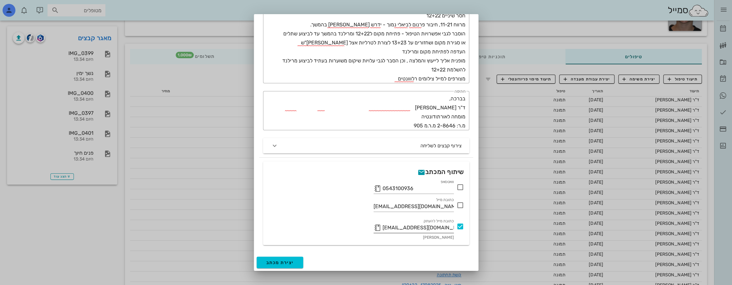
scroll to position [96, 0]
click at [462, 202] on div at bounding box center [460, 205] width 11 height 11
checkbox input "true"
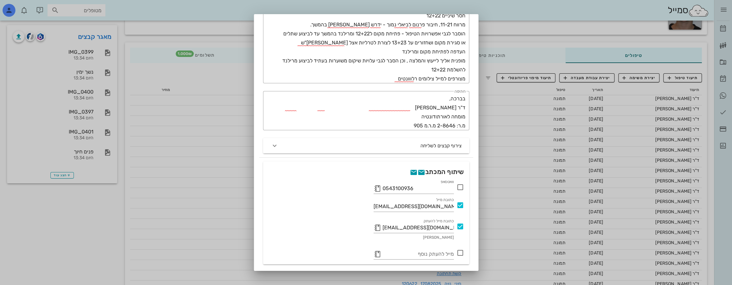
scroll to position [116, 0]
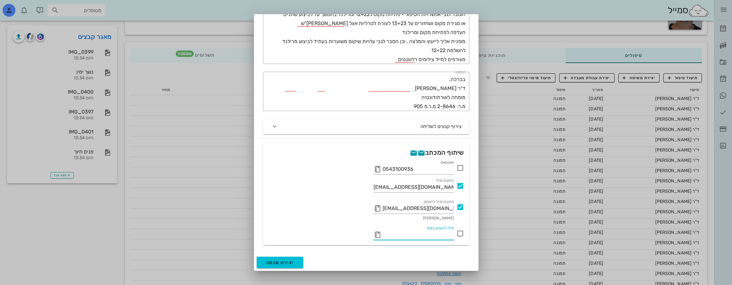
click at [423, 236] on input "מייל להעתק נוסף" at bounding box center [418, 234] width 71 height 10
type input "ג"
type input "נ"
type input "מ"
type input "ג"
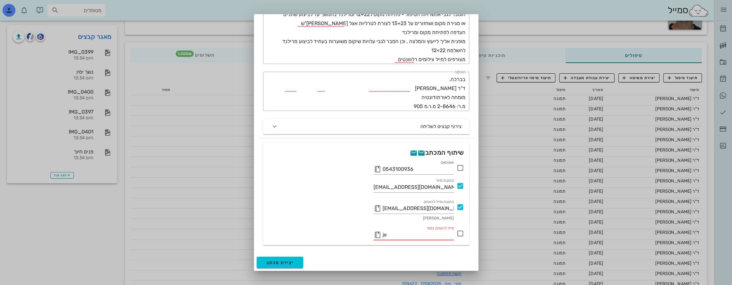
type input "j"
click at [378, 233] on button "button" at bounding box center [378, 235] width 8 height 8
click at [378, 233] on icon at bounding box center [378, 235] width 8 height 8
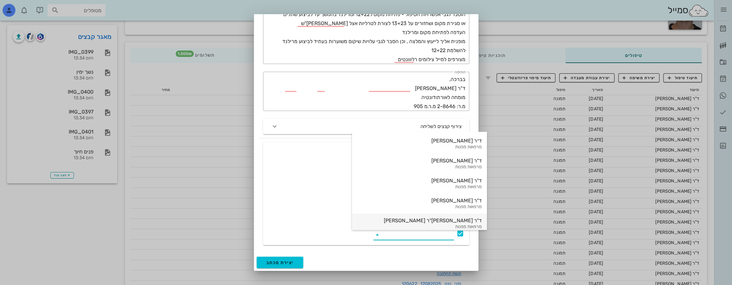
scroll to position [0, 0]
click at [314, 198] on div "כתובת מייל להעתק [EMAIL_ADDRESS][DOMAIN_NAME] [PERSON_NAME]" at bounding box center [366, 209] width 196 height 22
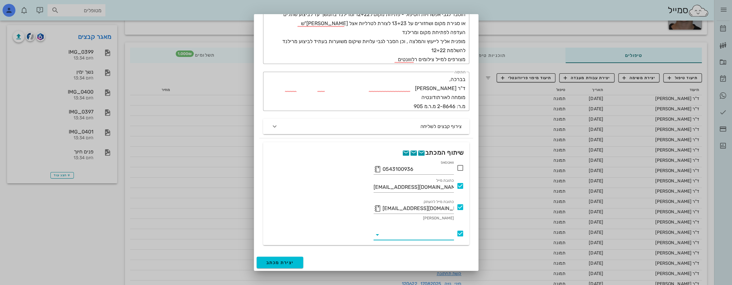
click at [395, 233] on input "email" at bounding box center [418, 234] width 71 height 10
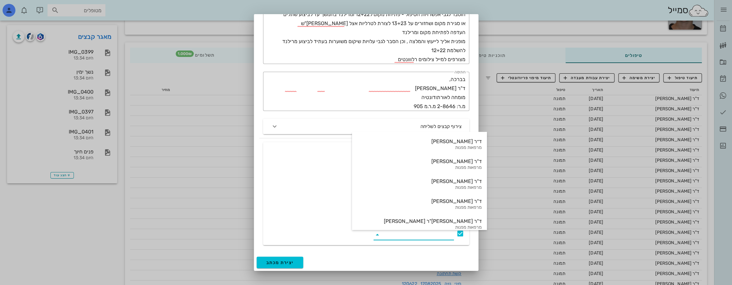
click at [300, 167] on div "וואטסאפ 0543100936" at bounding box center [366, 166] width 196 height 15
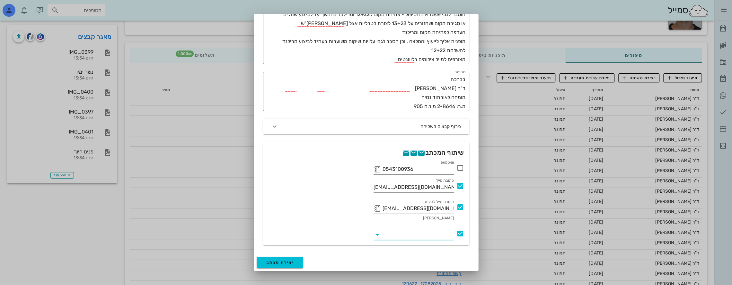
paste input "[EMAIL_ADDRESS][DOMAIN_NAME]"
type input "[EMAIL_ADDRESS][DOMAIN_NAME]"
click at [344, 237] on div "[EMAIL_ADDRESS][DOMAIN_NAME]" at bounding box center [366, 231] width 196 height 15
paste input "[EMAIL_ADDRESS][DOMAIN_NAME]"
type input "[EMAIL_ADDRESS][DOMAIN_NAME]"
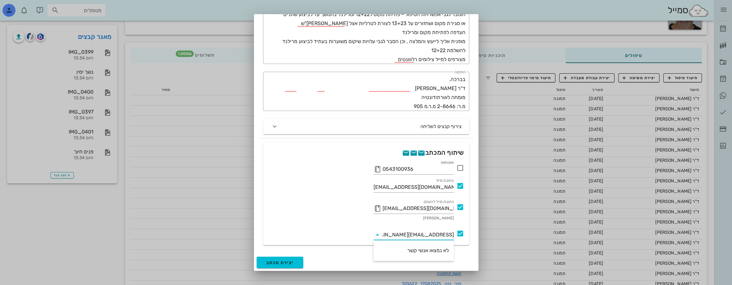
click at [346, 262] on div "יצירת מכתב" at bounding box center [366, 262] width 224 height 17
drag, startPoint x: 383, startPoint y: 233, endPoint x: 381, endPoint y: 235, distance: 3.4
click at [381, 235] on icon at bounding box center [378, 235] width 8 height 8
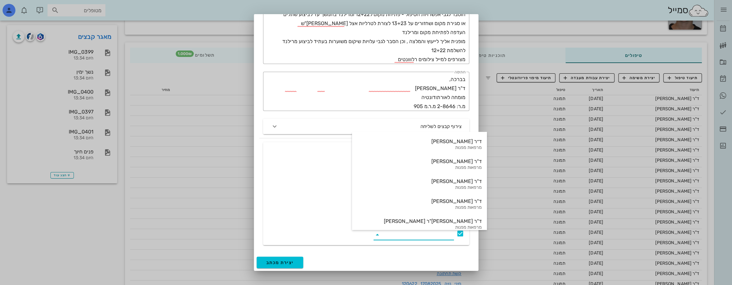
click at [381, 235] on icon at bounding box center [378, 235] width 8 height 8
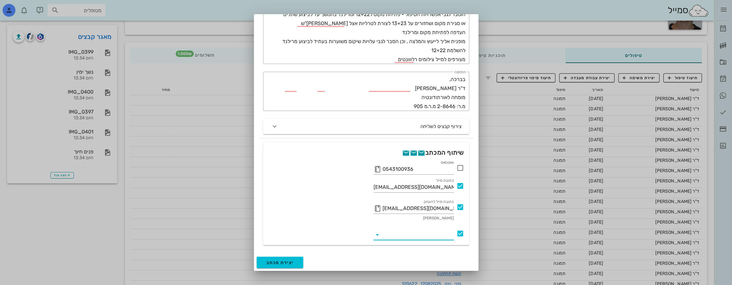
drag, startPoint x: 381, startPoint y: 235, endPoint x: 311, endPoint y: 150, distance: 110.1
click at [308, 149] on div "שיתוף המכתב" at bounding box center [366, 152] width 206 height 21
click at [391, 231] on input "email" at bounding box center [418, 234] width 71 height 10
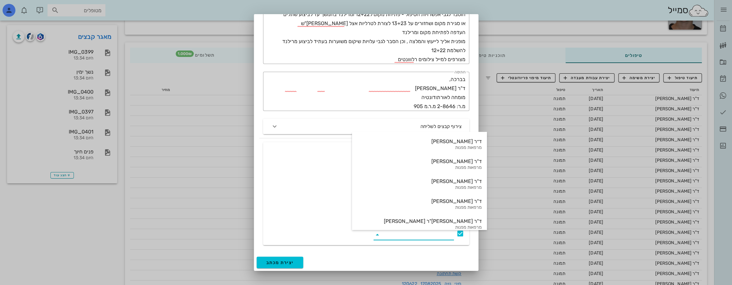
drag, startPoint x: 415, startPoint y: 236, endPoint x: 324, endPoint y: 221, distance: 91.8
click at [323, 221] on div "כתובת מייל להעתק [EMAIL_ADDRESS][DOMAIN_NAME] [PERSON_NAME]" at bounding box center [367, 211] width 204 height 26
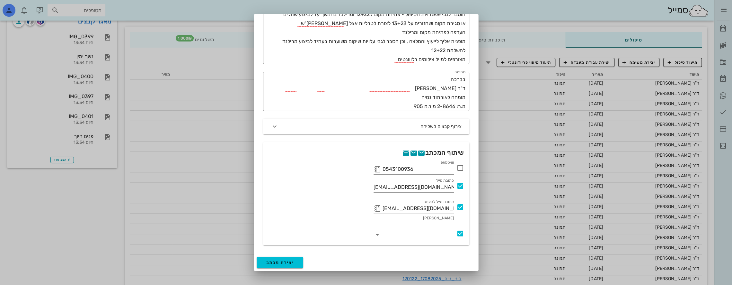
scroll to position [161, 0]
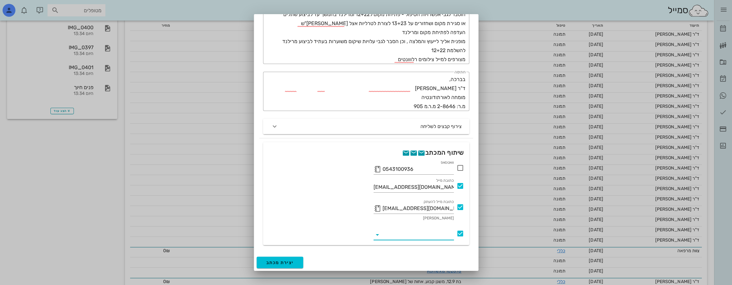
click at [448, 236] on input "email" at bounding box center [418, 234] width 71 height 10
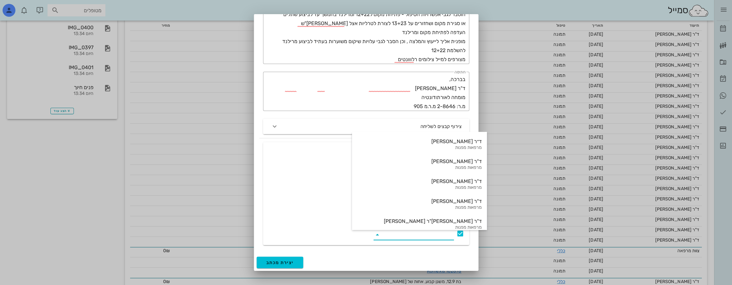
paste input "[EMAIL_ADDRESS][DOMAIN_NAME]"
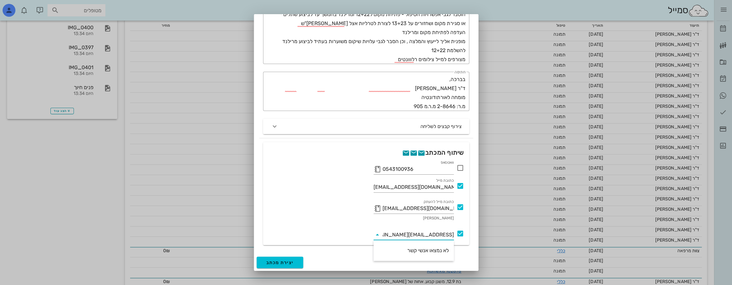
type input "[EMAIL_ADDRESS][DOMAIN_NAME]"
click at [355, 255] on div "יצירת מכתב" at bounding box center [366, 262] width 224 height 17
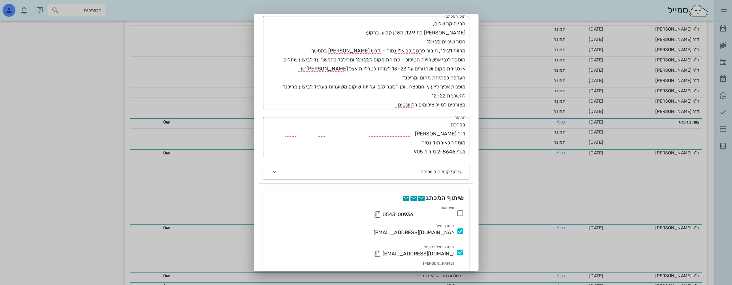
scroll to position [116, 0]
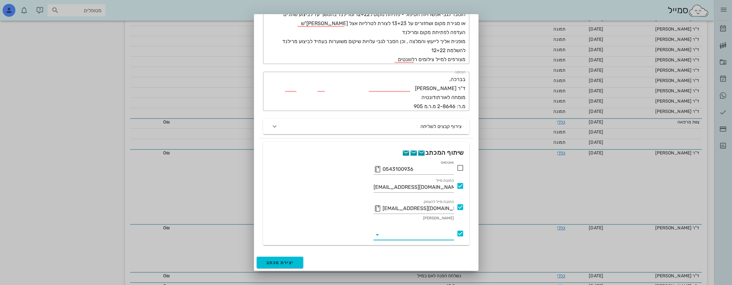
click at [460, 167] on icon at bounding box center [461, 168] width 8 height 8
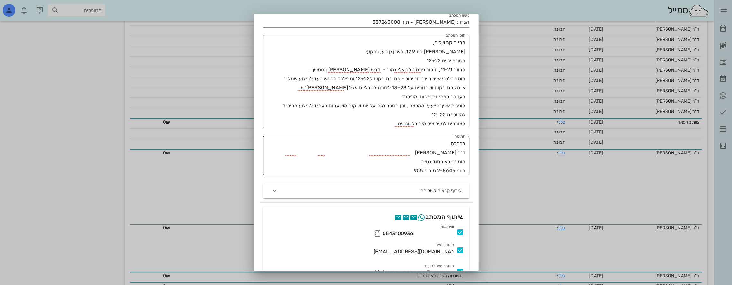
scroll to position [84, 0]
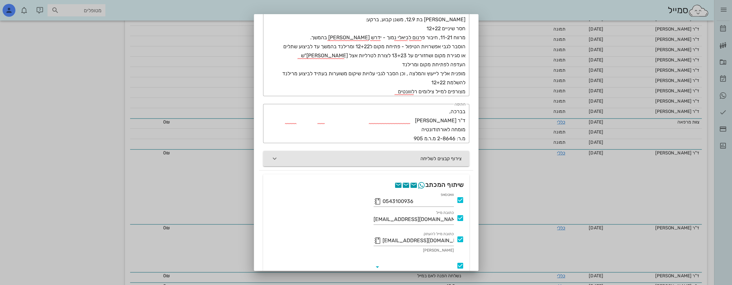
click at [284, 158] on button "צירוף קבצים לשליחה" at bounding box center [366, 158] width 206 height 15
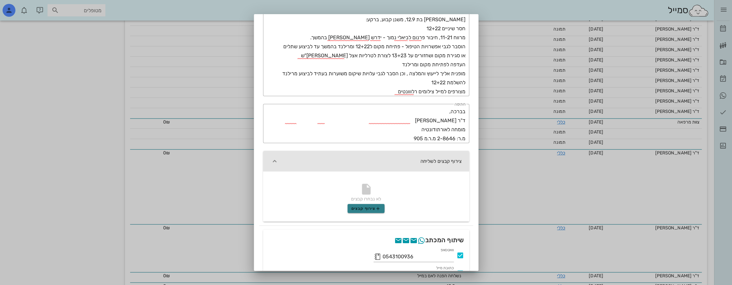
click at [370, 209] on span "צירוף קבצים" at bounding box center [366, 208] width 29 height 5
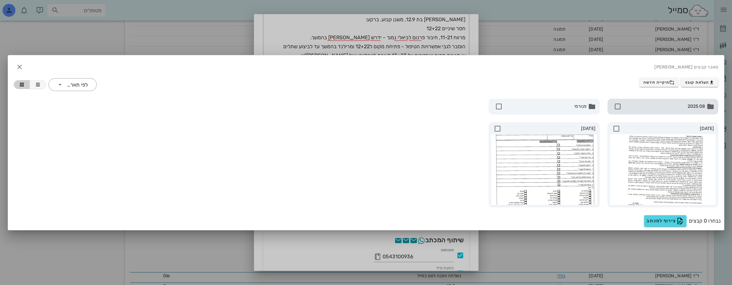
click at [619, 106] on icon at bounding box center [618, 107] width 8 height 8
click at [666, 219] on span "צירוף למכתב" at bounding box center [663, 221] width 37 height 8
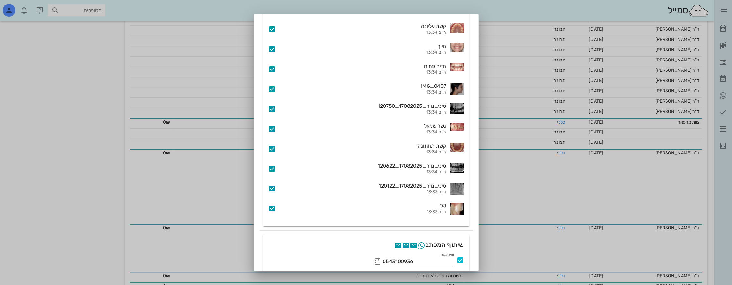
scroll to position [543, 0]
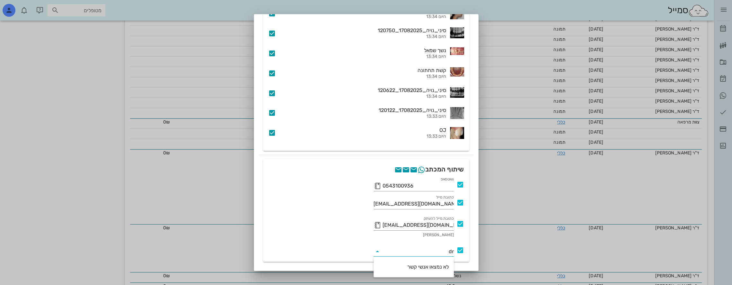
type input "d"
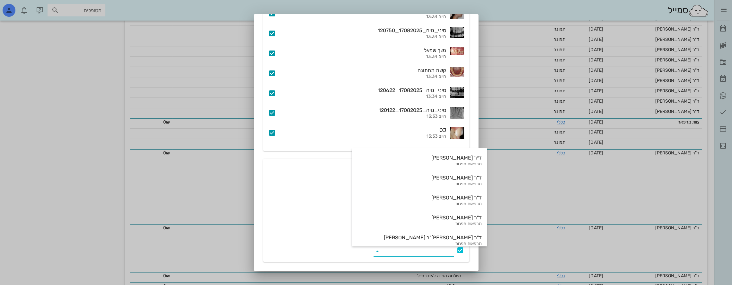
click at [306, 168] on div "שיתוף המכתב" at bounding box center [366, 169] width 206 height 21
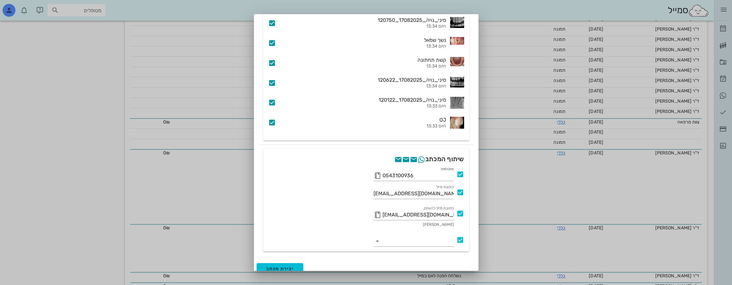
scroll to position [560, 0]
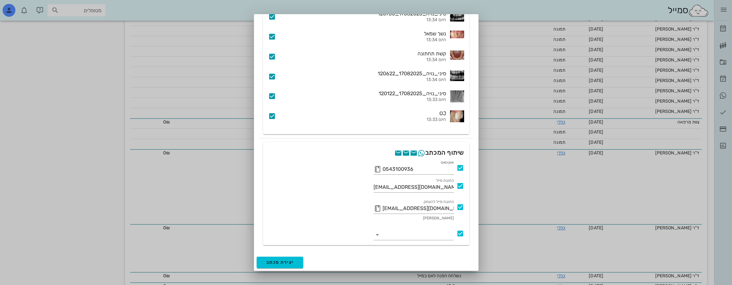
click at [461, 232] on icon at bounding box center [461, 233] width 8 height 8
paste input "[EMAIL_ADDRESS][DOMAIN_NAME]"
type input "[EMAIL_ADDRESS][DOMAIN_NAME]"
click at [462, 231] on icon at bounding box center [461, 233] width 8 height 8
paste input "[EMAIL_ADDRESS][DOMAIN_NAME]"
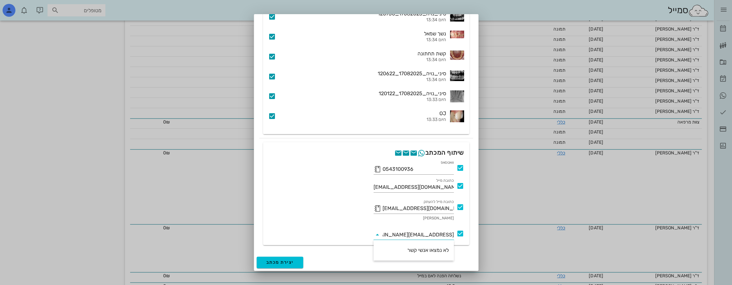
type input "[EMAIL_ADDRESS][DOMAIN_NAME]"
click at [455, 231] on div at bounding box center [459, 233] width 10 height 8
click at [453, 234] on input "email" at bounding box center [418, 234] width 71 height 10
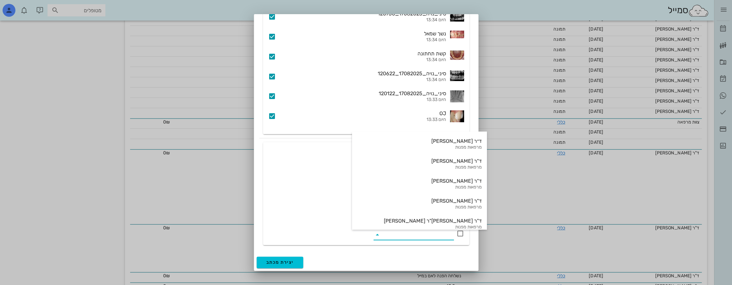
drag, startPoint x: 450, startPoint y: 235, endPoint x: 300, endPoint y: 189, distance: 156.9
click at [300, 189] on div "כתובת מייל [EMAIL_ADDRESS][DOMAIN_NAME]" at bounding box center [367, 186] width 204 height 22
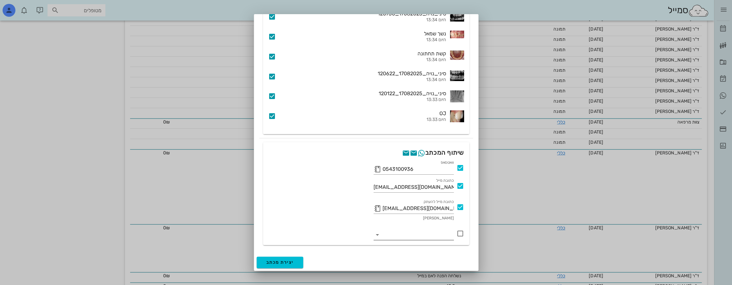
click at [381, 233] on div at bounding box center [378, 235] width 9 height 8
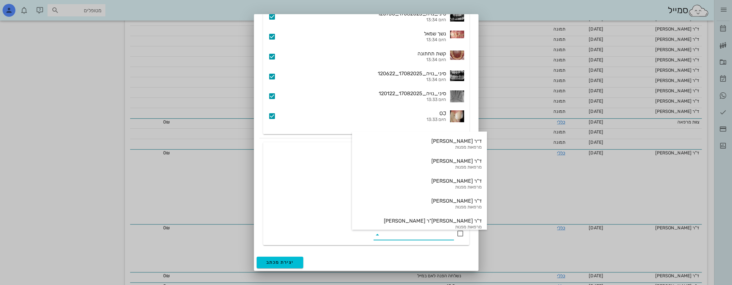
click at [351, 226] on div at bounding box center [366, 231] width 196 height 15
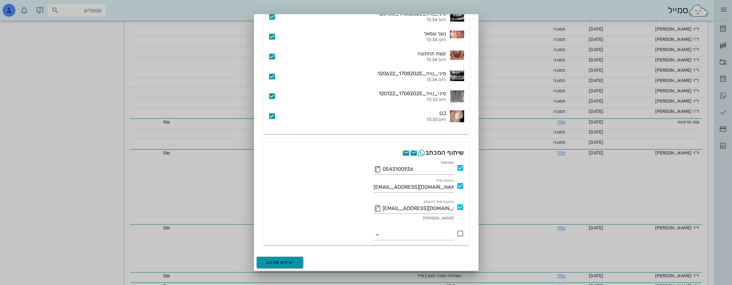
click at [293, 262] on span "יצירת מכתב" at bounding box center [280, 261] width 28 height 5
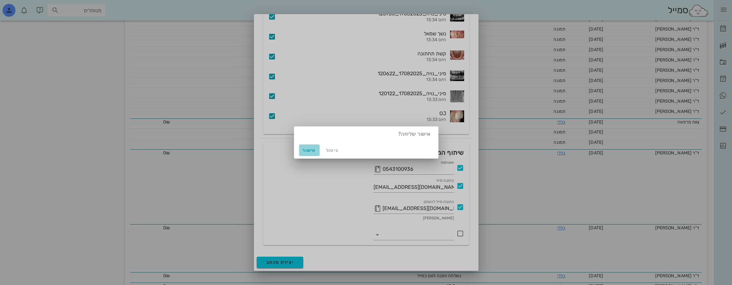
click at [307, 152] on span "אישור" at bounding box center [309, 150] width 15 height 5
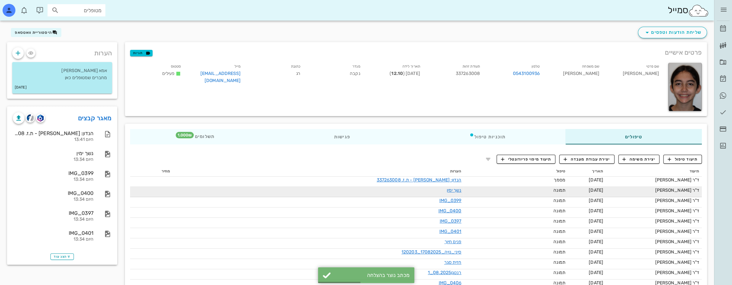
scroll to position [64, 0]
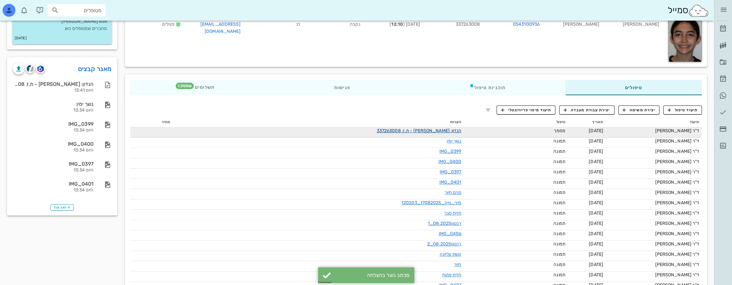
click at [438, 128] on link "הנדון: [PERSON_NAME] - ת.ז. 337263008" at bounding box center [419, 130] width 85 height 5
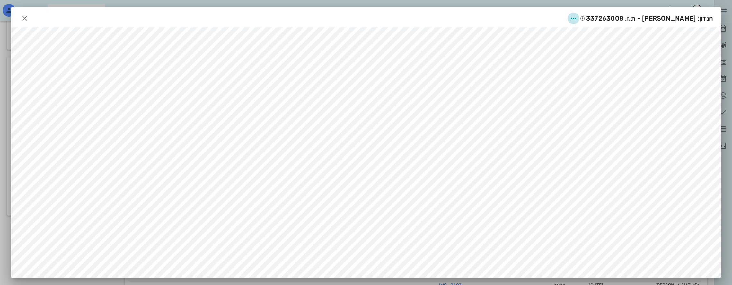
click at [578, 16] on icon "button" at bounding box center [574, 18] width 8 height 8
click at [601, 51] on div "שיתוף" at bounding box center [599, 50] width 18 height 6
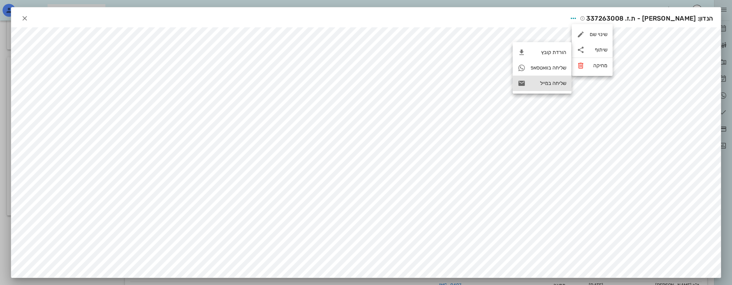
click at [550, 82] on div "שליחה במייל" at bounding box center [549, 83] width 36 height 6
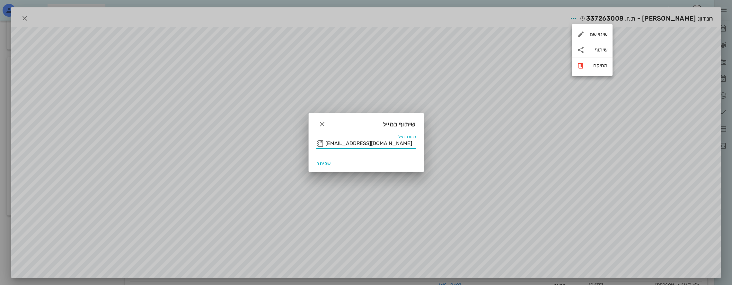
drag, startPoint x: 386, startPoint y: 144, endPoint x: 233, endPoint y: 143, distance: 153.6
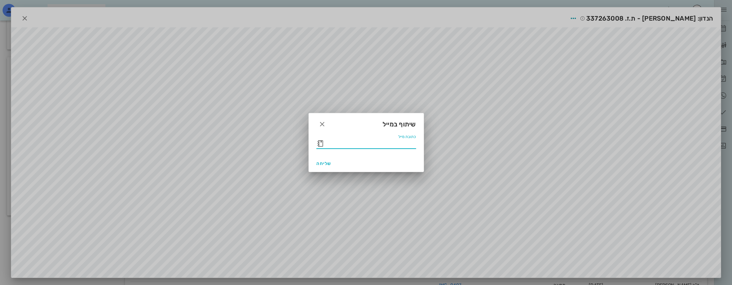
paste input "[EMAIL_ADDRESS][DOMAIN_NAME]"
type input "[EMAIL_ADDRESS][DOMAIN_NAME]"
click at [322, 162] on span "שליחה" at bounding box center [324, 163] width 15 height 5
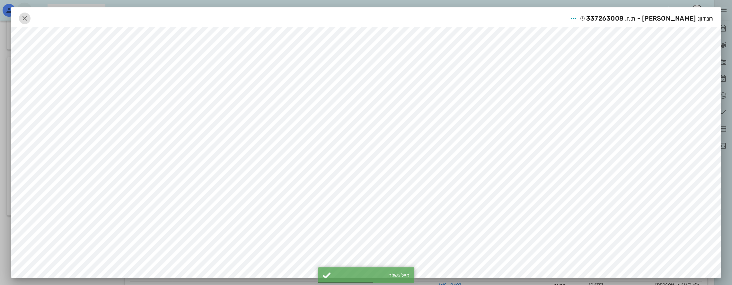
click at [28, 16] on icon "button" at bounding box center [25, 18] width 8 height 8
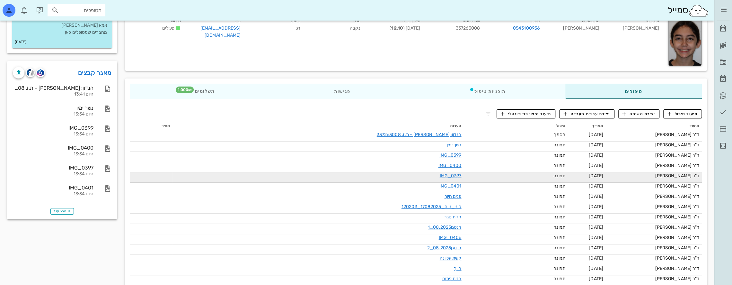
scroll to position [0, 0]
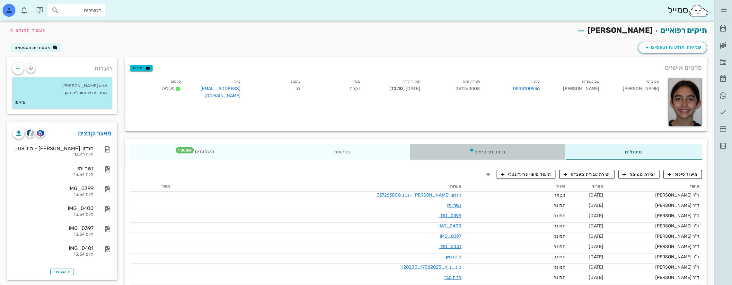
click at [549, 152] on div "תוכניות טיפול" at bounding box center [488, 151] width 156 height 15
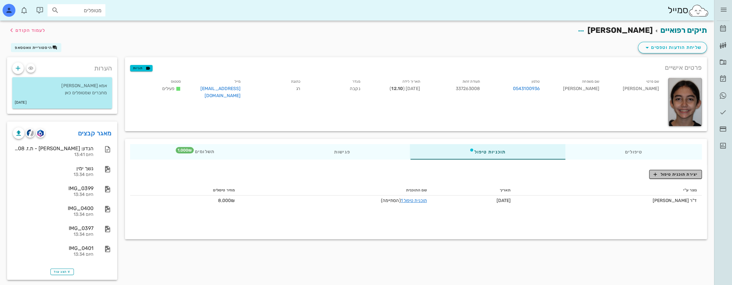
click at [686, 171] on button "יצירת תוכנית טיפול" at bounding box center [676, 174] width 53 height 9
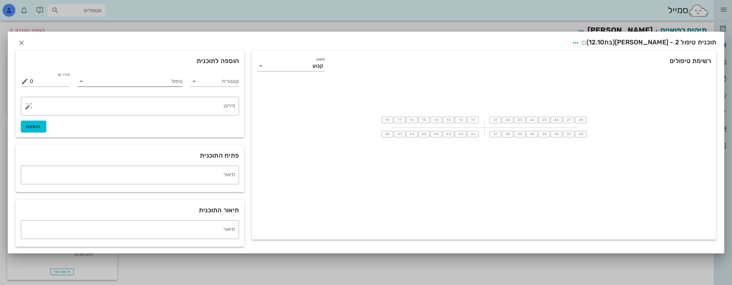
click at [80, 79] on icon at bounding box center [81, 81] width 8 height 8
type input "t"
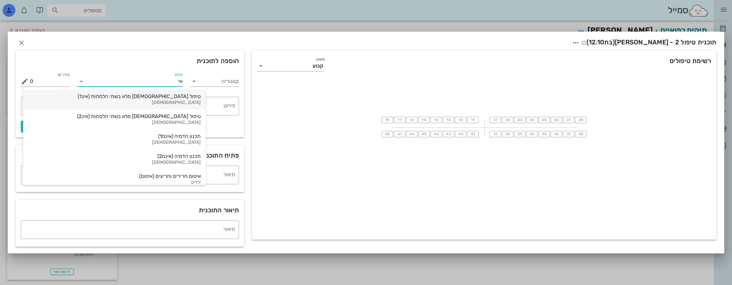
type input "אינ"
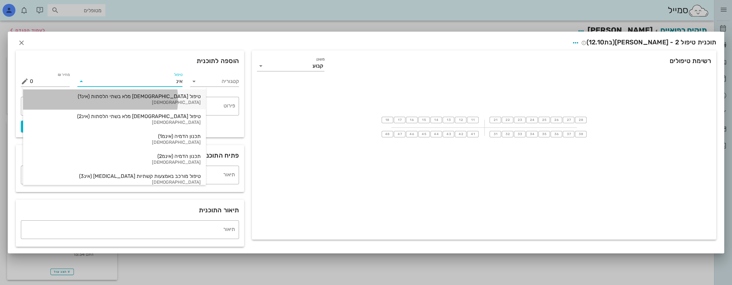
click at [163, 99] on div "טיפול [DEMOGRAPHIC_DATA] מלא בשתי הלסתות (אינ1)" at bounding box center [114, 96] width 173 height 6
type input "16000"
type textarea "באמצעות קשתיות שקופות ([MEDICAL_DATA]) ההצעה כוללת את כל הצילומים והסריקות הדיג…"
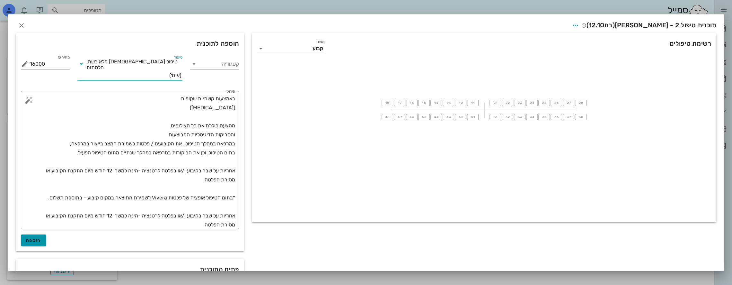
click at [41, 238] on span "הוספה" at bounding box center [33, 240] width 15 height 5
type input "0"
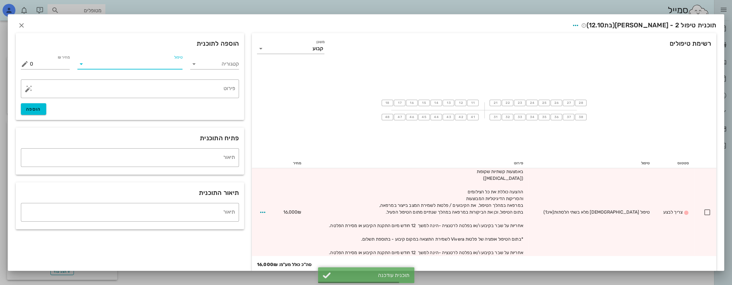
click at [177, 64] on input "טיפול" at bounding box center [134, 64] width 96 height 10
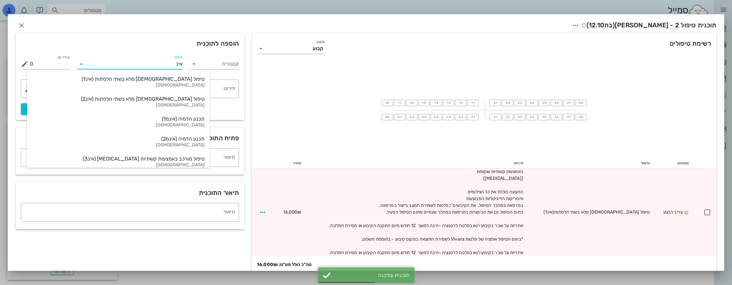
type input "אינמ"
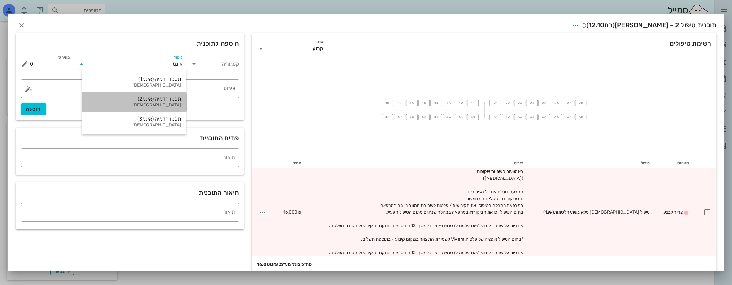
click at [169, 98] on div "תכנון הדמיה (אינמ2)" at bounding box center [134, 99] width 94 height 6
type input "10000"
type textarea "+ עלות ייצור קשתיות [MEDICAL_DATA] טיפול moderate"
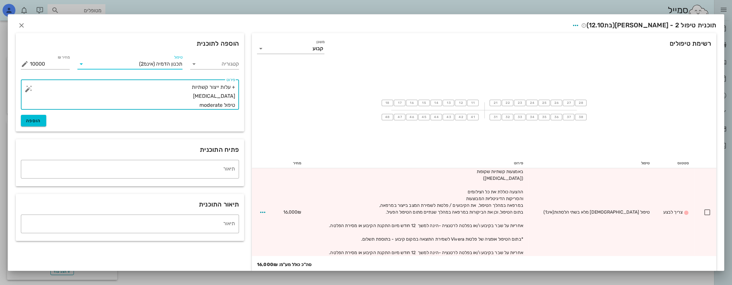
click at [169, 98] on textarea "+ עלות ייצור קשתיות [MEDICAL_DATA] טיפול moderate" at bounding box center [132, 96] width 205 height 27
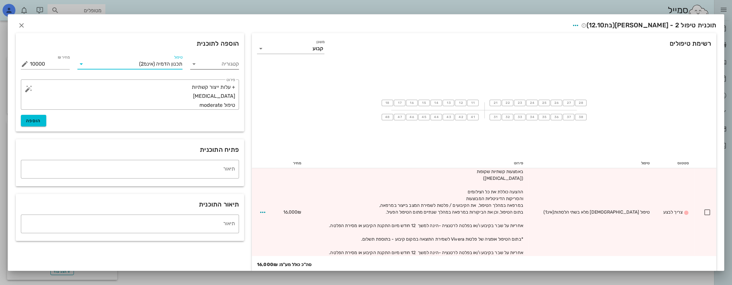
drag, startPoint x: 143, startPoint y: 67, endPoint x: 227, endPoint y: 61, distance: 84.4
click at [227, 61] on div "קטגוריה טיפול תכנון הדמיה (אינמ2) מחיר ₪ 10000 % הנחה 0 מחיר לאחר הנחה 10000 ​ …" at bounding box center [130, 90] width 226 height 80
click at [85, 64] on icon at bounding box center [81, 64] width 8 height 8
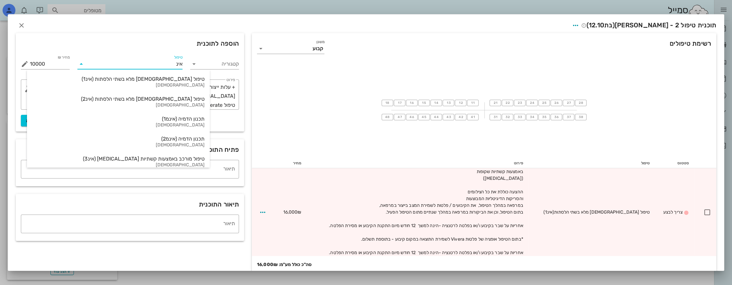
type input "אינמ"
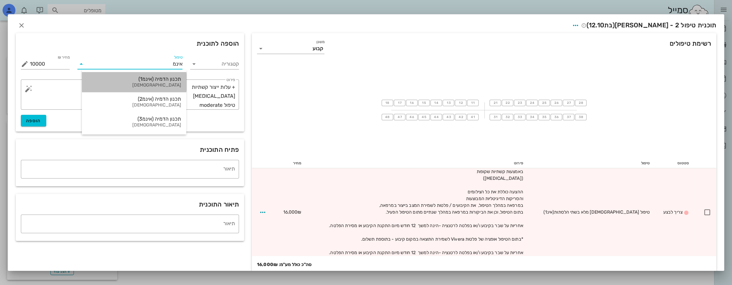
click at [160, 83] on div "[DEMOGRAPHIC_DATA]" at bounding box center [134, 85] width 94 height 5
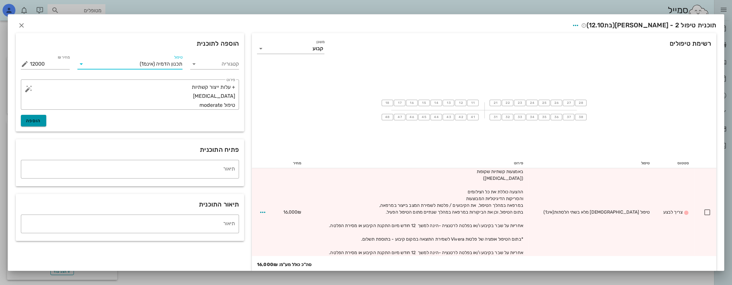
click at [41, 120] on span "הוספה" at bounding box center [33, 120] width 15 height 5
type input "0"
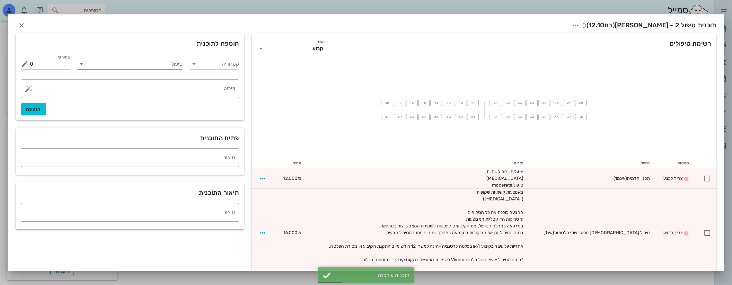
click at [136, 61] on input "טיפול" at bounding box center [134, 64] width 96 height 10
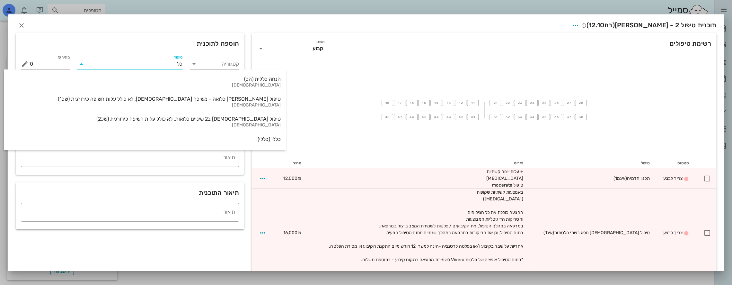
type input "כלל"
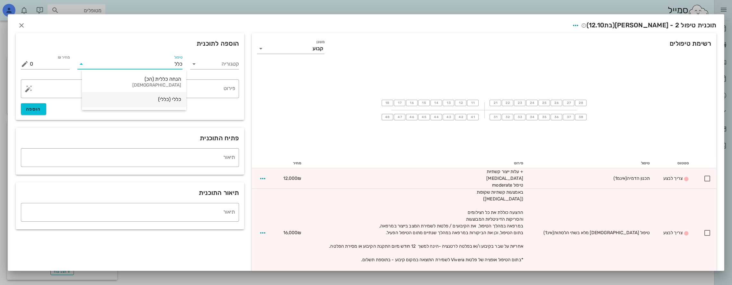
click at [170, 97] on div "כללי (כללי)" at bounding box center [134, 99] width 94 height 6
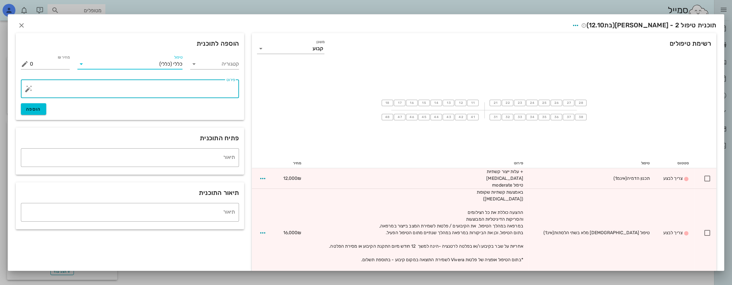
click at [215, 90] on textarea "פירוט" at bounding box center [132, 90] width 205 height 15
type textarea "הנחה [PERSON_NAME] היקרה"
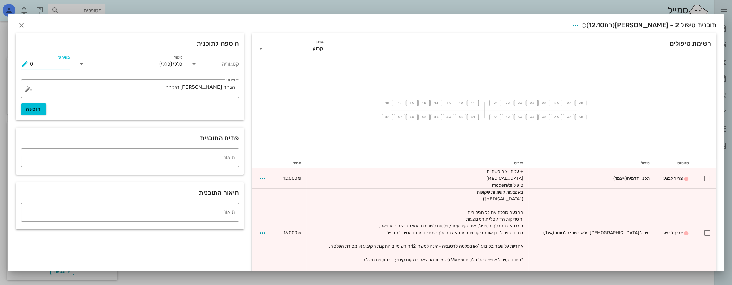
drag, startPoint x: 50, startPoint y: 62, endPoint x: 0, endPoint y: 65, distance: 50.2
click at [0, 65] on div "ד״ר [PERSON_NAME] [PERSON_NAME] רשימת המתנה תיקים רפואיים אישורי הגעה היסטוריית…" at bounding box center [366, 145] width 732 height 290
click at [33, 105] on button "הוספה" at bounding box center [33, 109] width 25 height 12
type input "0"
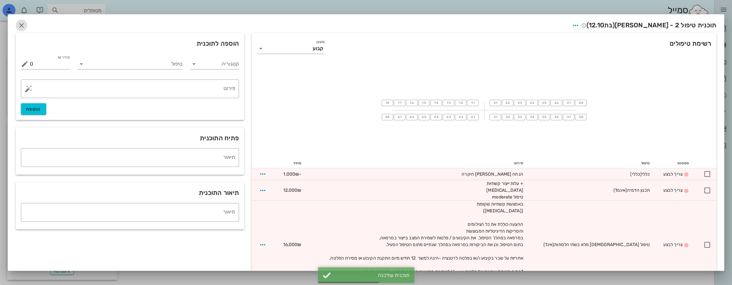
click at [25, 23] on icon "button" at bounding box center [22, 26] width 8 height 8
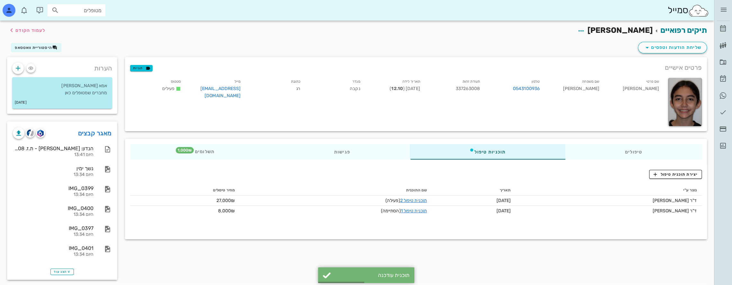
click at [89, 9] on input "מטופלים" at bounding box center [80, 10] width 41 height 8
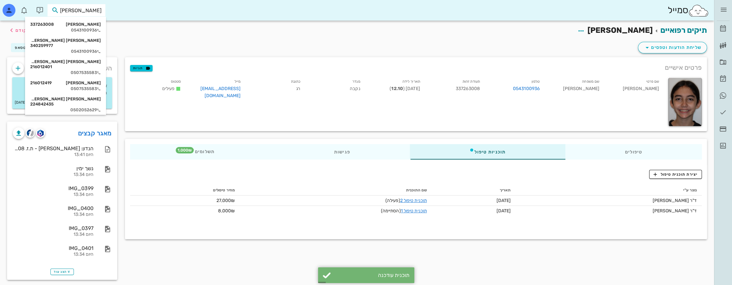
type input "[PERSON_NAME] ר"
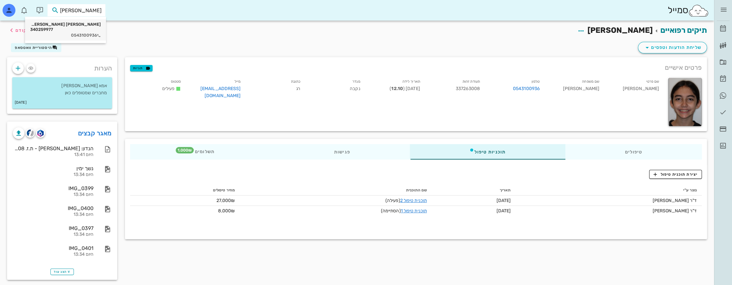
click at [98, 27] on div "[PERSON_NAME] [PERSON_NAME] 340259977 0543100936" at bounding box center [65, 29] width 71 height 21
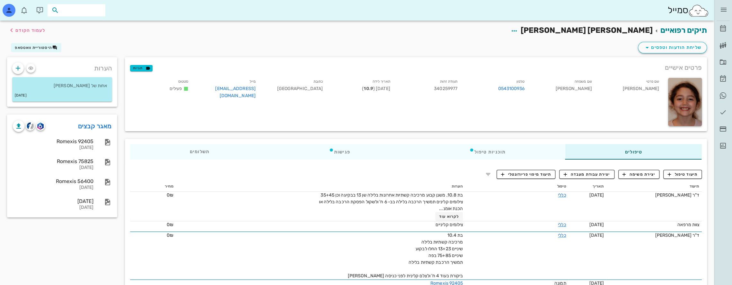
click at [86, 11] on input "text" at bounding box center [80, 10] width 41 height 8
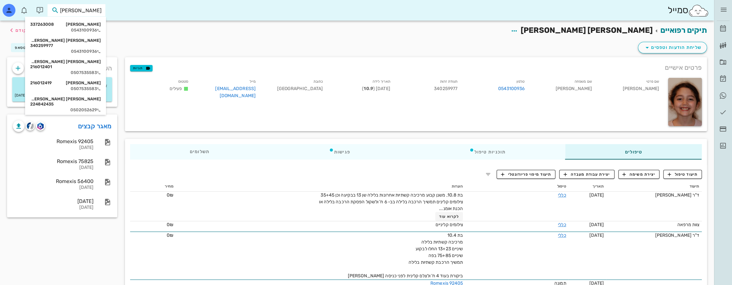
type input "[PERSON_NAME]"
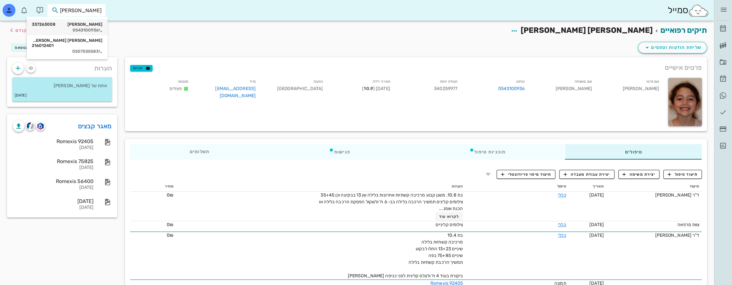
click at [90, 24] on div "[PERSON_NAME] 337263008" at bounding box center [67, 24] width 71 height 5
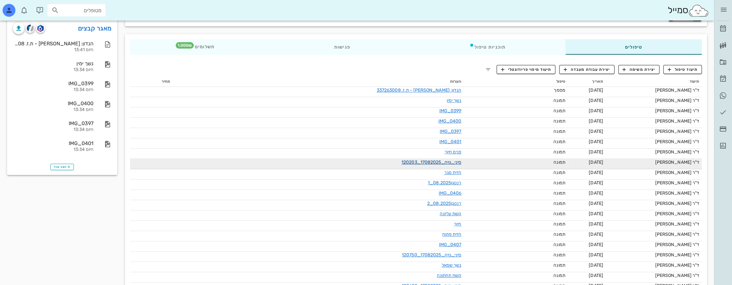
scroll to position [161, 0]
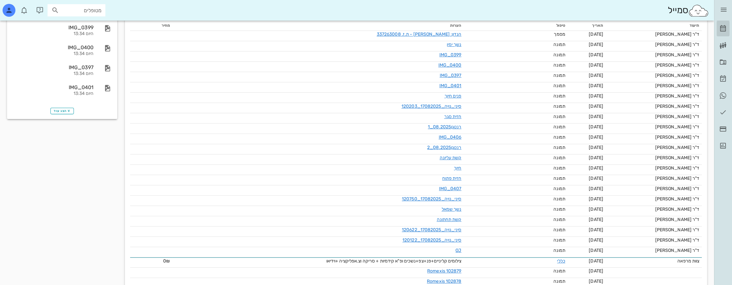
click at [721, 25] on icon at bounding box center [724, 29] width 8 height 8
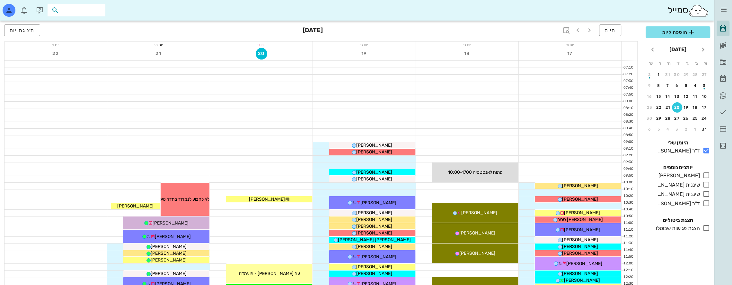
click at [88, 11] on input "text" at bounding box center [80, 10] width 41 height 8
type input "ש"
type input "[PERSON_NAME] י"
click at [85, 20] on div "[PERSON_NAME] 337090880 0528848458" at bounding box center [65, 27] width 71 height 16
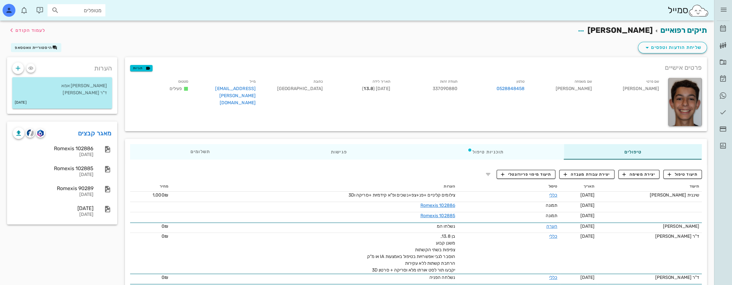
click at [96, 9] on input "מטופלים" at bounding box center [80, 10] width 41 height 8
type input "[PERSON_NAME]"
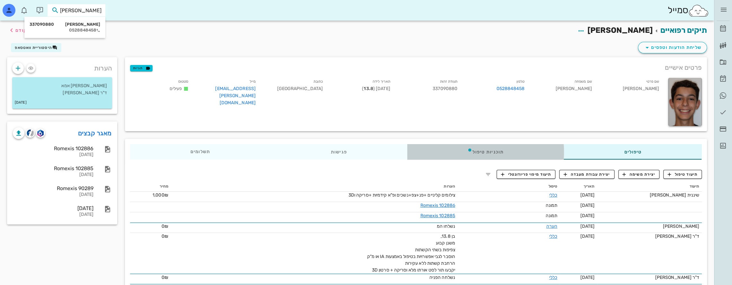
click at [521, 151] on div "תוכניות טיפול" at bounding box center [486, 151] width 157 height 15
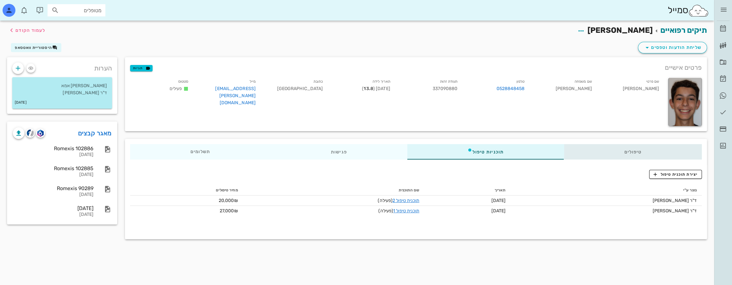
click at [615, 153] on div "טיפולים" at bounding box center [633, 151] width 138 height 15
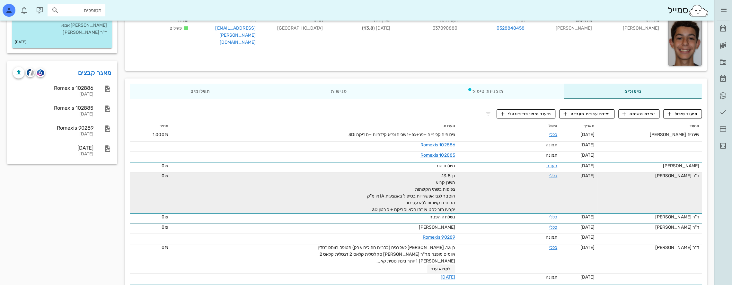
scroll to position [64, 0]
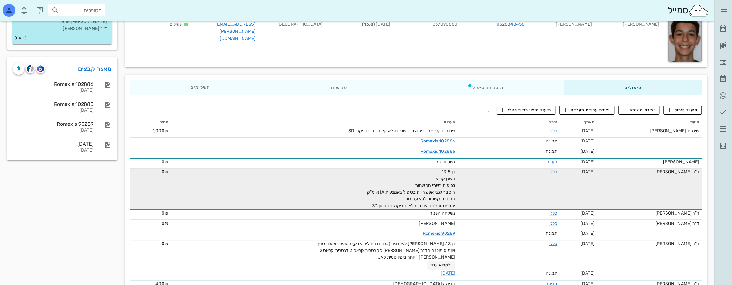
click at [550, 170] on link "כללי" at bounding box center [554, 171] width 8 height 5
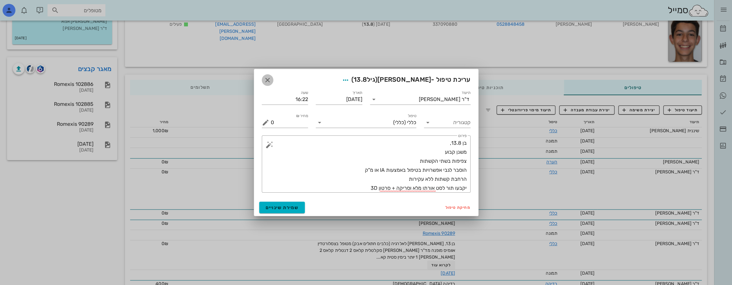
click at [266, 80] on icon "button" at bounding box center [268, 80] width 8 height 8
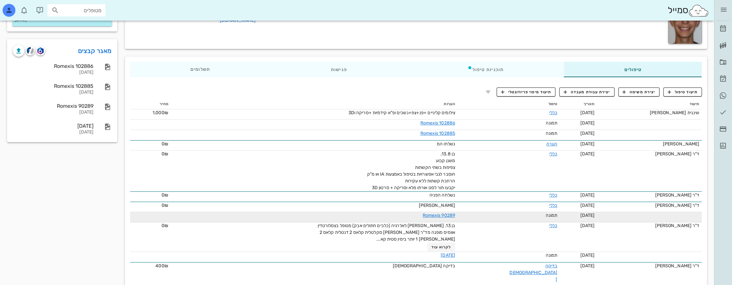
scroll to position [85, 0]
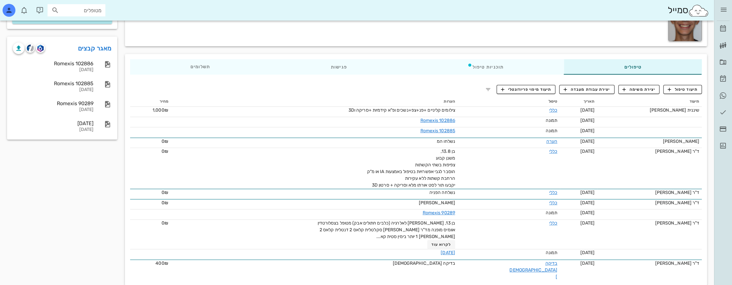
click at [95, 10] on input "מטופלים" at bounding box center [80, 10] width 41 height 8
type input "[PERSON_NAME] א"
click at [90, 25] on div "[PERSON_NAME] 336674148" at bounding box center [66, 24] width 71 height 5
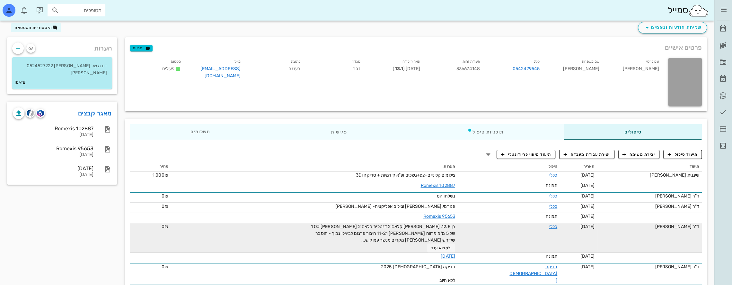
scroll to position [61, 0]
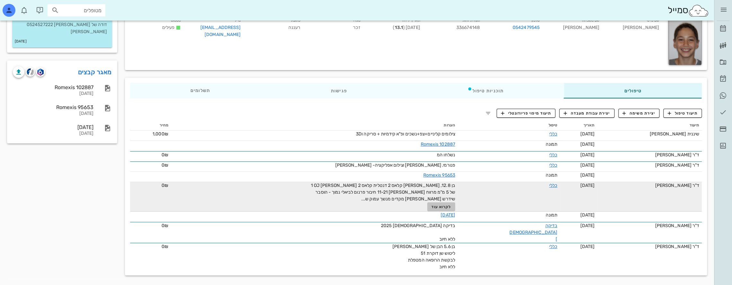
click at [452, 206] on span "לקרוא עוד" at bounding box center [442, 206] width 20 height 4
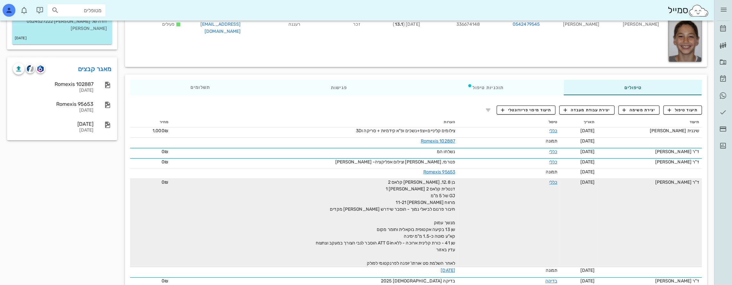
scroll to position [93, 0]
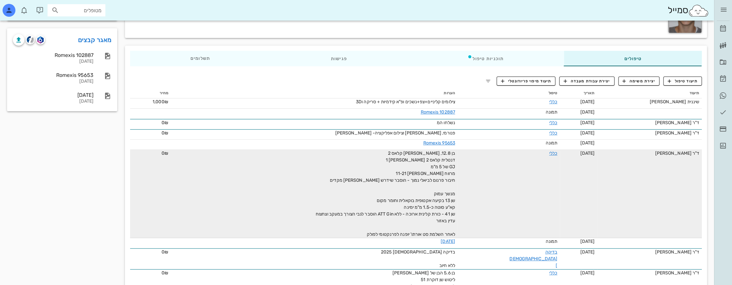
click at [453, 220] on span "בן 12.8, [PERSON_NAME] קלאס 2 דנטלית קלאס 2 [PERSON_NAME] 1 OJ של 5 מ"מ מרווח […" at bounding box center [385, 193] width 139 height 86
click at [551, 154] on link "כללי" at bounding box center [554, 152] width 8 height 5
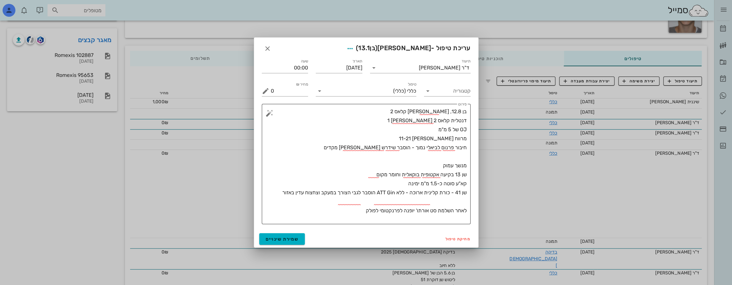
click at [446, 201] on textarea "בן 12.8, [PERSON_NAME] קלאס 2 דנטלית קלאס 2 [PERSON_NAME] 1 OJ של 5 מ"מ מרווח […" at bounding box center [369, 165] width 196 height 117
click at [359, 219] on textarea "בן 12.8, [PERSON_NAME] קלאס 2 דנטלית קלאס 2 [PERSON_NAME] 1 OJ של 5 מ"מ מרווח […" at bounding box center [369, 165] width 196 height 117
type textarea "בן 12.8, [PERSON_NAME] קלאס 2 דנטלית קלאס 2 [PERSON_NAME] 1 OJ של 5 מ"מ מרווח […"
click at [290, 238] on span "שמירת שינויים" at bounding box center [282, 238] width 33 height 5
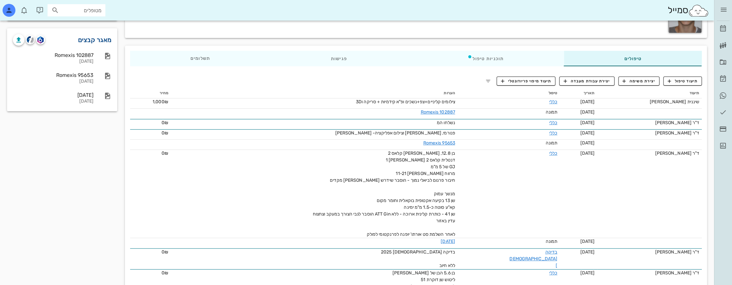
click at [99, 36] on link "מאגר קבצים" at bounding box center [95, 40] width 34 height 10
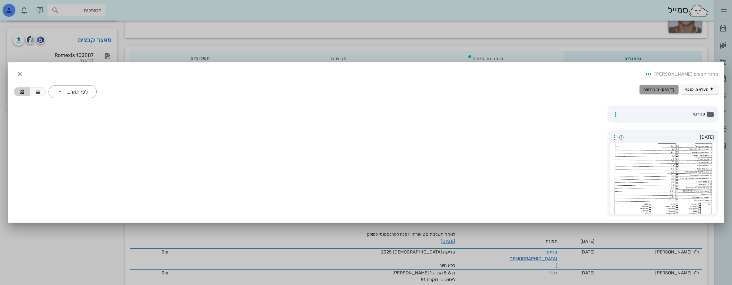
click at [666, 88] on span "תיקייה חדשה" at bounding box center [659, 89] width 31 height 5
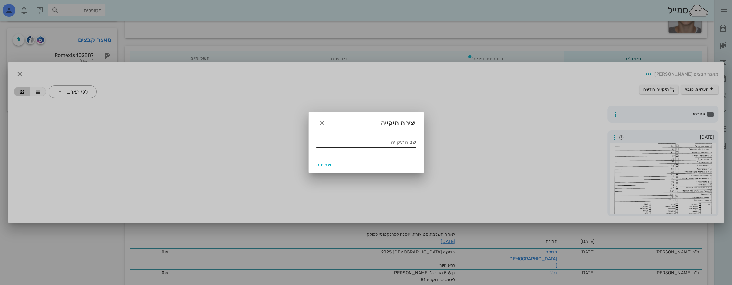
click at [378, 142] on input "שם התיקייה" at bounding box center [367, 142] width 100 height 10
type input "08 2025"
drag, startPoint x: 327, startPoint y: 165, endPoint x: 485, endPoint y: 155, distance: 158.4
click at [327, 165] on span "שמירה" at bounding box center [324, 164] width 15 height 5
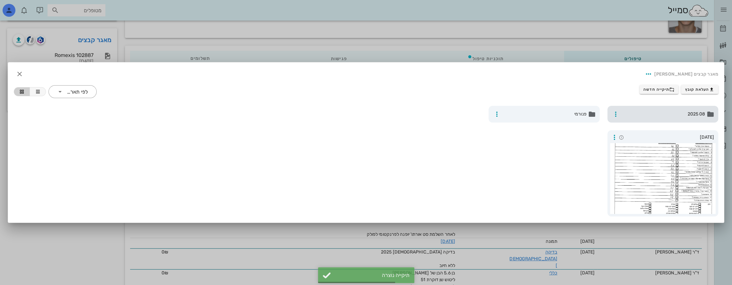
click at [666, 111] on span "08 2025" at bounding box center [664, 114] width 84 height 7
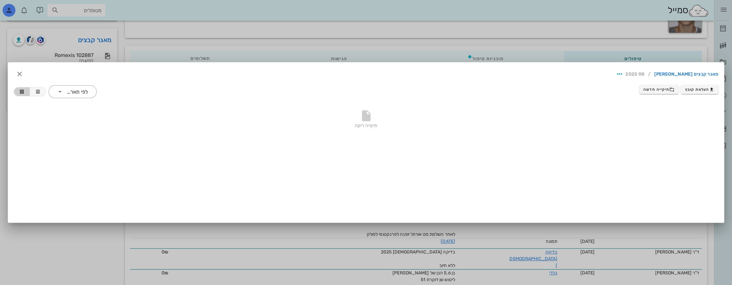
click at [576, 178] on div "מאגר קבצים [PERSON_NAME] / 08 2025 העלאת קובץ תיקייה חדשה ​ לפי תאריך תיקייה רי…" at bounding box center [366, 142] width 716 height 160
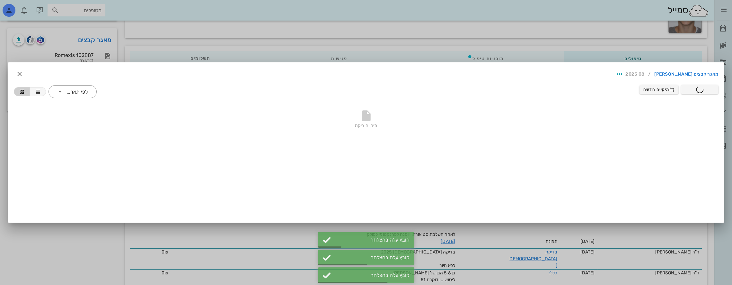
click at [558, 44] on div at bounding box center [366, 142] width 732 height 285
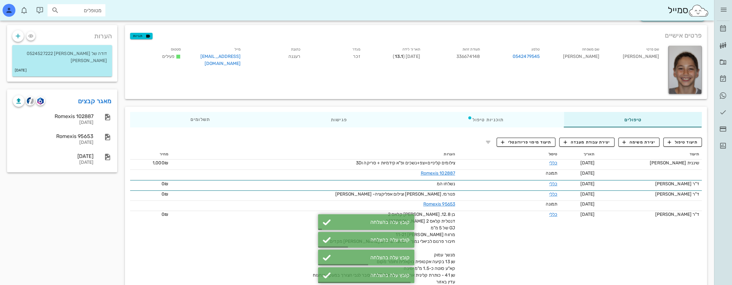
scroll to position [0, 0]
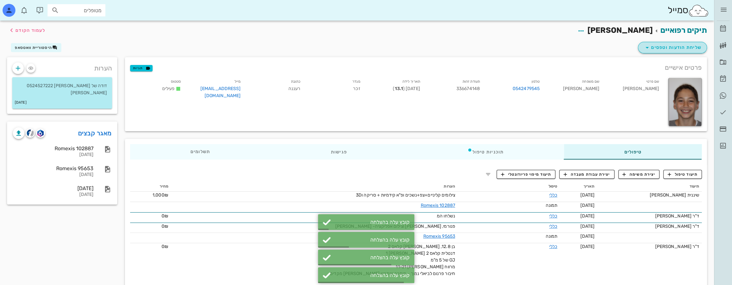
click at [688, 49] on span "שליחת הודעות וטפסים" at bounding box center [673, 48] width 58 height 8
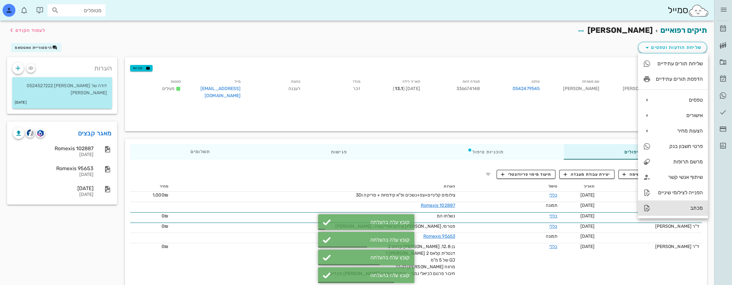
click at [699, 207] on div "מכתב" at bounding box center [679, 208] width 47 height 6
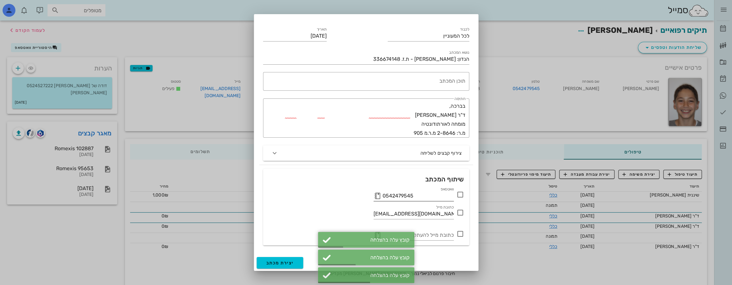
scroll to position [15, 0]
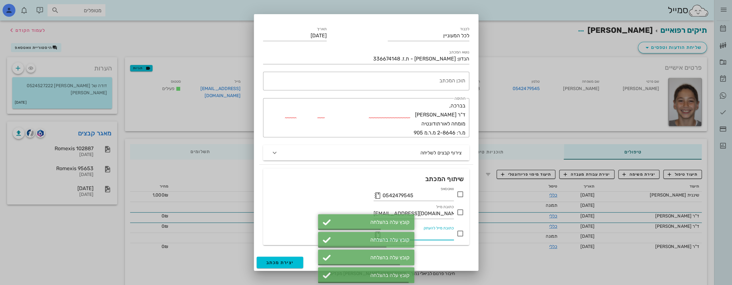
click at [442, 235] on input "כתובת מייל להעתק" at bounding box center [418, 234] width 71 height 10
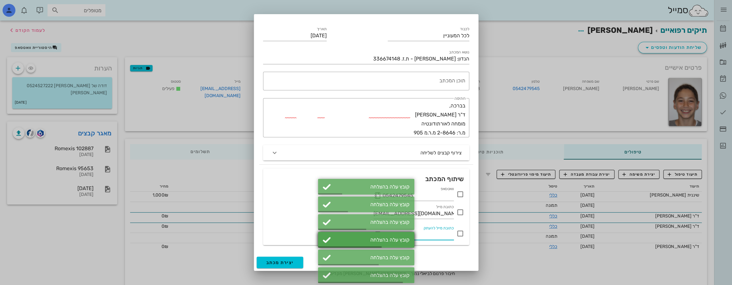
click at [377, 234] on div "קובץ עלה בהצלחה" at bounding box center [366, 240] width 96 height 16
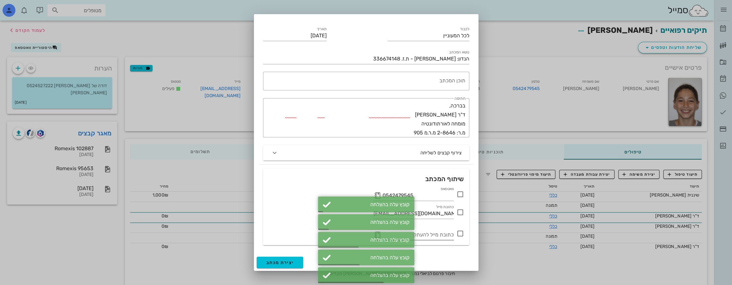
click at [379, 231] on button "button" at bounding box center [378, 235] width 8 height 8
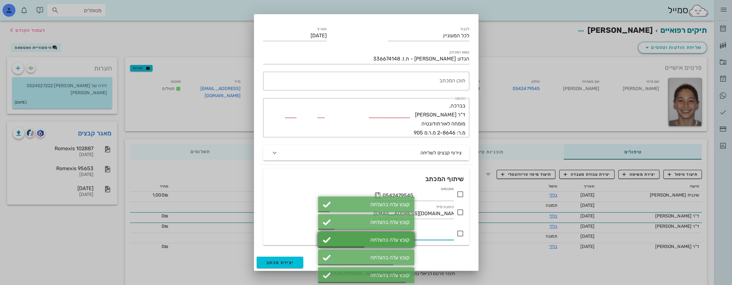
click at [376, 237] on div "קובץ עלה בהצלחה" at bounding box center [366, 240] width 96 height 16
click at [377, 235] on div "קובץ עלה בהצלחה" at bounding box center [366, 240] width 96 height 16
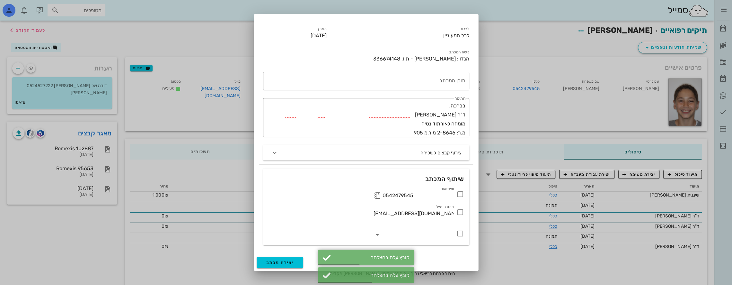
click at [377, 235] on icon at bounding box center [378, 235] width 8 height 8
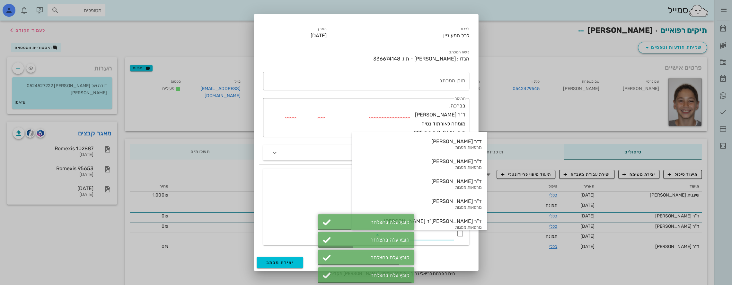
click at [420, 225] on div "מרפאות מפנות" at bounding box center [419, 227] width 125 height 5
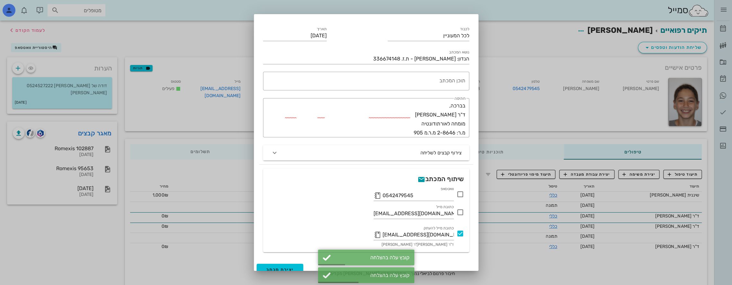
scroll to position [0, 0]
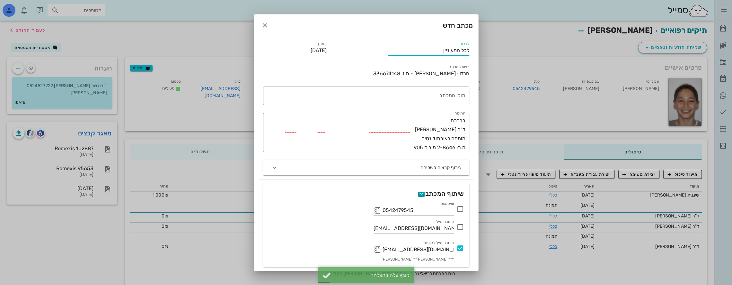
drag, startPoint x: 437, startPoint y: 50, endPoint x: 586, endPoint y: 37, distance: 149.7
click at [583, 37] on div "ד״ר [PERSON_NAME] [PERSON_NAME] רשימת המתנה תיקים רפואיים אישורי הגעה היסטוריית…" at bounding box center [366, 202] width 732 height 405
type input "פרופ' [PERSON_NAME]"
click at [464, 91] on div "תוכן המכתב" at bounding box center [365, 95] width 201 height 19
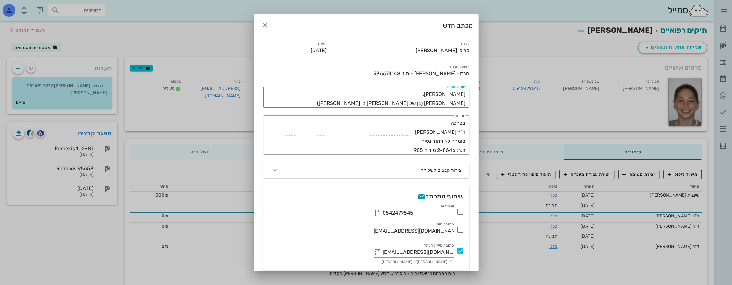
paste textarea "בן 12.8, [PERSON_NAME] קלאס 2 דנטלית קלאס 2 [PERSON_NAME] 1 OJ של 5 מ"מ מרווח […"
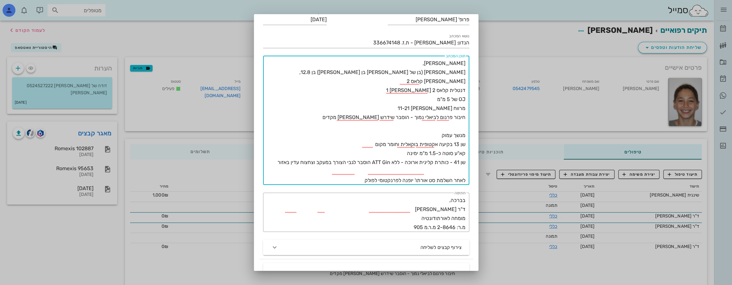
scroll to position [32, 0]
drag, startPoint x: 332, startPoint y: 118, endPoint x: 410, endPoint y: 117, distance: 77.5
click at [410, 117] on textarea "[PERSON_NAME], [PERSON_NAME] (בן של [PERSON_NAME] בן [PERSON_NAME]) בן 12.8, [P…" at bounding box center [365, 121] width 201 height 126
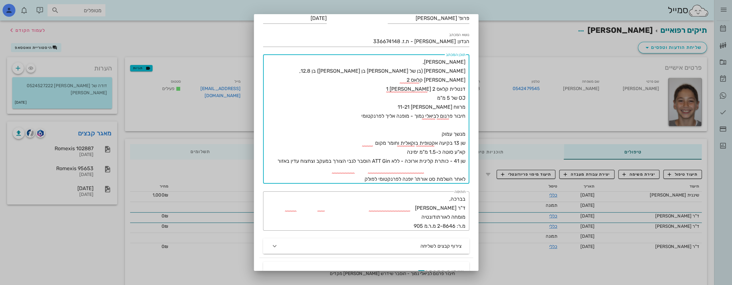
drag, startPoint x: 438, startPoint y: 133, endPoint x: 473, endPoint y: 133, distance: 35.4
click at [473, 133] on div "לכבוד פרופ' [PERSON_NAME] תאריך [DATE] נושא המכתב הנדון: [PERSON_NAME] - ת.ז. 3…" at bounding box center [366, 179] width 224 height 350
click at [429, 101] on textarea "[PERSON_NAME], [PERSON_NAME] (בן של [PERSON_NAME] בן [PERSON_NAME]) בן 12.8, [P…" at bounding box center [365, 121] width 201 height 126
paste textarea "מנשך עמוק"
click at [438, 101] on textarea "[PERSON_NAME], [PERSON_NAME] (בן של [PERSON_NAME] בן [PERSON_NAME]) בן 12.8, [P…" at bounding box center [365, 121] width 201 height 126
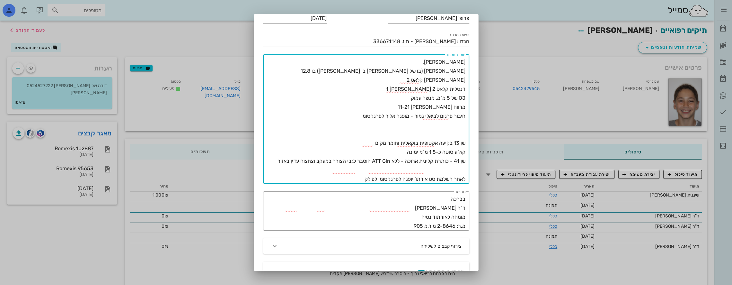
click at [411, 88] on textarea "[PERSON_NAME], [PERSON_NAME] (בן של [PERSON_NAME] בן [PERSON_NAME]) בן 12.8, [P…" at bounding box center [365, 121] width 201 height 126
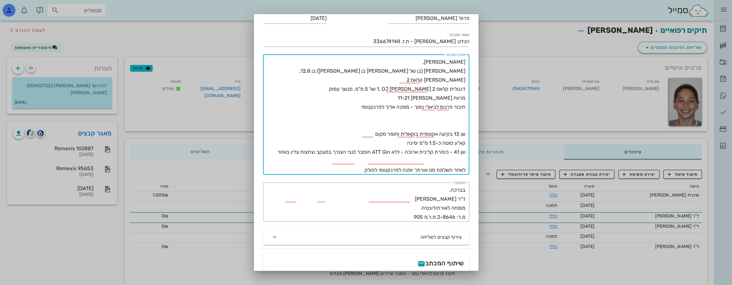
click at [416, 82] on textarea "[PERSON_NAME], [PERSON_NAME] (בן של [PERSON_NAME] בן [PERSON_NAME]) בן 12.8, [P…" at bounding box center [365, 116] width 201 height 117
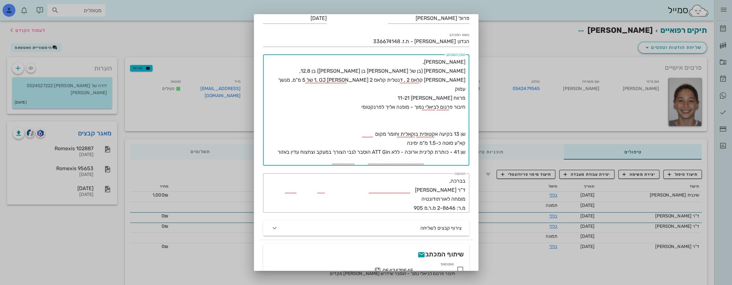
click at [413, 88] on textarea "[PERSON_NAME], [PERSON_NAME] (בן של [PERSON_NAME] בן [PERSON_NAME]) בן 12.8, [P…" at bounding box center [365, 112] width 201 height 108
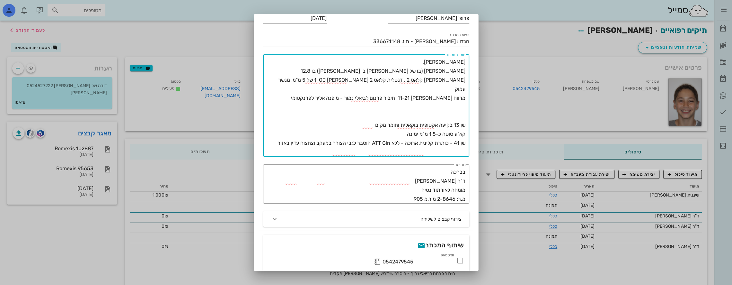
click at [456, 101] on textarea "[PERSON_NAME], [PERSON_NAME] (בן של [PERSON_NAME] בן [PERSON_NAME]) בן 12.8, [P…" at bounding box center [365, 107] width 201 height 99
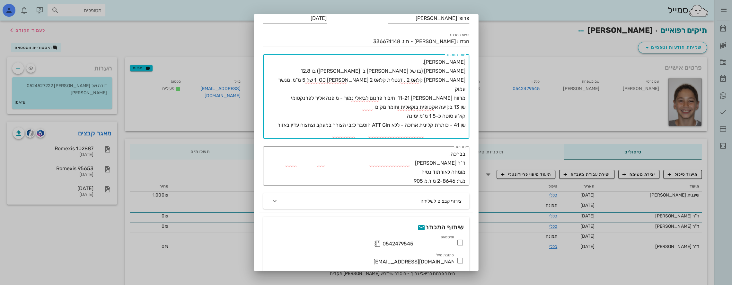
click at [464, 116] on textarea "[PERSON_NAME], [PERSON_NAME] (בן של [PERSON_NAME] בן [PERSON_NAME]) בן 12.8, [P…" at bounding box center [365, 98] width 201 height 81
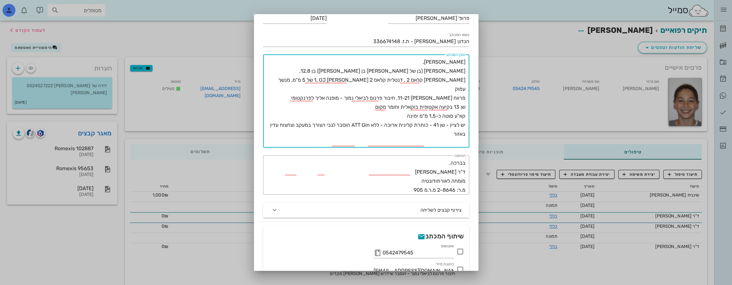
scroll to position [64, 0]
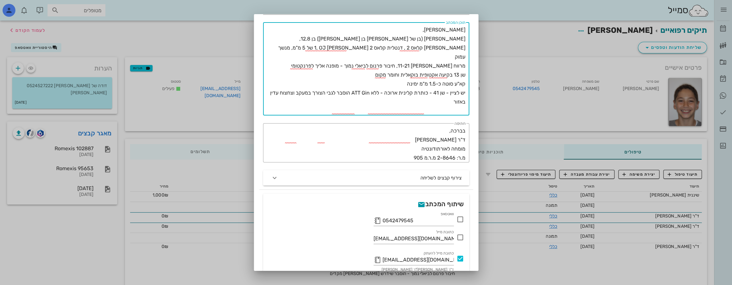
drag, startPoint x: 361, startPoint y: 112, endPoint x: 514, endPoint y: 107, distance: 152.4
click at [514, 107] on div "ד״ר [PERSON_NAME] [PERSON_NAME] רשימת המתנה תיקים רפואיים אישורי הגעה היסטוריית…" at bounding box center [366, 202] width 732 height 405
type textarea "[PERSON_NAME], [PERSON_NAME] (בן של [PERSON_NAME] בן [PERSON_NAME]) בן 12.8, [P…"
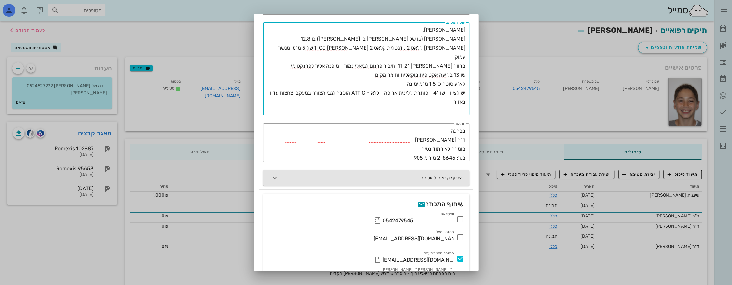
click at [279, 178] on icon "button" at bounding box center [275, 178] width 8 height 8
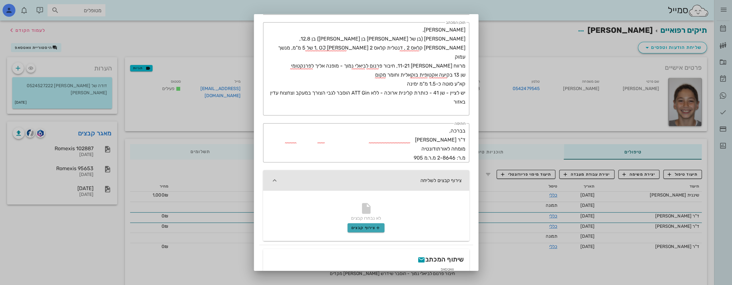
click at [373, 229] on span "צירוף קבצים" at bounding box center [366, 227] width 29 height 5
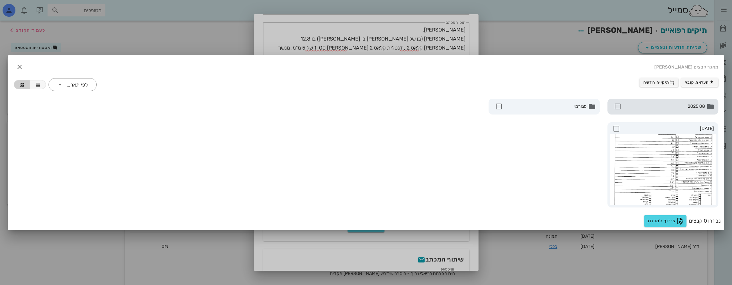
click at [676, 100] on div "08 2025" at bounding box center [663, 107] width 111 height 16
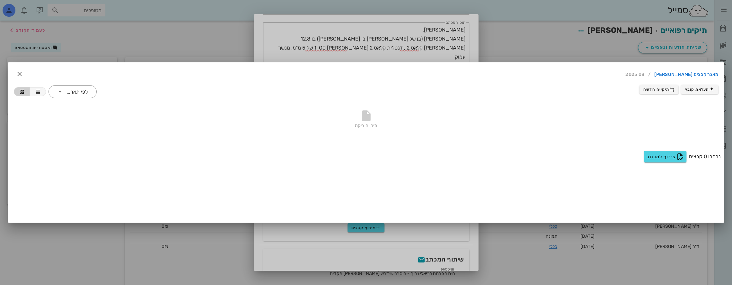
click at [415, 143] on div "תיקייה ריקה" at bounding box center [366, 124] width 713 height 45
click at [463, 107] on div "תיקייה ריקה" at bounding box center [366, 120] width 705 height 45
click at [21, 77] on icon "button" at bounding box center [20, 74] width 8 height 8
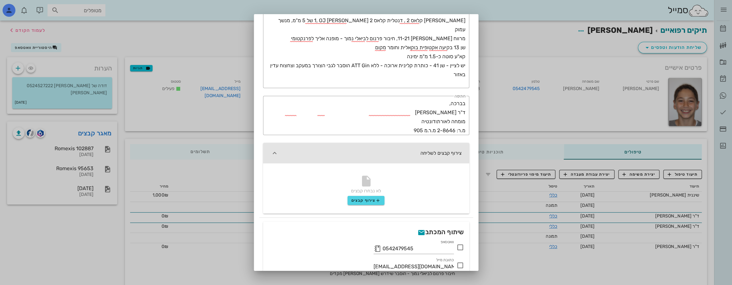
scroll to position [0, 0]
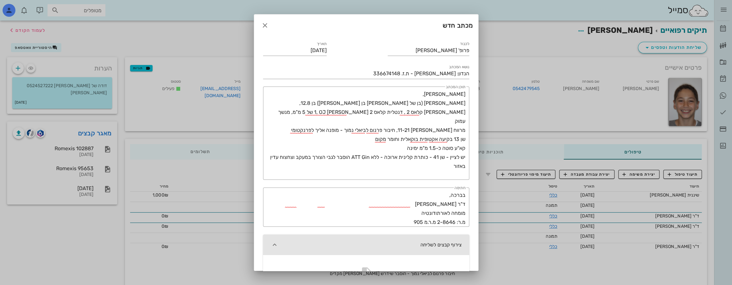
click at [85, 130] on div at bounding box center [366, 142] width 732 height 285
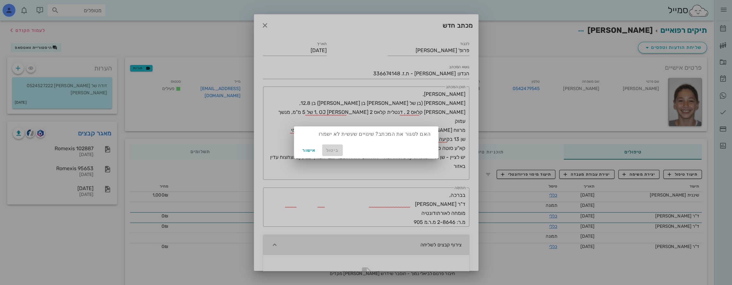
click at [334, 151] on span "ביטול" at bounding box center [332, 150] width 15 height 5
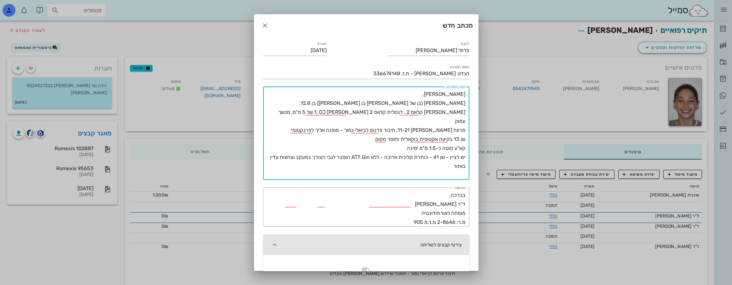
click at [395, 167] on textarea "[PERSON_NAME], [PERSON_NAME] (בן של [PERSON_NAME] בן [PERSON_NAME]) בן 12.8, [P…" at bounding box center [365, 135] width 201 height 90
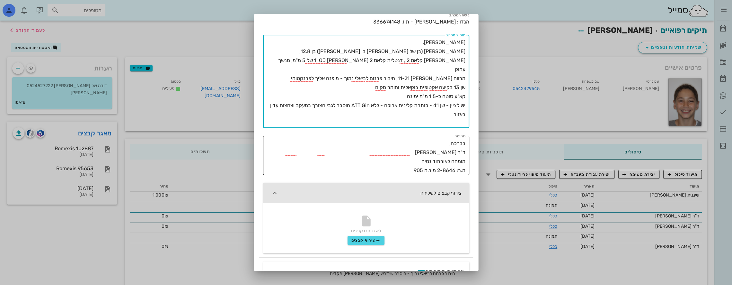
scroll to position [152, 0]
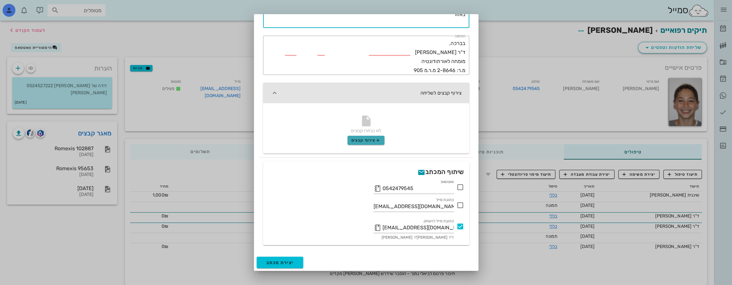
click at [369, 140] on span "צירוף קבצים" at bounding box center [366, 140] width 29 height 5
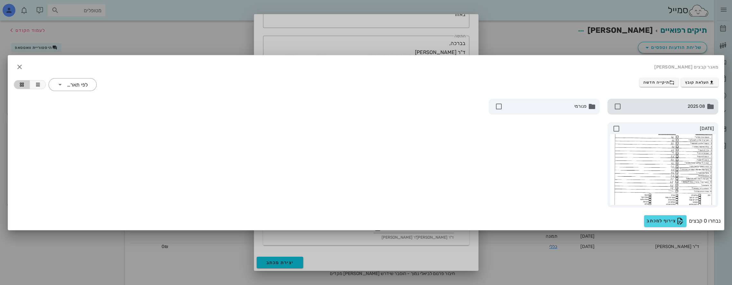
click at [673, 104] on span "08 2025" at bounding box center [664, 106] width 82 height 7
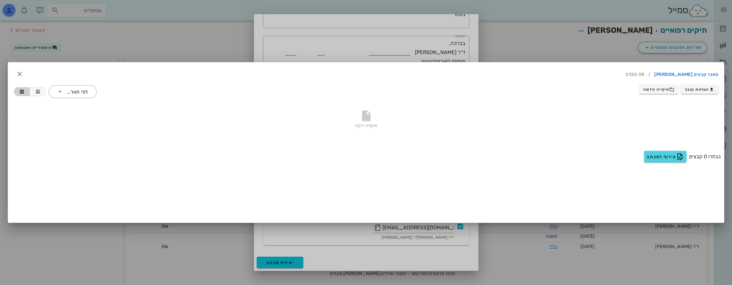
click at [673, 104] on div "תיקייה ריקה" at bounding box center [366, 120] width 705 height 45
drag, startPoint x: 534, startPoint y: 85, endPoint x: 524, endPoint y: 118, distance: 34.6
click at [524, 118] on div "העלאת קובץ תיקייה חדשה ​ לפי תאריך תיקייה ריקה" at bounding box center [366, 114] width 715 height 67
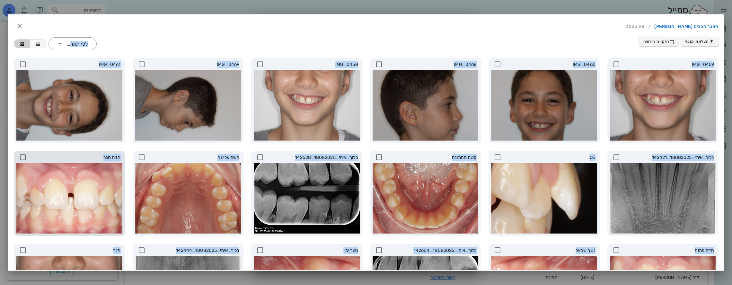
click at [27, 154] on icon at bounding box center [23, 157] width 8 height 8
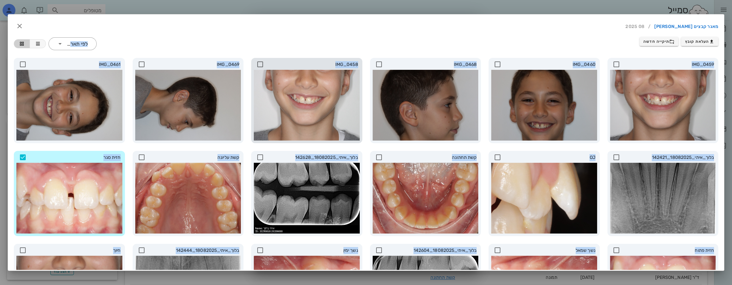
click at [263, 62] on icon at bounding box center [260, 64] width 8 height 8
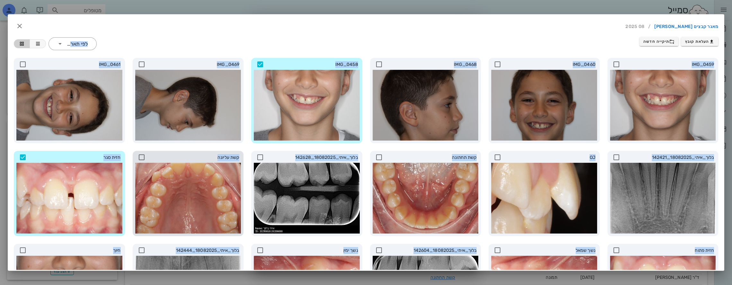
click at [146, 154] on icon at bounding box center [142, 157] width 8 height 8
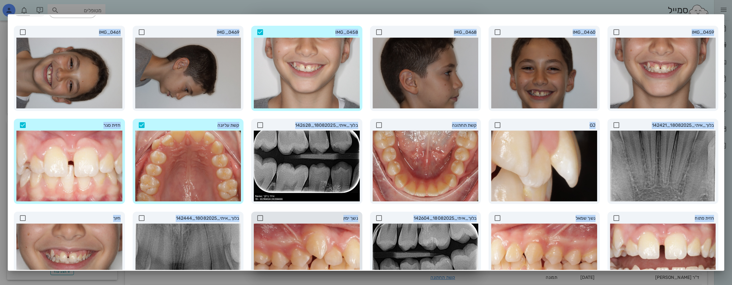
scroll to position [96, 0]
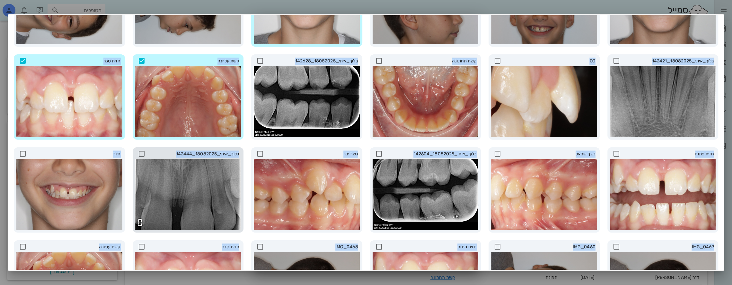
click at [146, 153] on icon at bounding box center [142, 154] width 8 height 8
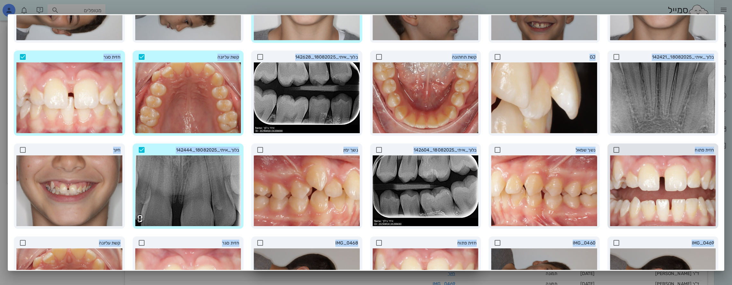
scroll to position [0, 0]
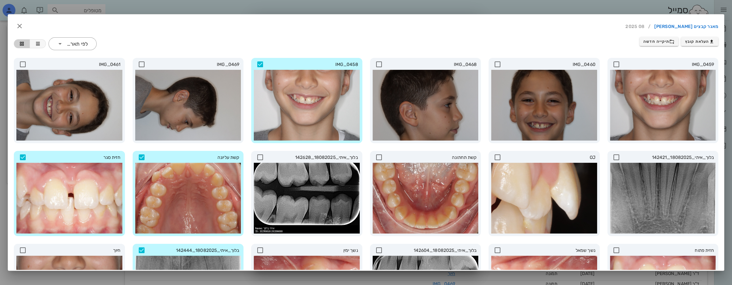
click at [409, 9] on div at bounding box center [366, 142] width 732 height 285
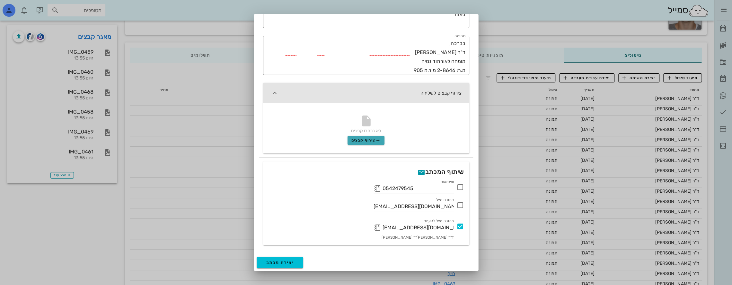
click at [375, 140] on span "צירוף קבצים" at bounding box center [366, 140] width 29 height 5
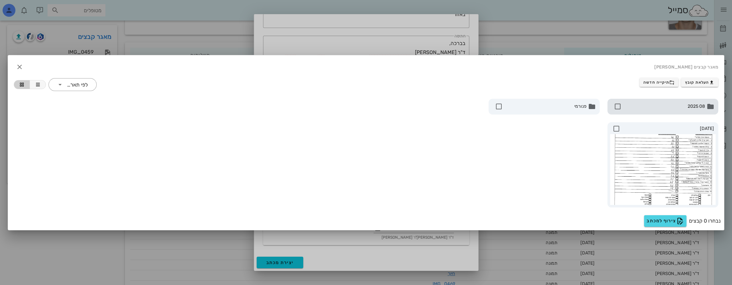
click at [679, 108] on span "08 2025" at bounding box center [664, 106] width 82 height 7
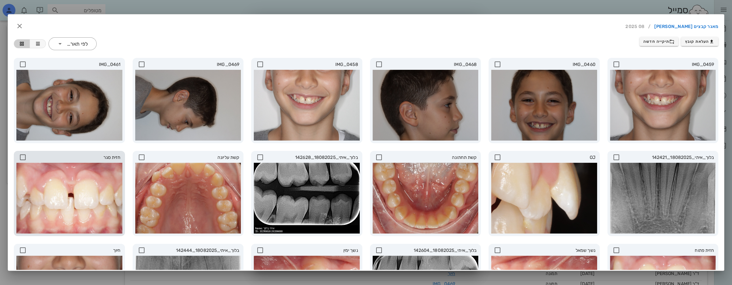
click at [27, 157] on icon at bounding box center [23, 157] width 8 height 8
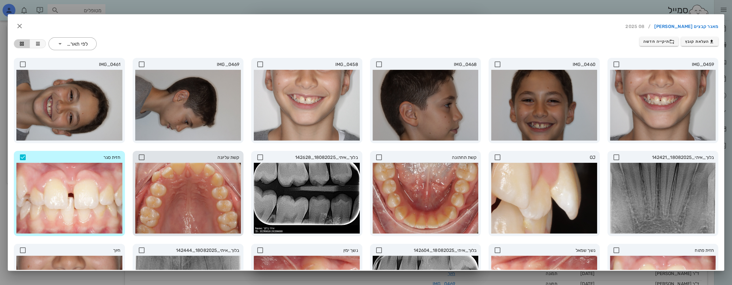
click at [146, 157] on icon at bounding box center [142, 157] width 8 height 8
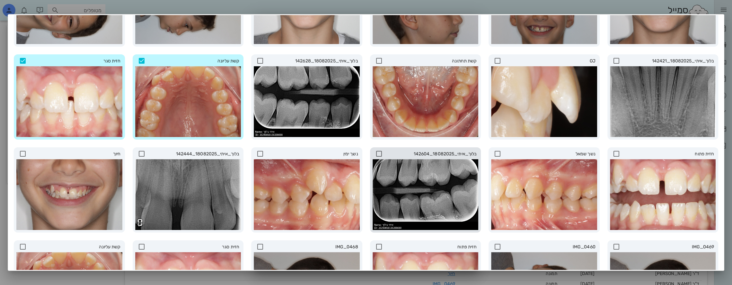
scroll to position [129, 0]
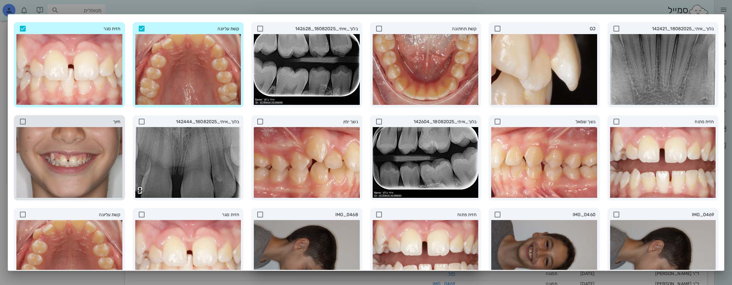
click at [27, 120] on icon at bounding box center [23, 122] width 8 height 8
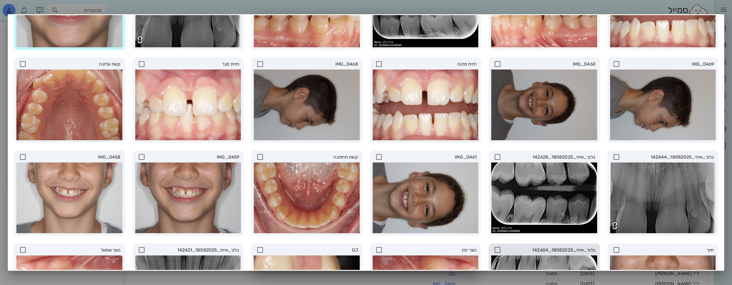
scroll to position [357, 0]
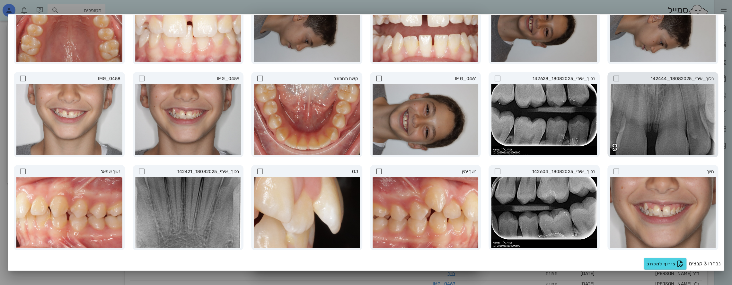
click at [616, 77] on icon at bounding box center [617, 79] width 8 height 8
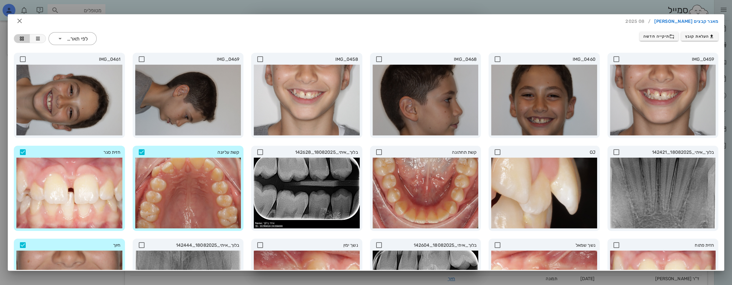
scroll to position [0, 0]
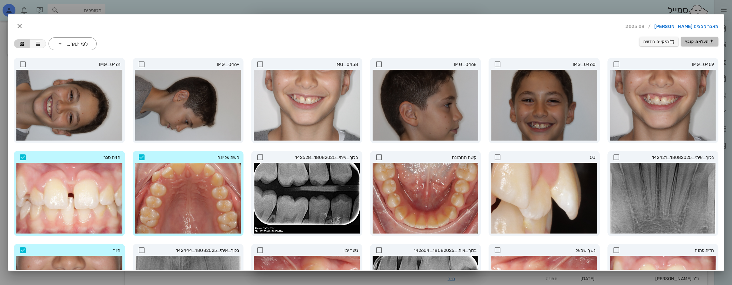
click at [702, 41] on span "העלאת קובץ" at bounding box center [700, 41] width 29 height 5
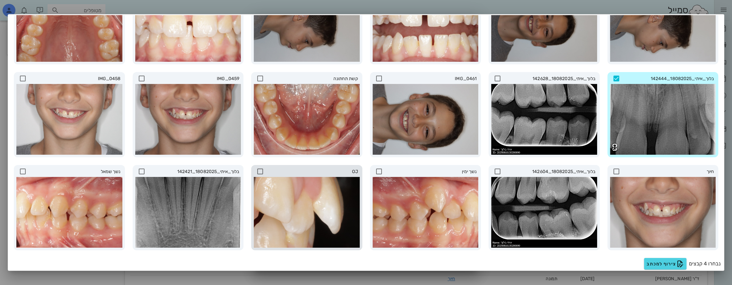
scroll to position [354, 0]
click at [667, 262] on span "צירוף למכתב" at bounding box center [665, 264] width 37 height 8
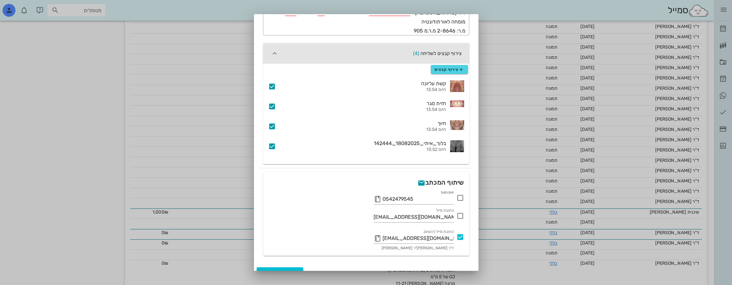
scroll to position [202, 0]
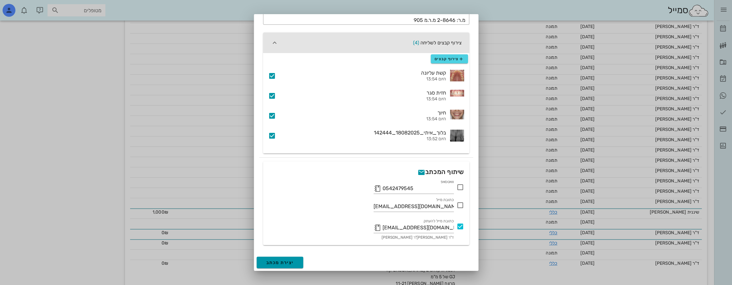
click at [279, 262] on span "יצירת מכתב" at bounding box center [280, 262] width 28 height 5
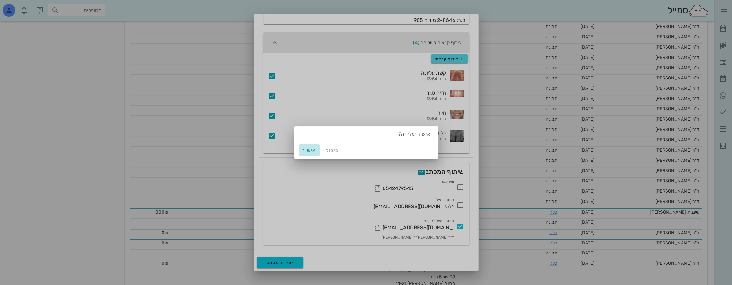
click at [309, 152] on button "אישור" at bounding box center [309, 150] width 21 height 12
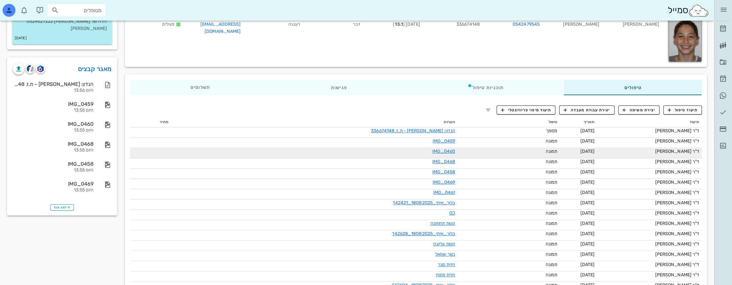
scroll to position [0, 0]
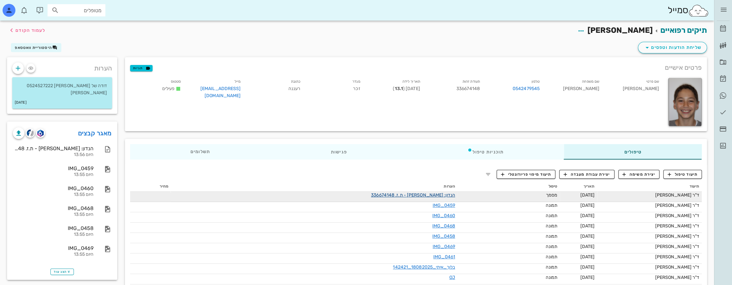
click at [433, 193] on link "הנדון: [PERSON_NAME] - ת.ז. 336674148" at bounding box center [413, 194] width 84 height 5
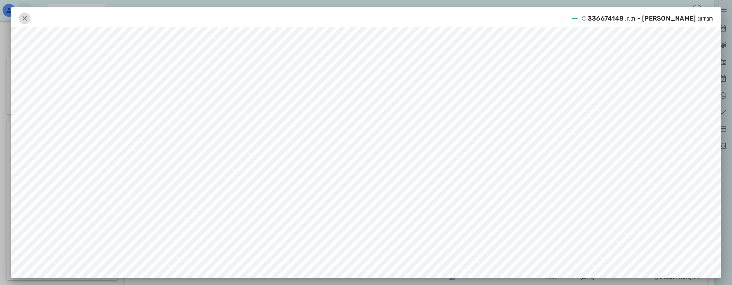
click at [24, 16] on icon "button" at bounding box center [25, 18] width 8 height 8
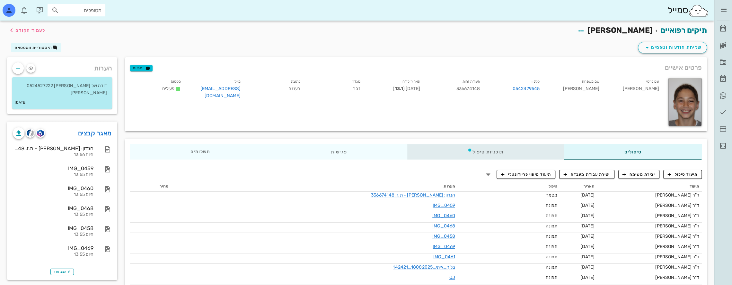
click at [519, 151] on div "תוכניות טיפול" at bounding box center [486, 151] width 157 height 15
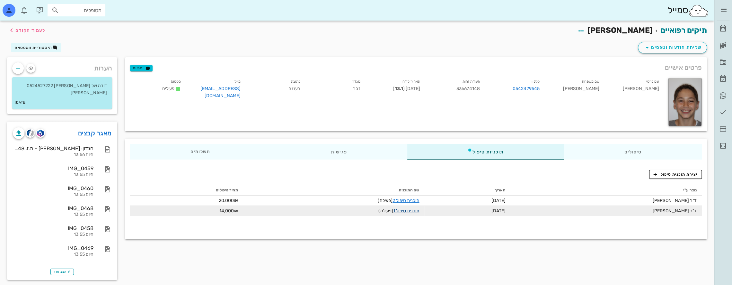
click at [405, 211] on link "תוכנית טיפול 1" at bounding box center [406, 210] width 26 height 5
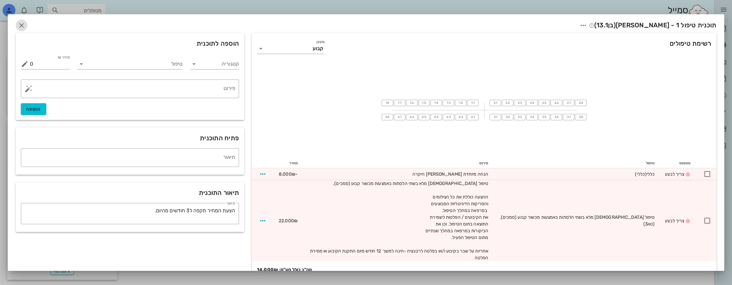
click at [25, 24] on icon "button" at bounding box center [22, 26] width 8 height 8
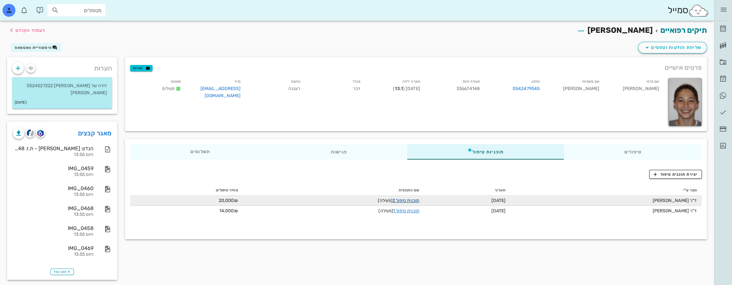
click at [413, 198] on link "תוכנית טיפול 2" at bounding box center [406, 200] width 27 height 5
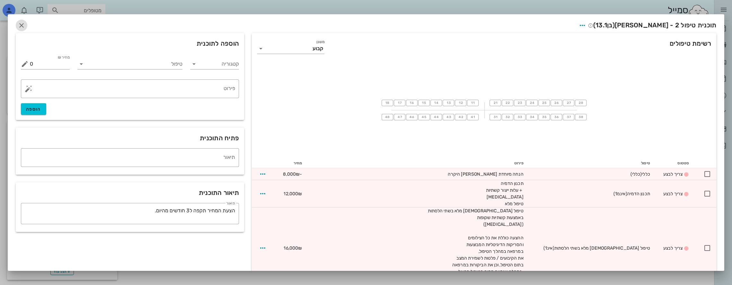
click at [24, 25] on icon "button" at bounding box center [22, 26] width 8 height 8
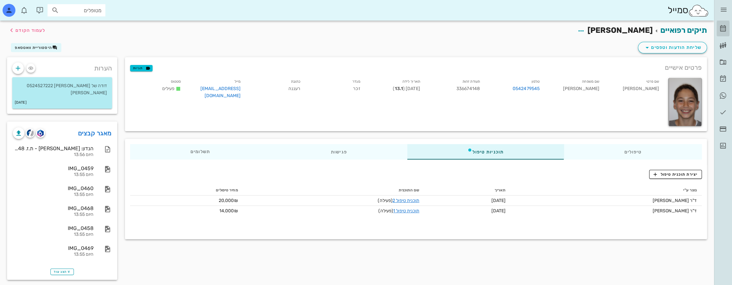
click at [724, 28] on icon at bounding box center [724, 29] width 8 height 8
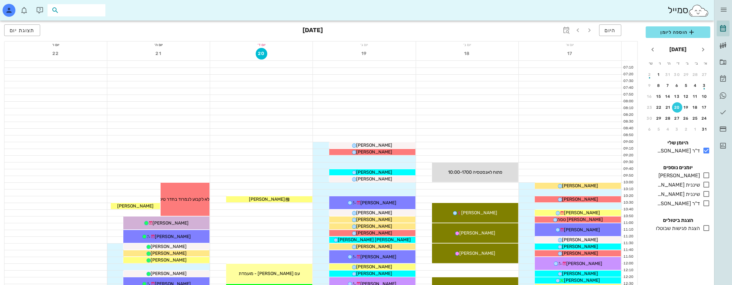
click at [91, 11] on input "text" at bounding box center [80, 10] width 41 height 8
type input "[PERSON_NAME]"
click at [95, 26] on div "[PERSON_NAME] 219488376" at bounding box center [66, 24] width 71 height 5
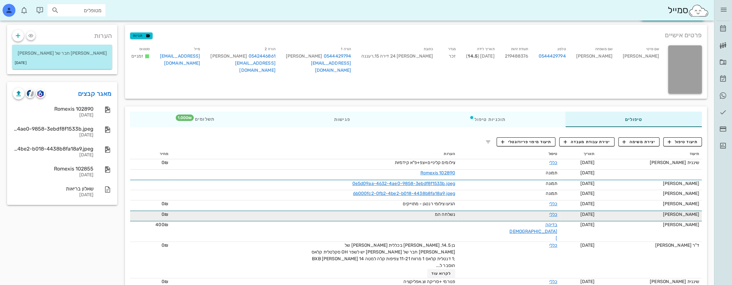
scroll to position [65, 0]
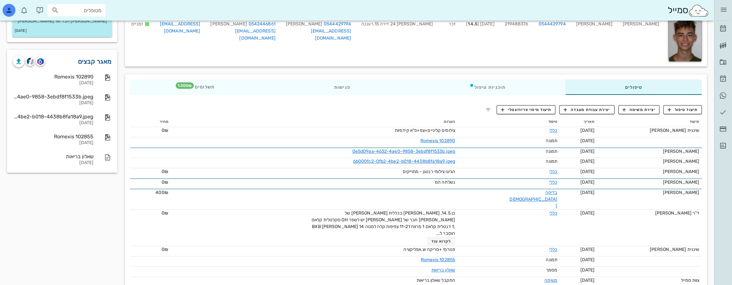
click at [96, 59] on link "מאגר קבצים" at bounding box center [95, 61] width 34 height 10
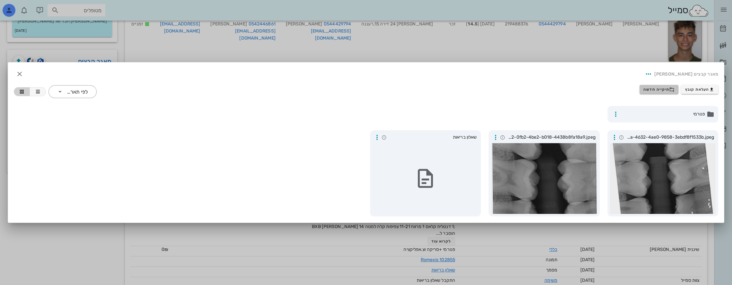
click at [660, 89] on span "תיקייה חדשה" at bounding box center [659, 89] width 31 height 5
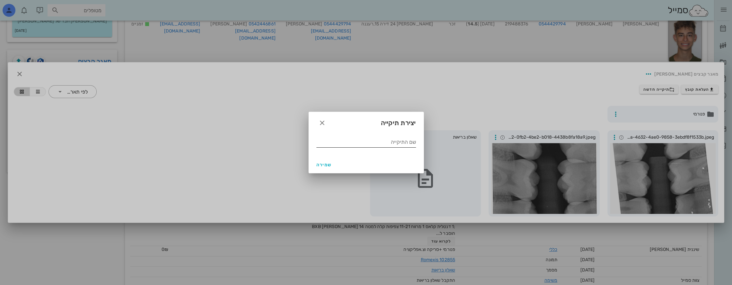
click at [408, 138] on div "שם התיקייה" at bounding box center [367, 142] width 100 height 10
type input "08 2025"
click at [319, 163] on span "שמירה" at bounding box center [324, 164] width 15 height 5
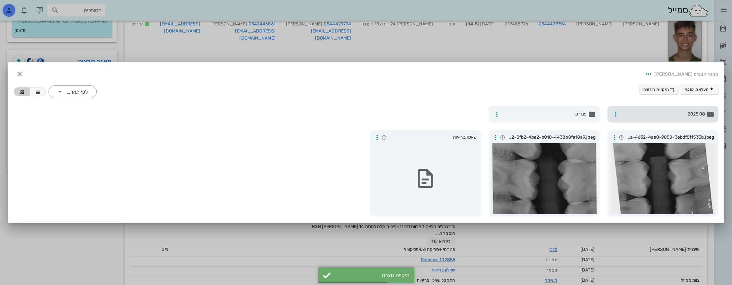
click at [677, 111] on span "08 2025" at bounding box center [664, 114] width 84 height 7
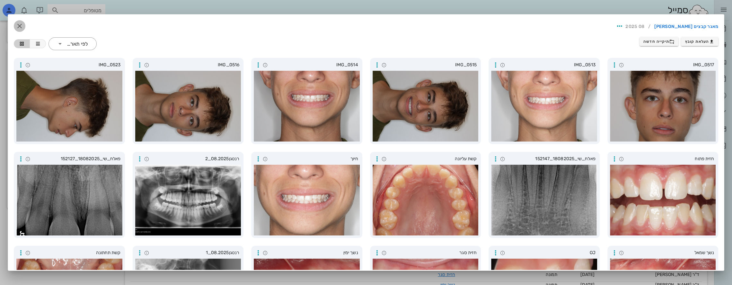
click at [23, 22] on icon "button" at bounding box center [20, 26] width 8 height 8
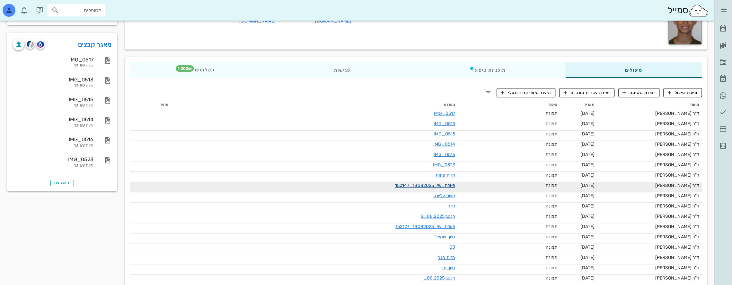
scroll to position [260, 0]
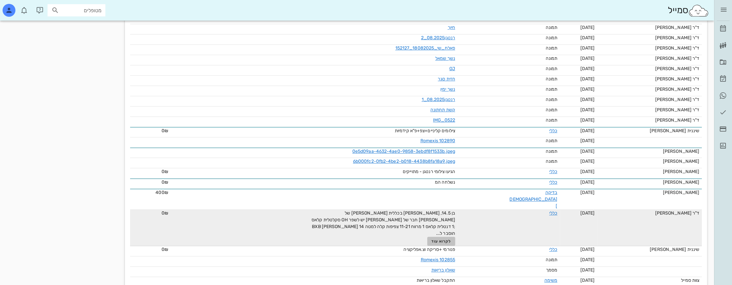
click at [455, 237] on button "לקרוא עוד" at bounding box center [441, 241] width 28 height 9
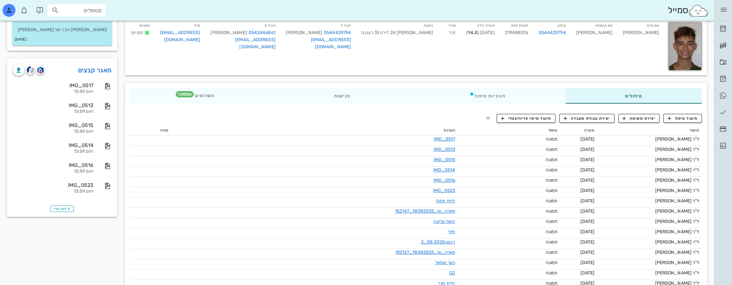
scroll to position [0, 0]
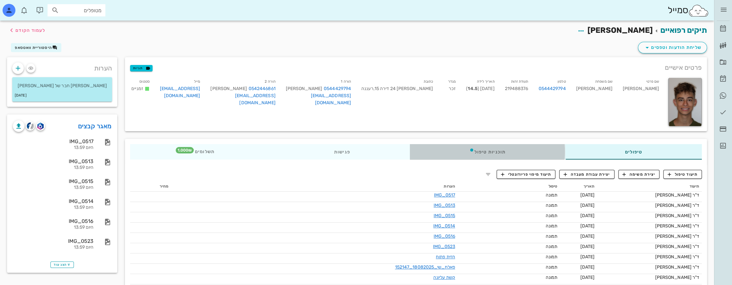
click at [507, 153] on div "תוכניות טיפול" at bounding box center [488, 151] width 156 height 15
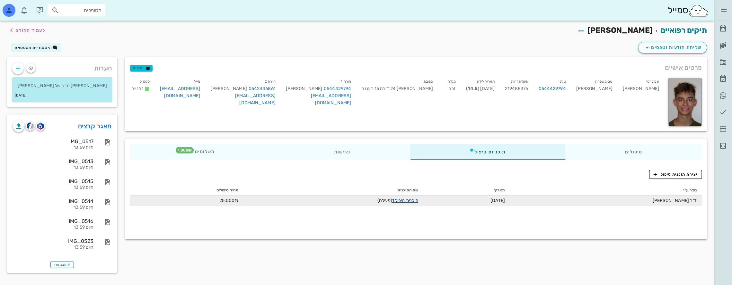
click at [406, 201] on link "תוכנית טיפול 1" at bounding box center [405, 200] width 26 height 5
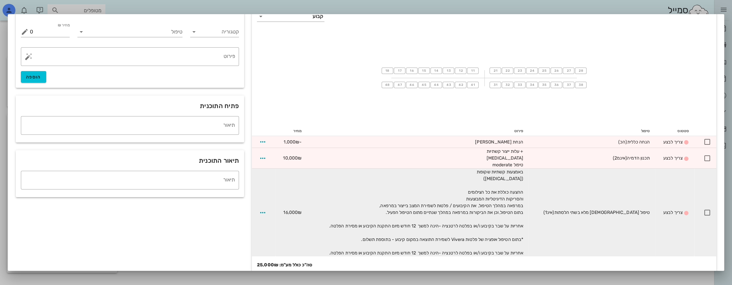
scroll to position [41, 0]
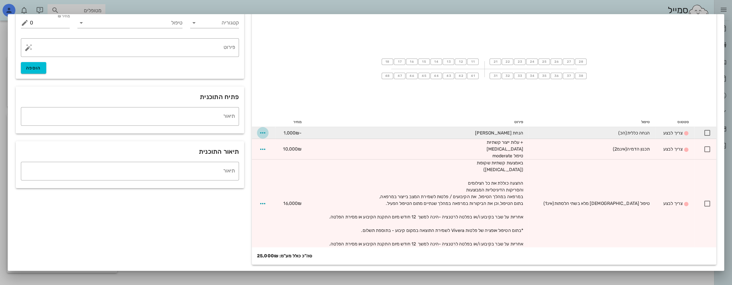
click at [267, 132] on icon "button" at bounding box center [263, 133] width 8 height 8
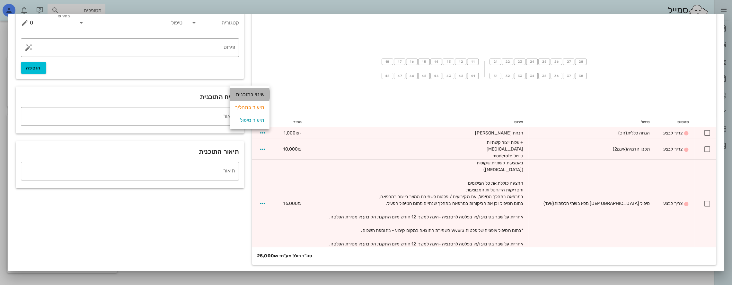
click at [256, 94] on div "שינוי בתוכנית" at bounding box center [250, 94] width 30 height 13
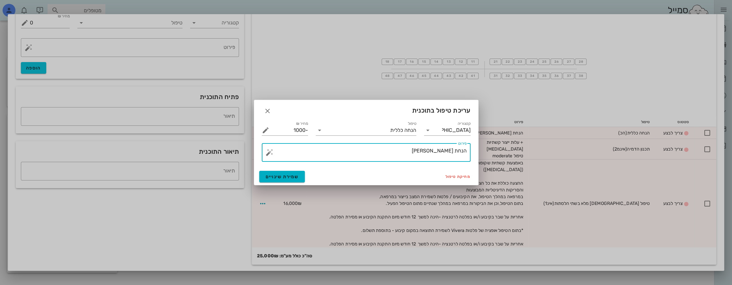
click at [417, 150] on textarea "הנחת [PERSON_NAME]" at bounding box center [369, 153] width 196 height 15
type textarea "הנחת [PERSON_NAME] (:"
click at [279, 172] on button "שמירת שינויים" at bounding box center [282, 177] width 46 height 12
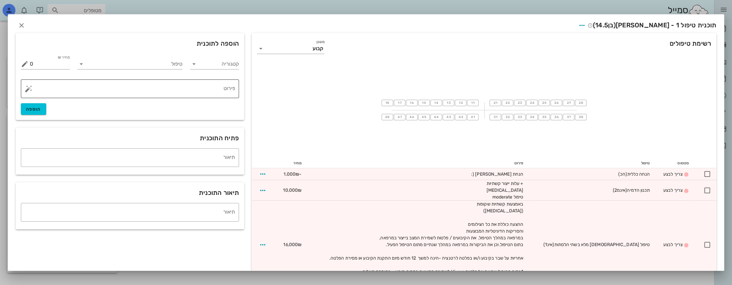
scroll to position [0, 0]
click at [25, 25] on icon "button" at bounding box center [22, 26] width 8 height 8
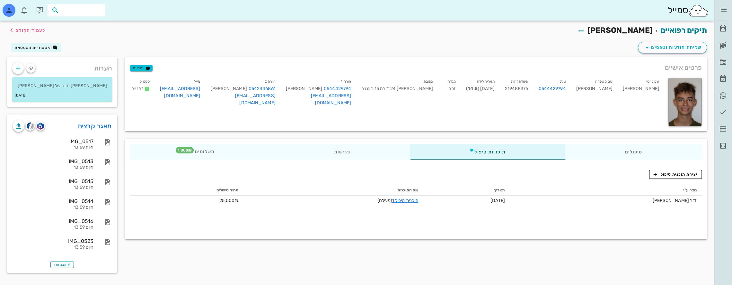
click at [76, 9] on input "text" at bounding box center [80, 10] width 41 height 8
type input "[PERSON_NAME] ג"
click at [87, 24] on div "[PERSON_NAME] 221645237" at bounding box center [66, 24] width 71 height 5
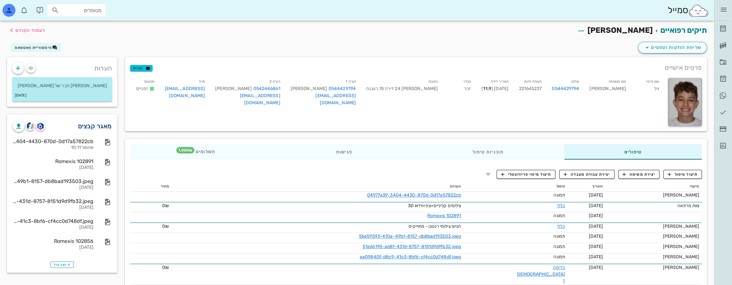
click at [100, 126] on link "מאגר קבצים" at bounding box center [95, 126] width 34 height 10
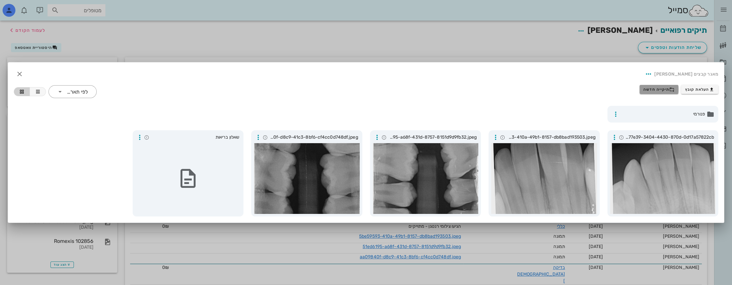
click at [663, 90] on span "תיקייה חדשה" at bounding box center [659, 89] width 31 height 5
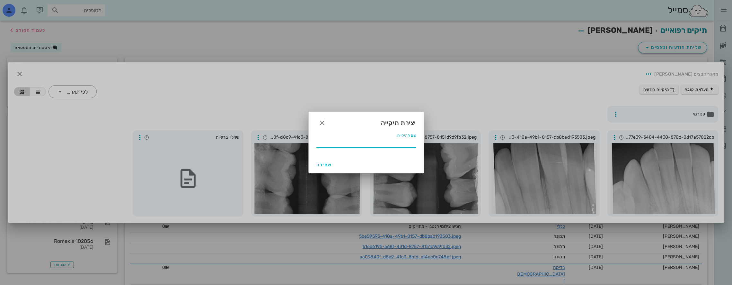
click at [397, 144] on input "שם התיקייה" at bounding box center [367, 142] width 100 height 10
type input "08 2025"
click at [322, 163] on span "שמירה" at bounding box center [324, 164] width 15 height 5
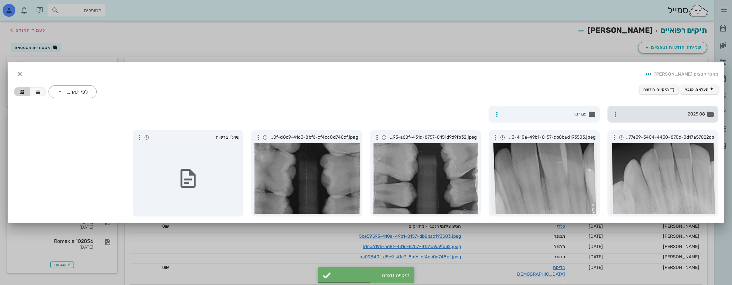
click at [665, 111] on span "08 2025" at bounding box center [664, 114] width 84 height 7
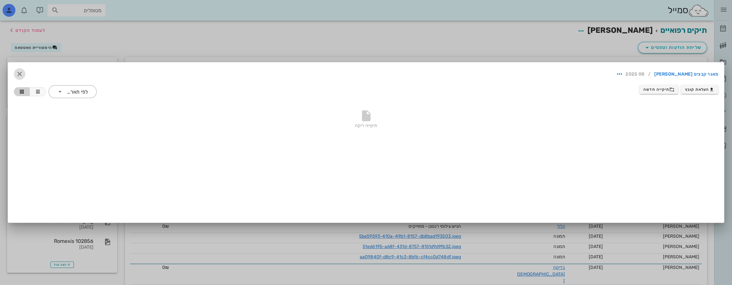
click at [22, 75] on icon "button" at bounding box center [20, 74] width 8 height 8
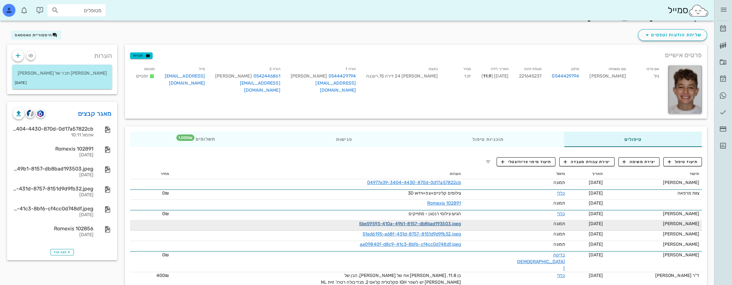
scroll to position [64, 0]
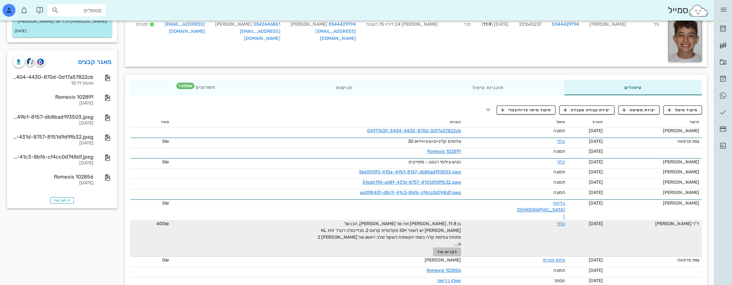
click at [456, 249] on span "לקרוא עוד" at bounding box center [447, 251] width 20 height 4
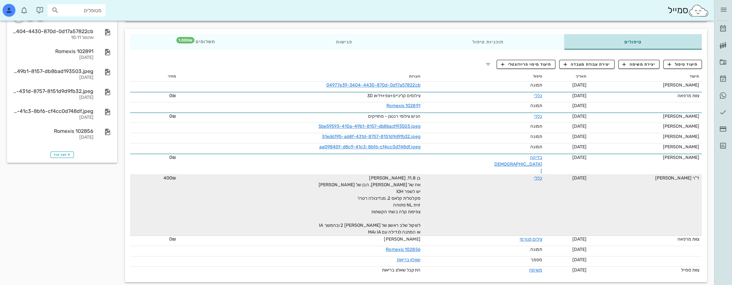
scroll to position [0, 0]
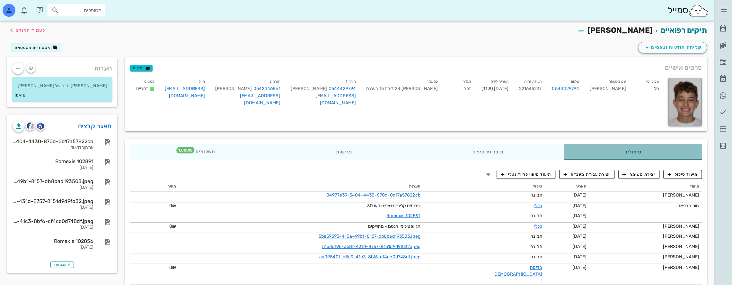
click at [649, 150] on div "טיפולים" at bounding box center [633, 151] width 138 height 15
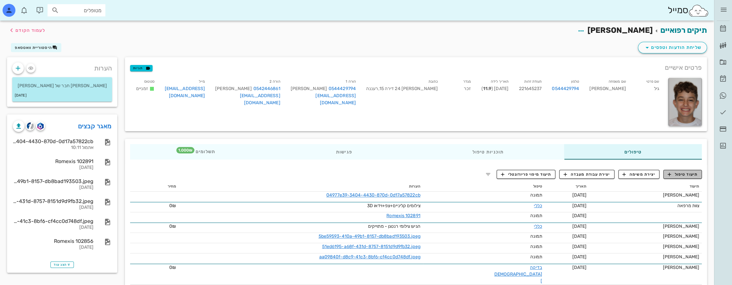
click at [681, 174] on span "תיעוד טיפול" at bounding box center [683, 174] width 30 height 6
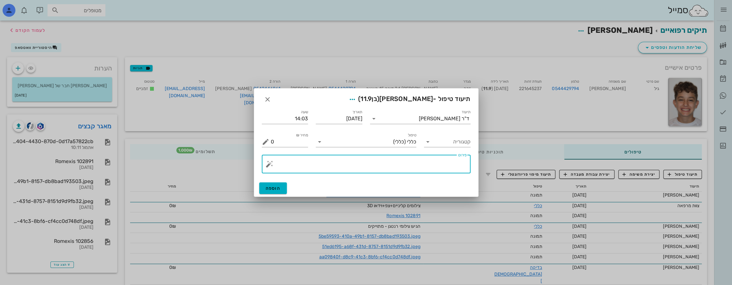
click at [434, 166] on textarea "פירוט" at bounding box center [369, 165] width 196 height 15
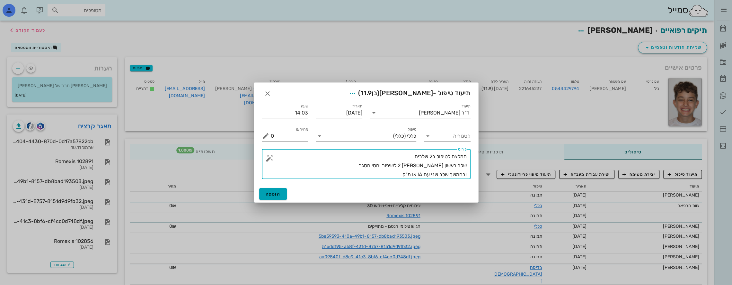
type textarea "המלצה לטיפול ב2 שלבים שלב ראשון [PERSON_NAME] 2 לשיפור יחסי הסגר ובהמשך שלב שני…"
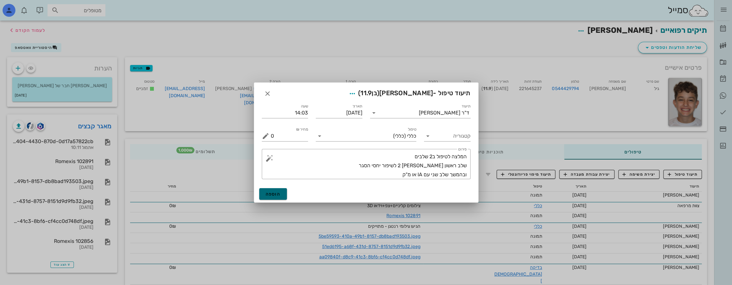
click at [277, 192] on span "הוספה" at bounding box center [273, 193] width 15 height 5
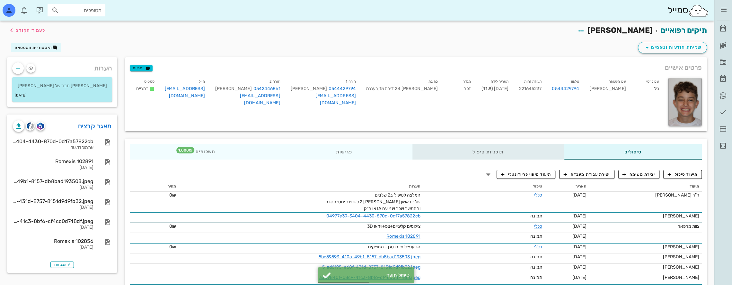
click at [519, 152] on div "תוכניות טיפול" at bounding box center [489, 151] width 152 height 15
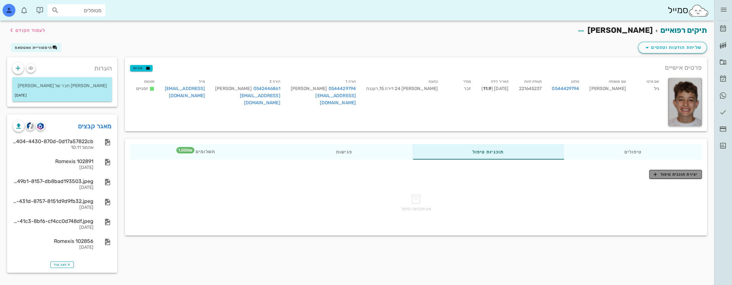
click at [671, 175] on span "יצירת תוכנית טיפול" at bounding box center [676, 174] width 44 height 6
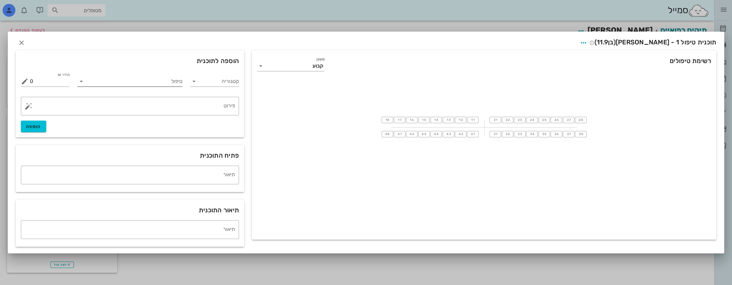
click at [171, 80] on input "טיפול" at bounding box center [134, 81] width 96 height 10
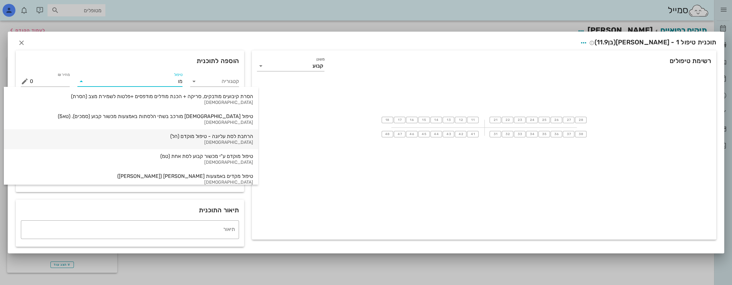
type input "[PERSON_NAME]"
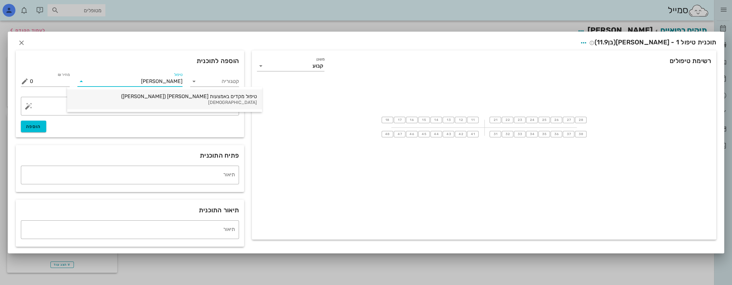
click at [168, 96] on div "טיפול מקדים באמצעות [PERSON_NAME] ([PERSON_NAME])" at bounding box center [164, 96] width 185 height 6
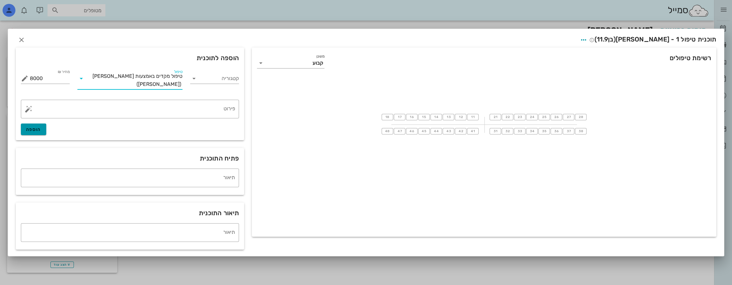
click at [31, 131] on span "הוספה" at bounding box center [33, 129] width 15 height 5
type input "0"
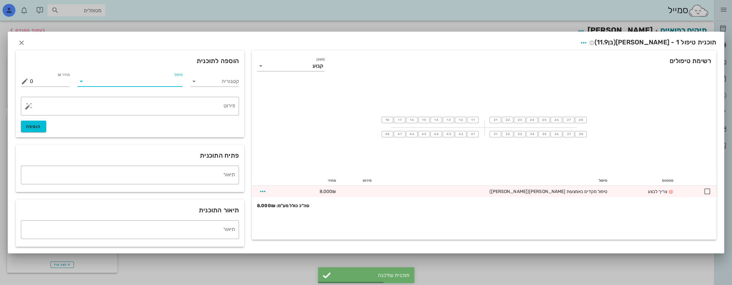
click at [141, 84] on input "טיפול" at bounding box center [134, 81] width 96 height 10
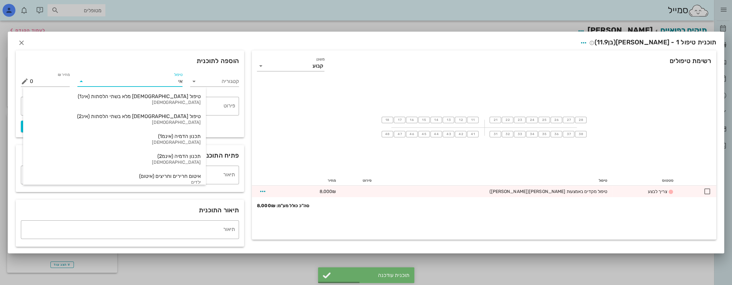
type input "אינ"
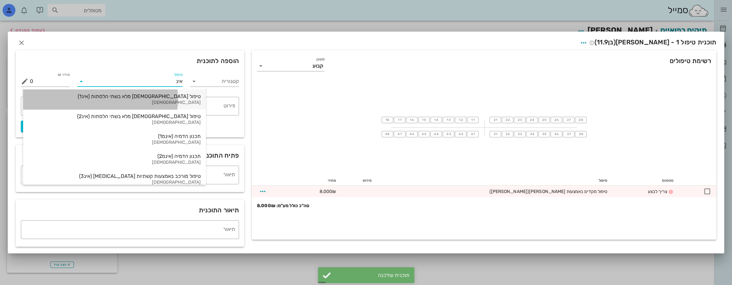
click at [138, 95] on div "טיפול [DEMOGRAPHIC_DATA] מלא בשתי הלסתות (אינ1)" at bounding box center [114, 96] width 173 height 6
type input "16000"
type textarea "באמצעות קשתיות שקופות ([MEDICAL_DATA]) ההצעה כוללת את כל הצילומים והסריקות הדיג…"
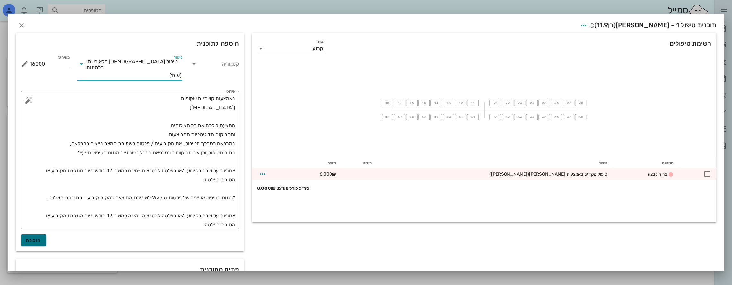
click at [40, 238] on span "הוספה" at bounding box center [33, 240] width 15 height 5
type input "0"
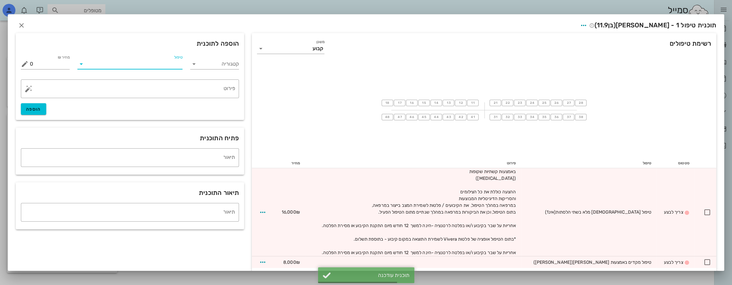
click at [169, 64] on input "טיפול" at bounding box center [134, 64] width 96 height 10
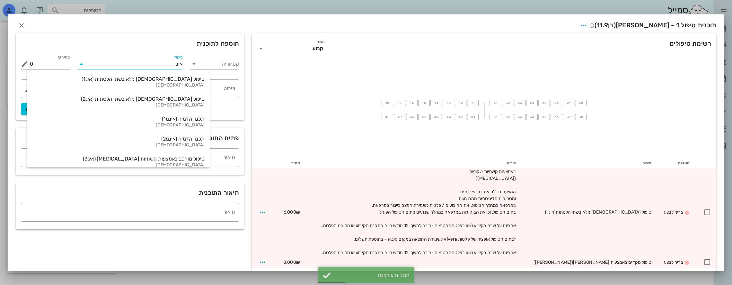
type input "אינמ"
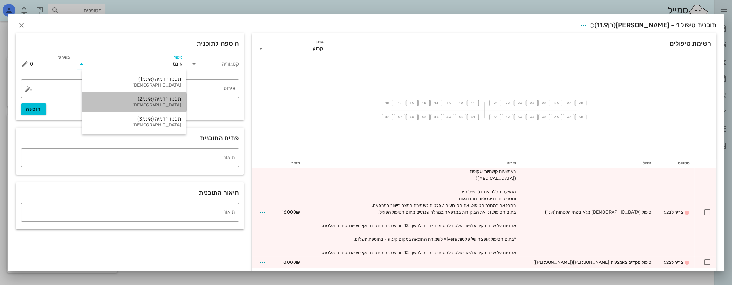
click at [170, 101] on div "תכנון הדמיה (אינמ2)" at bounding box center [134, 99] width 94 height 6
type input "10000"
type textarea "+ עלות ייצור קשתיות [MEDICAL_DATA] טיפול moderate"
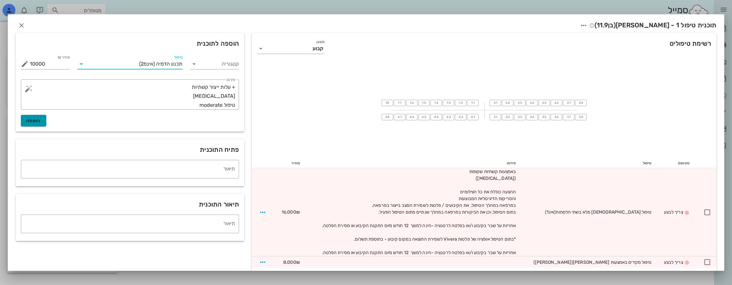
click at [41, 120] on span "הוספה" at bounding box center [33, 120] width 15 height 5
type input "0"
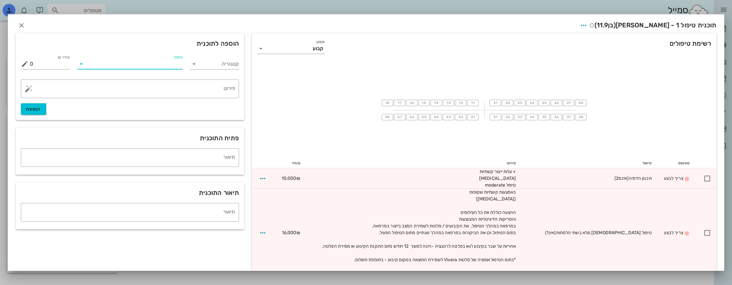
click at [167, 66] on input "טיפול" at bounding box center [134, 64] width 96 height 10
type input "כלל"
click at [171, 98] on div "כללי (כללי)" at bounding box center [134, 99] width 94 height 6
click at [194, 87] on textarea "פירוט" at bounding box center [132, 90] width 205 height 15
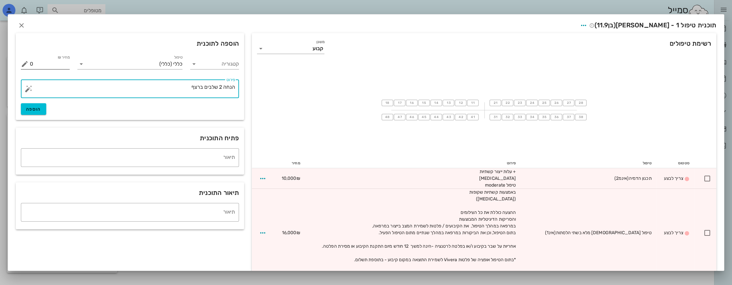
type textarea "הנחה 2 שלבים ברצף"
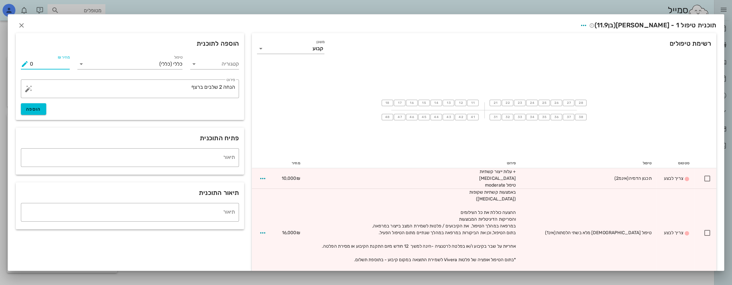
click at [53, 64] on input "0" at bounding box center [50, 64] width 40 height 10
drag, startPoint x: 53, startPoint y: 64, endPoint x: 13, endPoint y: 67, distance: 40.3
click at [13, 67] on div "רשימת טיפולים משנן קבוע 18 17 16 15 14 13 12 11 21 22 23 24 25 26 27 28 48 47 4…" at bounding box center [366, 172] width 716 height 282
click at [39, 110] on span "הוספה" at bounding box center [33, 108] width 15 height 5
type input "0"
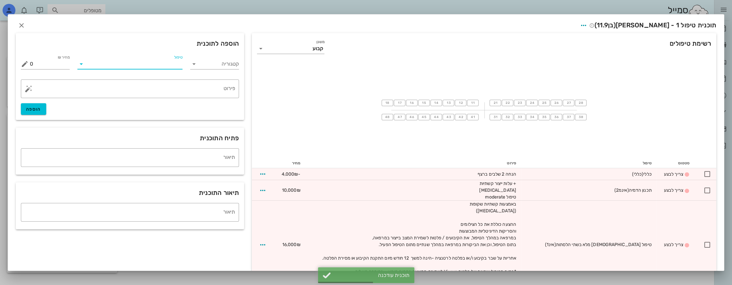
click at [100, 66] on input "טיפול" at bounding box center [134, 64] width 96 height 10
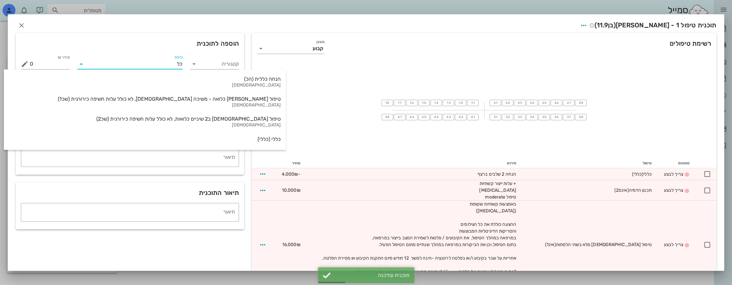
type input "כלל"
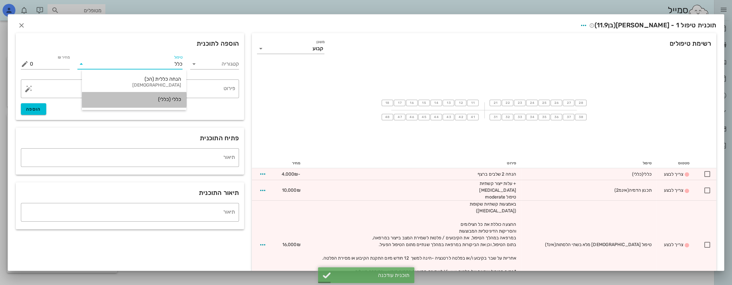
click at [163, 98] on div "כללי (כללי)" at bounding box center [134, 99] width 94 height 6
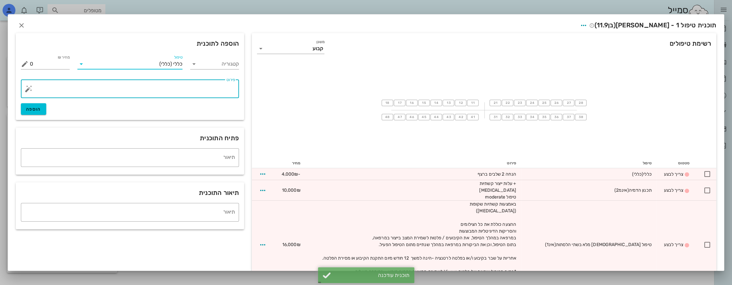
click at [199, 87] on textarea "פירוט" at bounding box center [132, 90] width 205 height 15
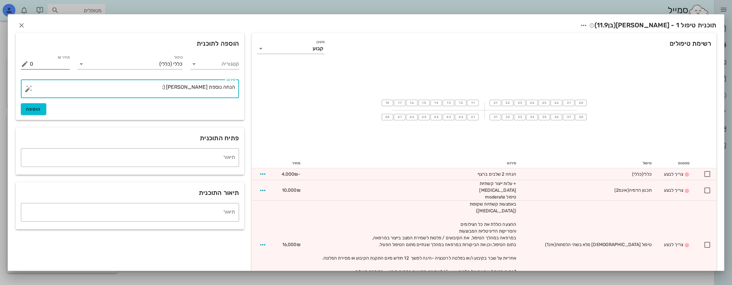
type textarea "הנחה נוספת [PERSON_NAME] (:"
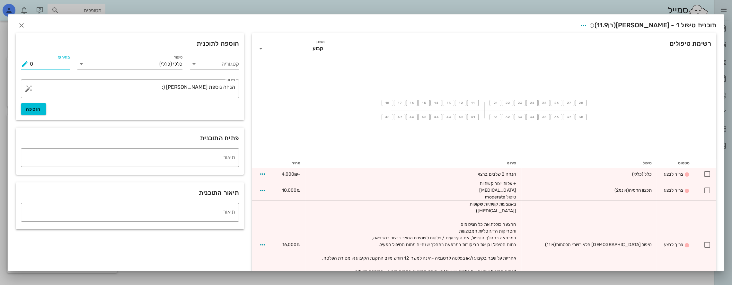
click at [65, 66] on input "0" at bounding box center [50, 64] width 40 height 10
click at [37, 110] on span "הוספה" at bounding box center [33, 108] width 15 height 5
type input "0"
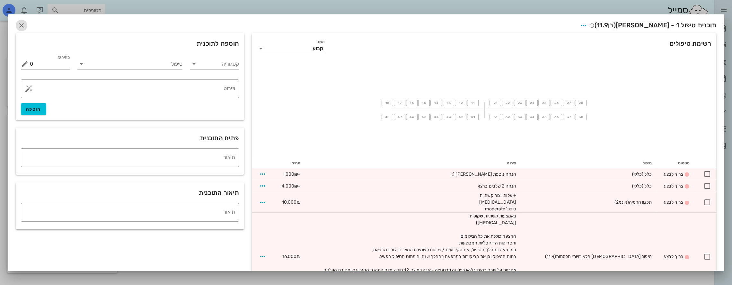
click at [25, 25] on icon "button" at bounding box center [22, 26] width 8 height 8
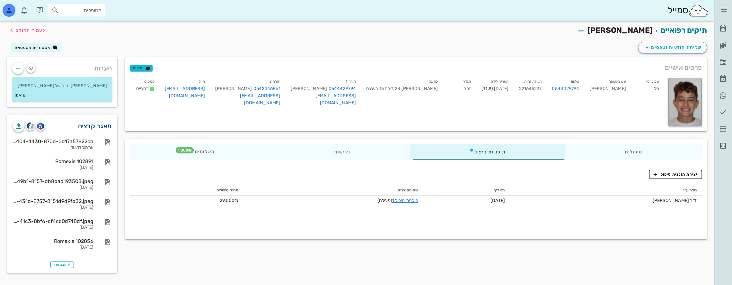
click at [104, 126] on link "מאגר קבצים" at bounding box center [95, 126] width 34 height 10
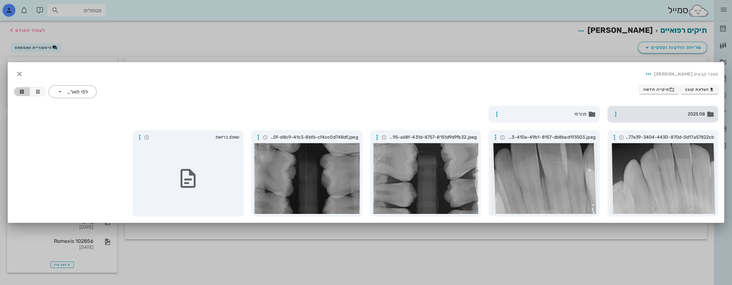
click at [649, 113] on span "08 2025" at bounding box center [664, 114] width 84 height 7
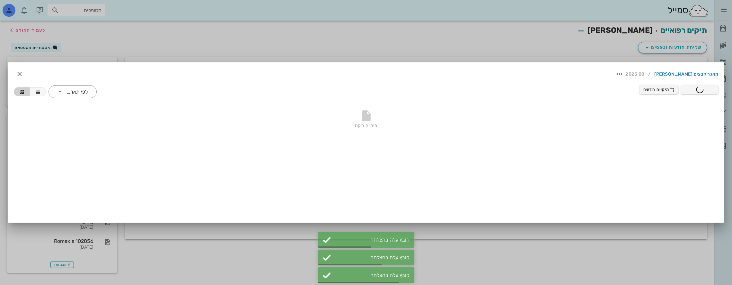
click at [95, 12] on div at bounding box center [366, 142] width 732 height 285
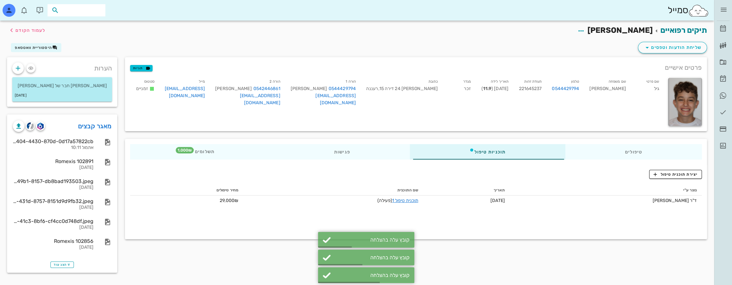
click at [95, 13] on input "text" at bounding box center [80, 10] width 41 height 8
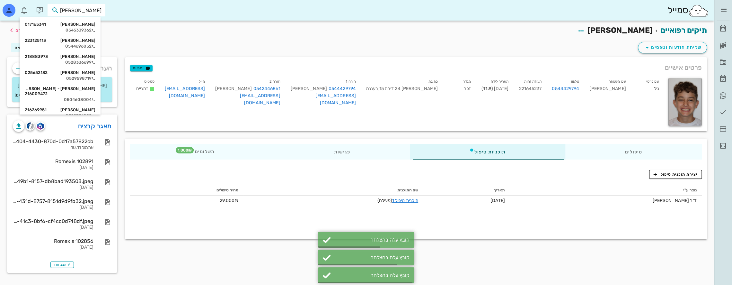
type input "[PERSON_NAME] ע"
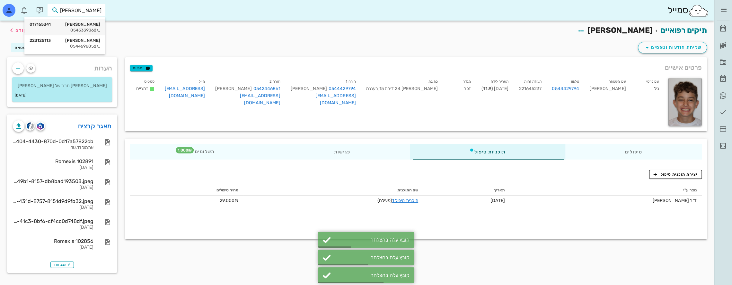
click at [87, 28] on div "0545339362" at bounding box center [65, 30] width 71 height 5
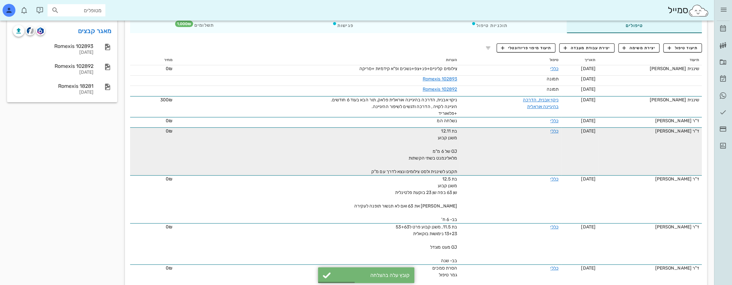
scroll to position [96, 0]
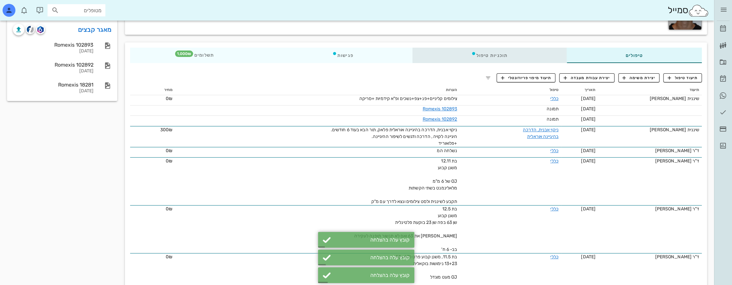
click at [509, 54] on div "תוכניות טיפול" at bounding box center [490, 55] width 154 height 15
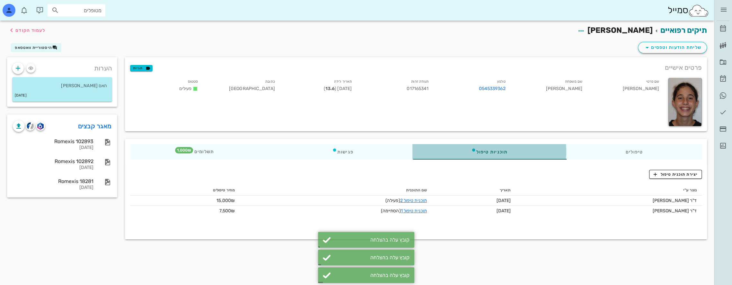
scroll to position [0, 0]
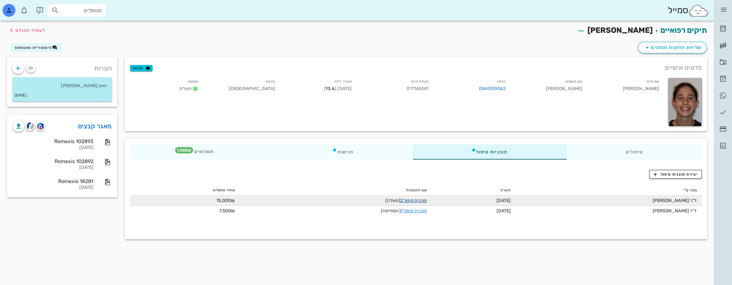
click at [418, 199] on link "תוכנית טיפול 2" at bounding box center [413, 200] width 27 height 5
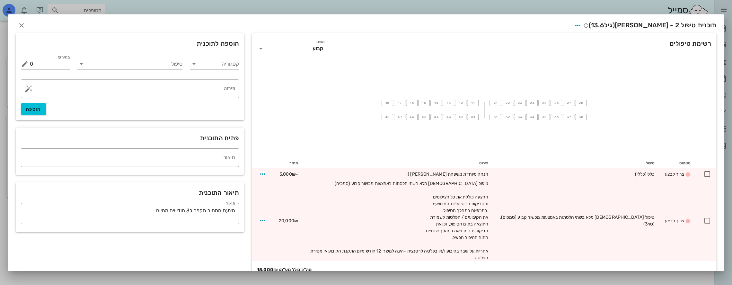
click at [473, 5] on div at bounding box center [366, 142] width 732 height 285
click at [25, 25] on icon "button" at bounding box center [22, 26] width 8 height 8
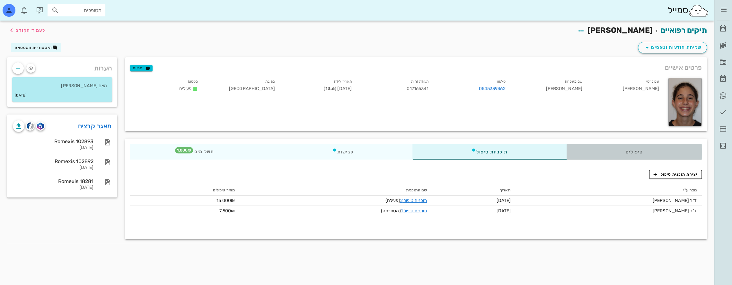
click at [672, 152] on div "טיפולים" at bounding box center [634, 151] width 135 height 15
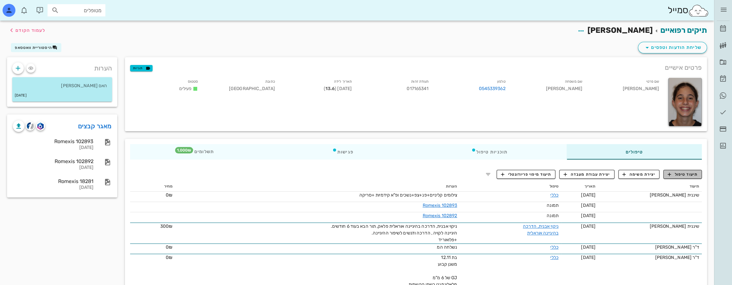
click at [679, 174] on span "תיעוד טיפול" at bounding box center [683, 174] width 30 height 6
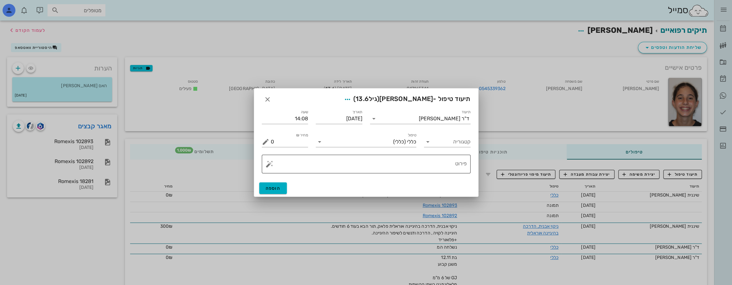
click at [457, 164] on textarea "פירוט" at bounding box center [369, 165] width 196 height 15
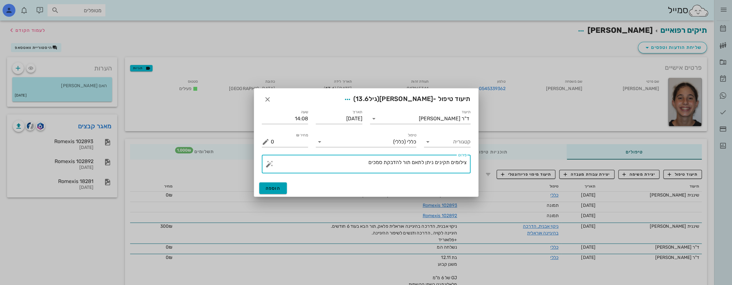
type textarea "צילומים תקינים ניתן לתאם תור להדבקת סמכים"
click at [267, 188] on span "הוספה" at bounding box center [273, 187] width 15 height 5
